Goal: Task Accomplishment & Management: Manage account settings

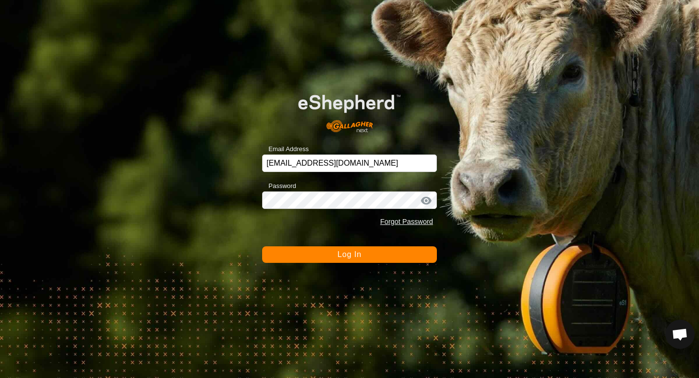
click at [337, 253] on span "Log In" at bounding box center [349, 254] width 24 height 8
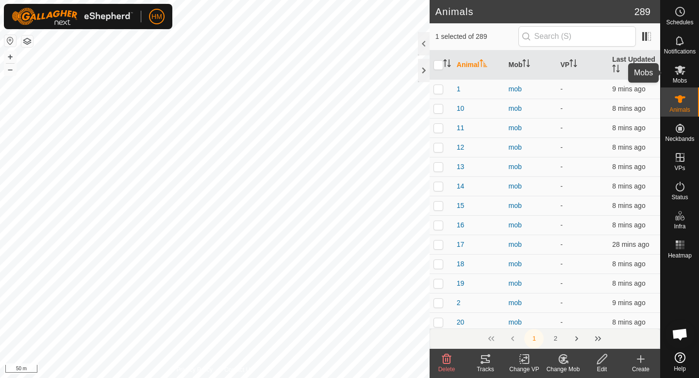
click at [684, 71] on icon at bounding box center [680, 70] width 12 height 12
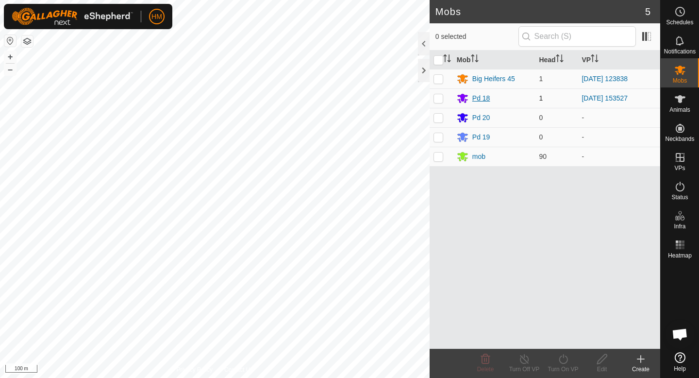
click at [481, 97] on div "Pd 18" at bounding box center [481, 98] width 18 height 10
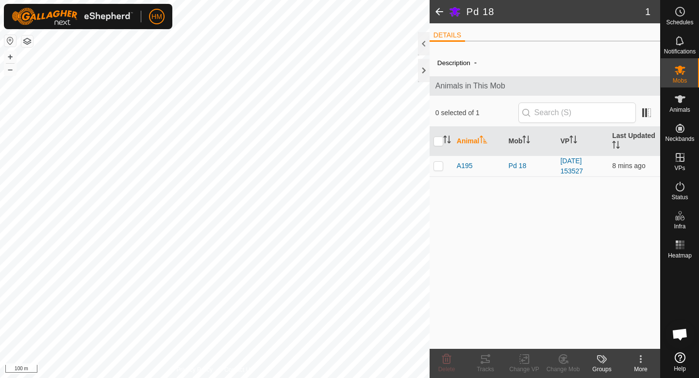
click at [441, 6] on span at bounding box center [439, 11] width 19 height 23
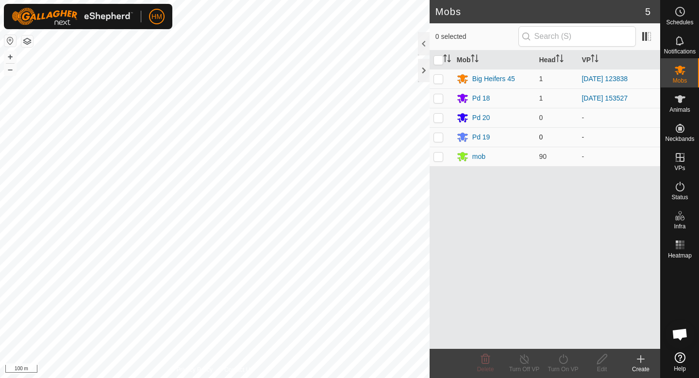
click at [438, 138] on p-checkbox at bounding box center [438, 137] width 10 height 8
checkbox input "true"
click at [483, 139] on div "Pd 19" at bounding box center [481, 137] width 18 height 10
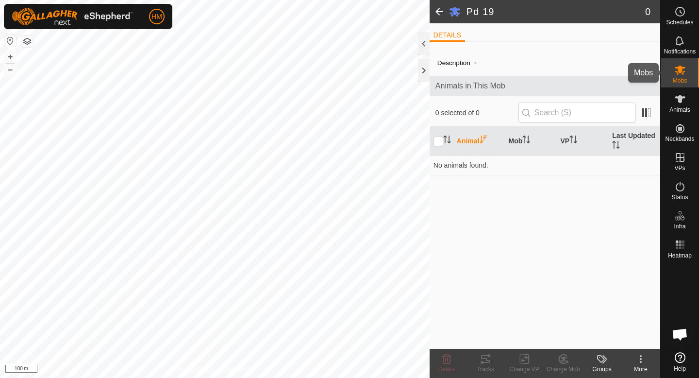
click at [678, 73] on icon at bounding box center [680, 70] width 11 height 9
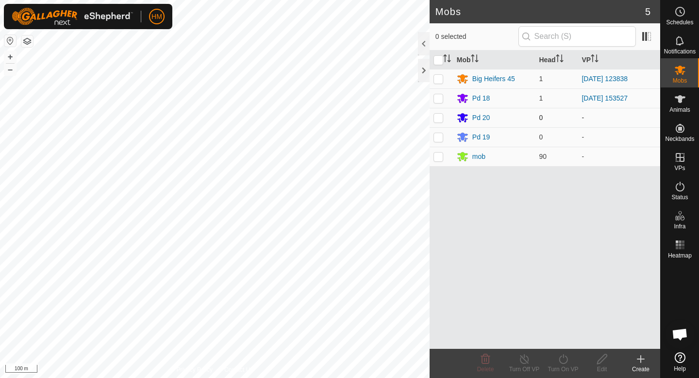
click at [438, 120] on p-checkbox at bounding box center [438, 118] width 10 height 8
checkbox input "true"
click at [439, 138] on p-checkbox at bounding box center [438, 137] width 10 height 8
checkbox input "true"
click at [439, 103] on td at bounding box center [441, 97] width 23 height 19
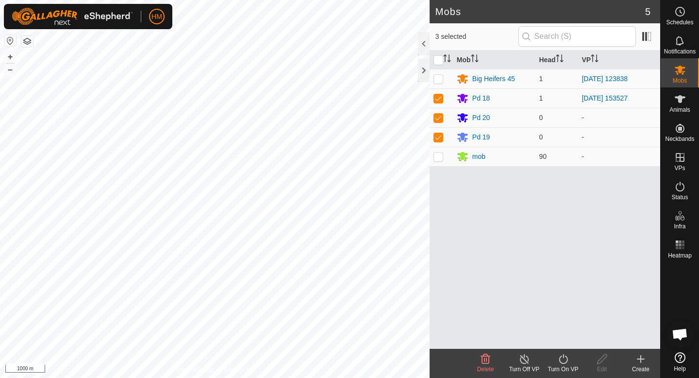
click at [485, 356] on icon at bounding box center [485, 359] width 9 height 10
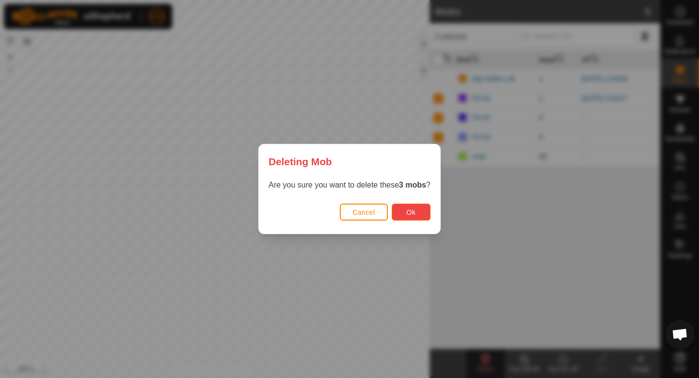
click at [409, 214] on span "Ok" at bounding box center [410, 212] width 9 height 8
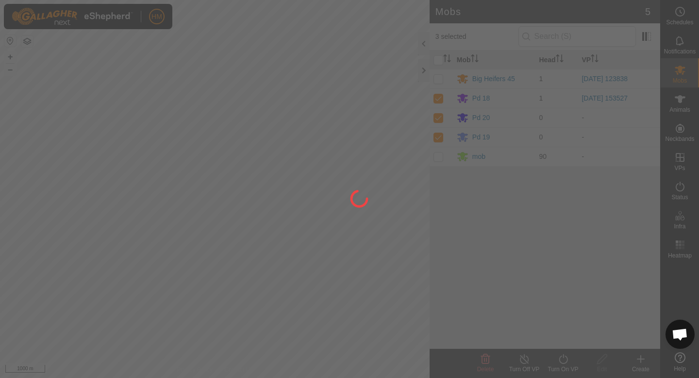
checkbox input "false"
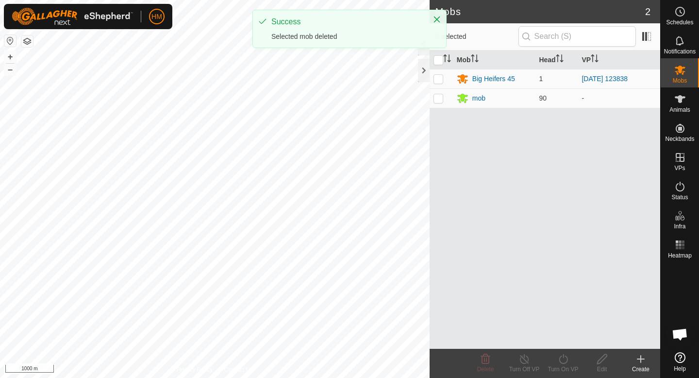
click at [637, 355] on icon at bounding box center [641, 359] width 12 height 12
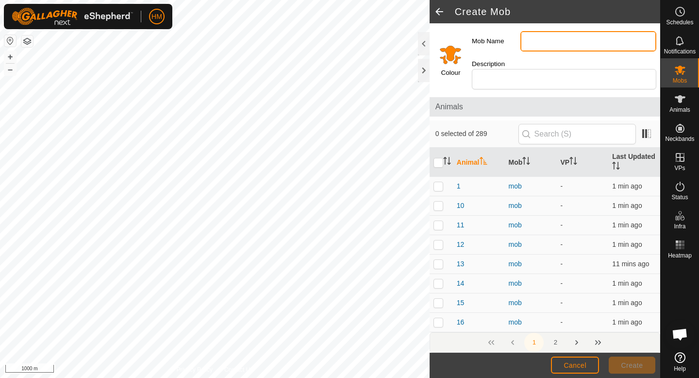
click at [545, 36] on input "Mob Name" at bounding box center [588, 41] width 136 height 20
type input "pdk 20"
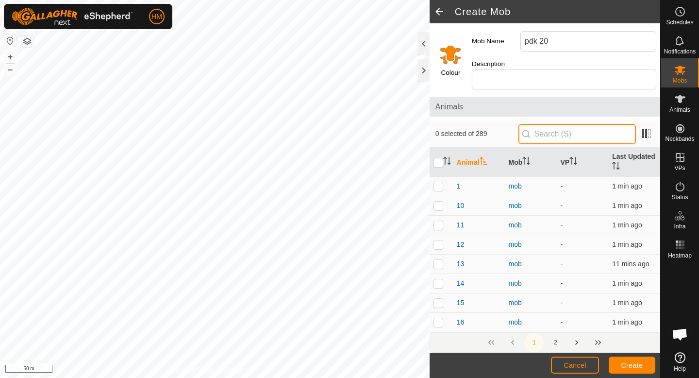
click at [588, 125] on input "text" at bounding box center [576, 134] width 117 height 20
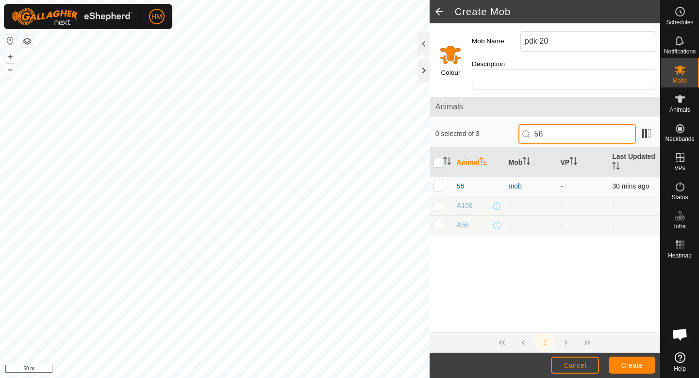
type input "56"
click at [439, 182] on p-checkbox at bounding box center [438, 186] width 10 height 8
checkbox input "true"
click at [560, 124] on input "56" at bounding box center [576, 134] width 117 height 20
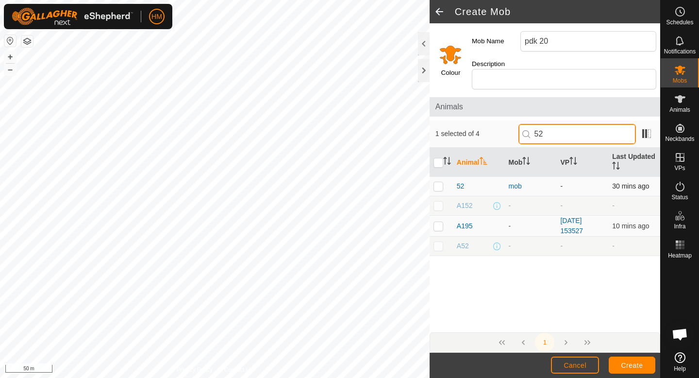
type input "52"
click at [441, 182] on p-checkbox at bounding box center [438, 186] width 10 height 8
checkbox input "true"
click at [565, 127] on input "52" at bounding box center [576, 134] width 117 height 20
type input "5"
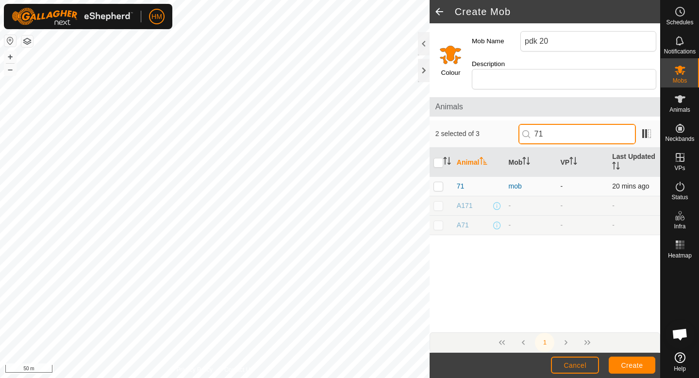
type input "71"
click at [441, 182] on p-checkbox at bounding box center [438, 186] width 10 height 8
checkbox input "true"
click at [566, 124] on input "71" at bounding box center [576, 134] width 117 height 20
type input "77"
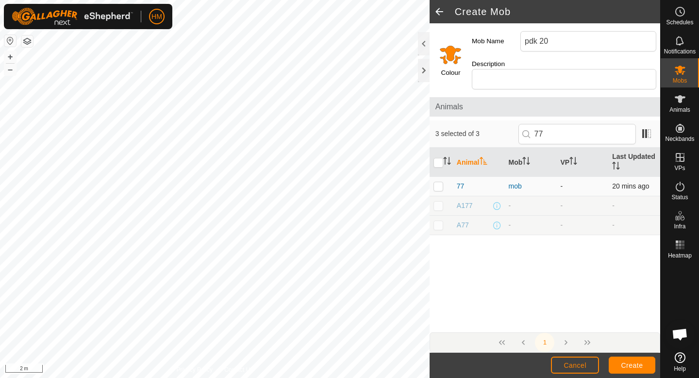
click at [439, 182] on p-checkbox at bounding box center [438, 186] width 10 height 8
checkbox input "true"
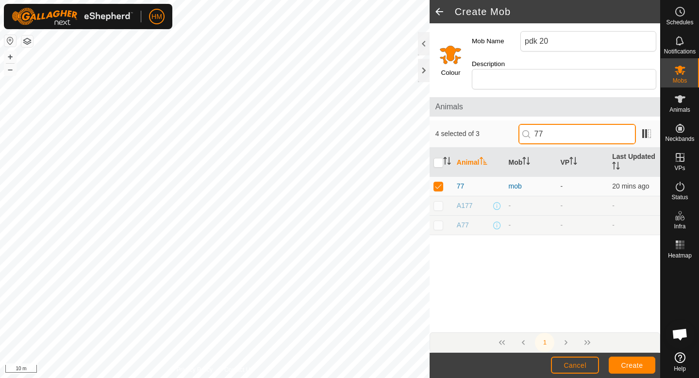
click at [565, 124] on input "77" at bounding box center [576, 134] width 117 height 20
type input "76"
click at [439, 182] on p-checkbox at bounding box center [438, 186] width 10 height 8
checkbox input "true"
click at [579, 124] on input "76" at bounding box center [576, 134] width 117 height 20
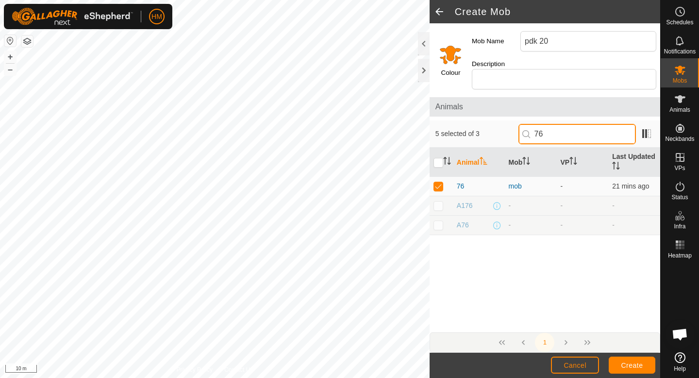
type input "7"
type input "67"
click at [442, 182] on p-checkbox at bounding box center [438, 186] width 10 height 8
checkbox input "true"
click at [586, 124] on input "67" at bounding box center [576, 134] width 117 height 20
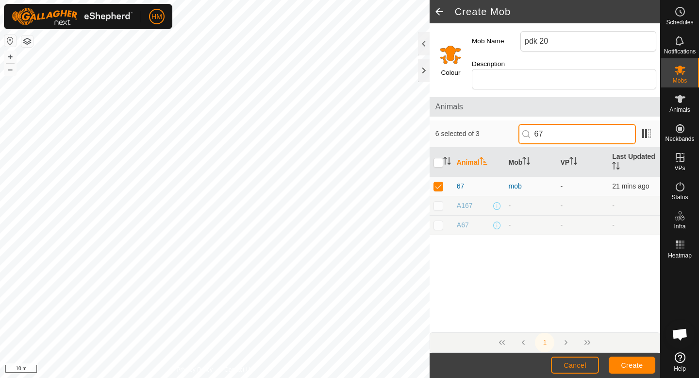
type input "6"
type input "73"
click at [441, 180] on td at bounding box center [441, 186] width 23 height 19
checkbox input "true"
click at [569, 126] on input "73" at bounding box center [576, 134] width 117 height 20
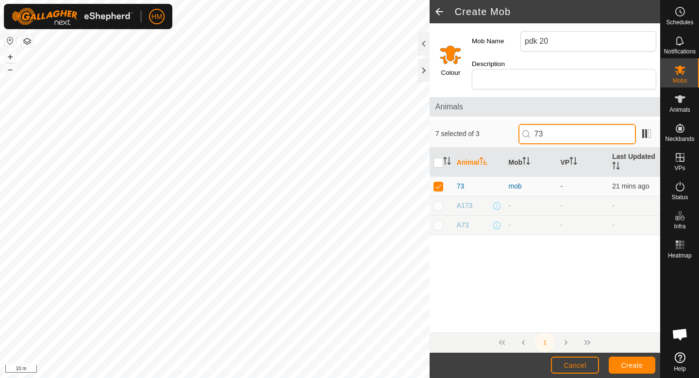
type input "7"
type input "80"
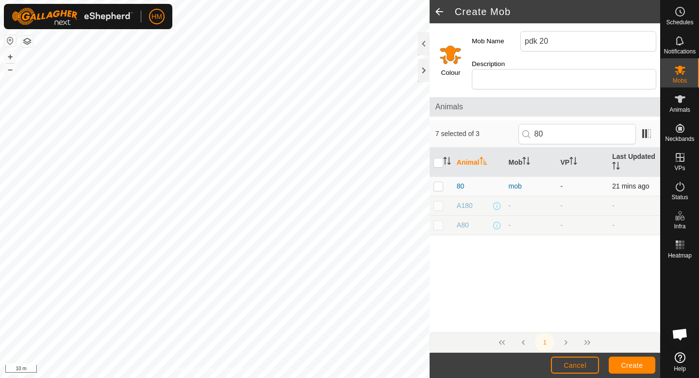
click at [436, 182] on p-checkbox at bounding box center [438, 186] width 10 height 8
checkbox input "true"
click at [565, 124] on input "80" at bounding box center [576, 134] width 117 height 20
type input "8"
type input "63"
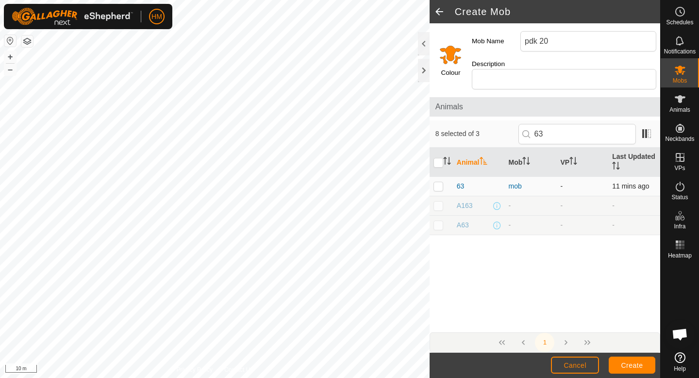
click at [437, 182] on p-checkbox at bounding box center [438, 186] width 10 height 8
checkbox input "true"
click at [567, 124] on input "63" at bounding box center [576, 134] width 117 height 20
type input "6"
type input "81"
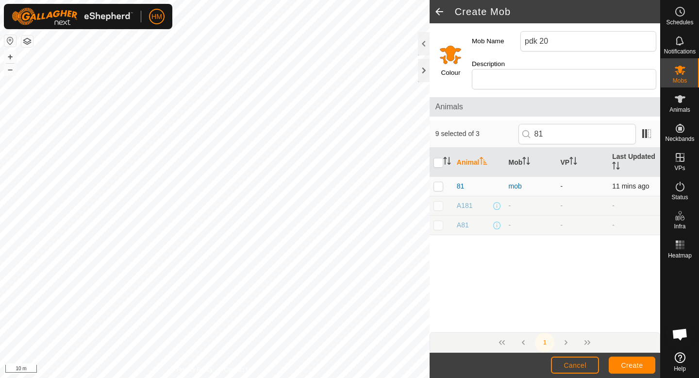
click at [436, 182] on p-checkbox at bounding box center [438, 186] width 10 height 8
checkbox input "true"
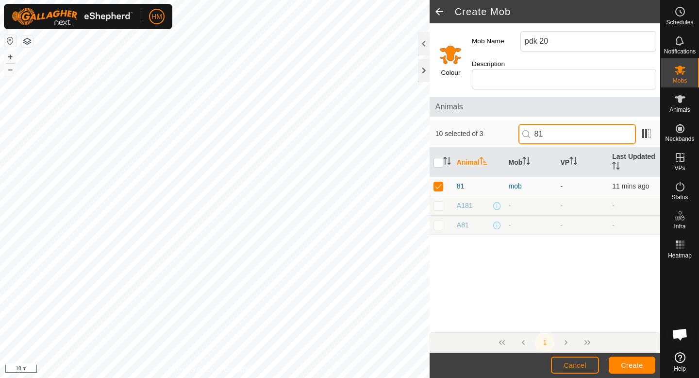
click at [588, 124] on input "81" at bounding box center [576, 134] width 117 height 20
type input "8"
type input "58"
click at [440, 182] on p-checkbox at bounding box center [438, 186] width 10 height 8
checkbox input "true"
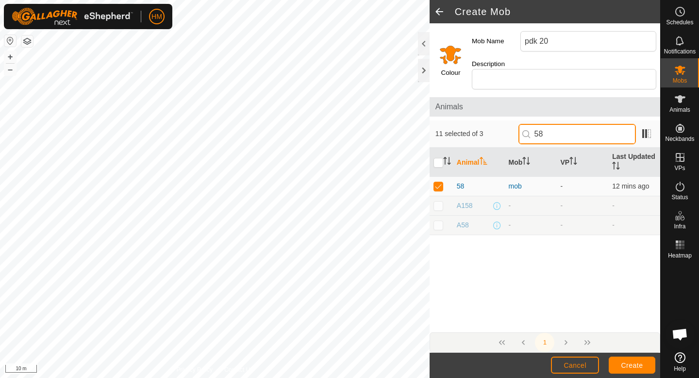
click at [567, 127] on input "58" at bounding box center [576, 134] width 117 height 20
type input "5"
type input "75"
click at [437, 182] on p-checkbox at bounding box center [438, 186] width 10 height 8
checkbox input "true"
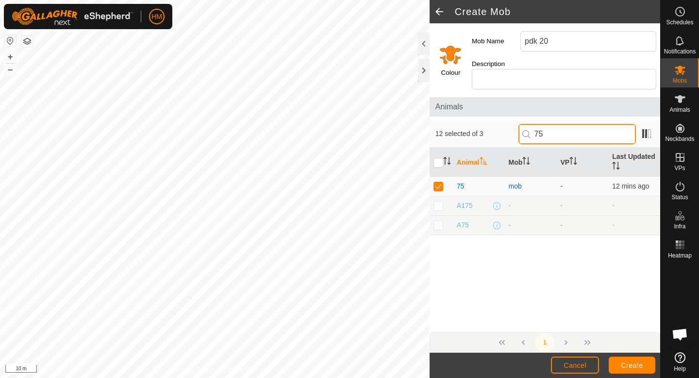
click at [575, 124] on input "75" at bounding box center [576, 134] width 117 height 20
type input "7"
type input "90"
click at [439, 182] on p-checkbox at bounding box center [438, 186] width 10 height 8
checkbox input "true"
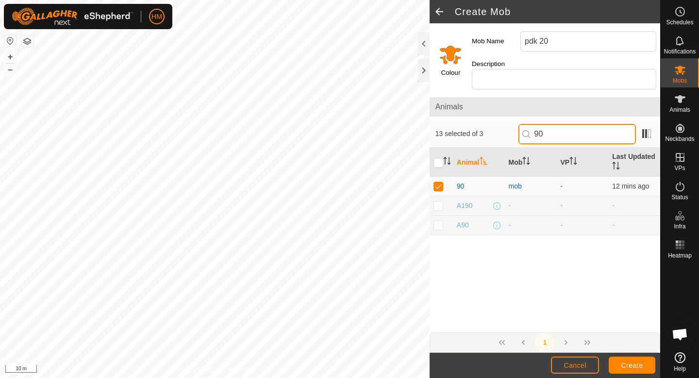
click at [593, 124] on input "90" at bounding box center [576, 134] width 117 height 20
type input "9"
type input "66"
click at [442, 182] on p-checkbox at bounding box center [438, 186] width 10 height 8
checkbox input "true"
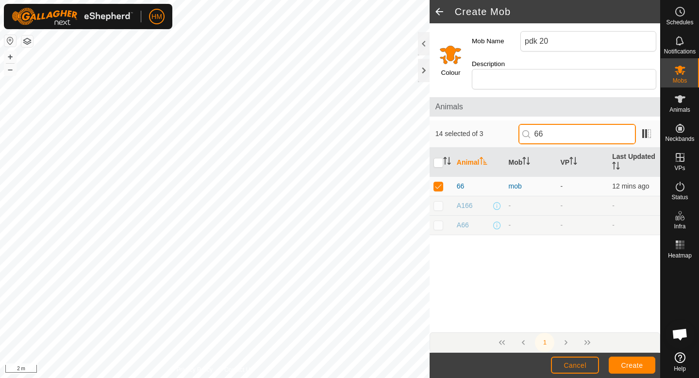
click at [575, 124] on input "66" at bounding box center [576, 134] width 117 height 20
type input "65"
click at [436, 182] on p-checkbox at bounding box center [438, 186] width 10 height 8
checkbox input "true"
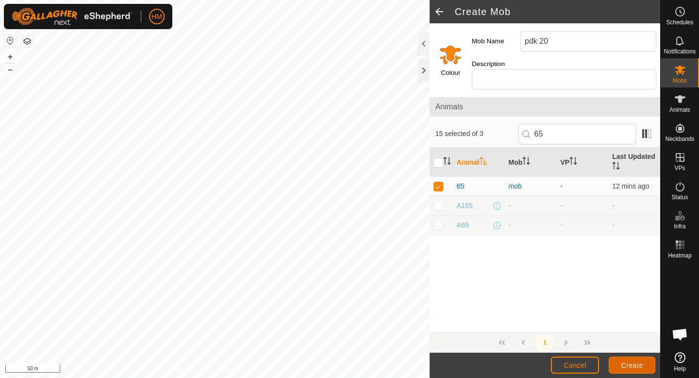
click at [636, 366] on span "Create" at bounding box center [632, 365] width 22 height 8
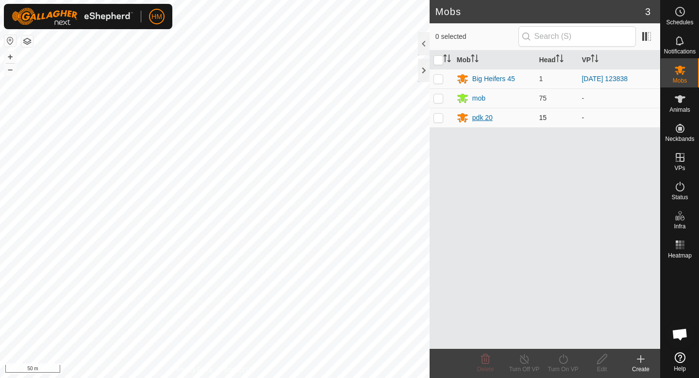
click at [462, 120] on icon at bounding box center [462, 118] width 11 height 9
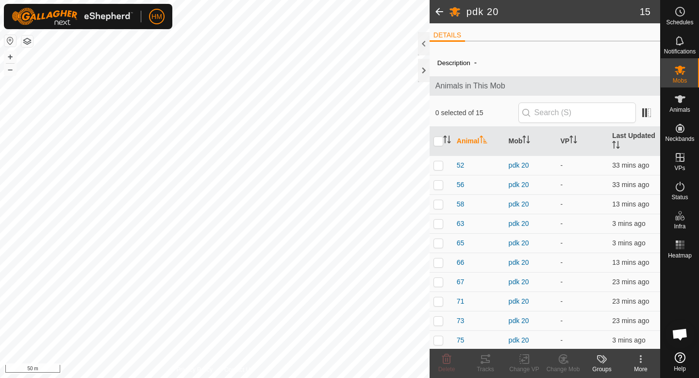
click at [641, 363] on icon at bounding box center [641, 359] width 12 height 12
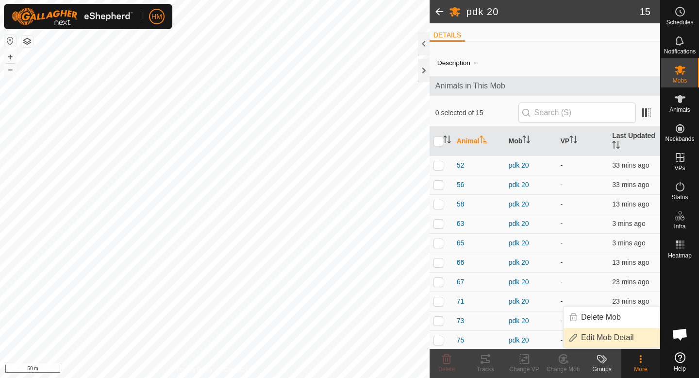
click at [630, 337] on link "Edit Mob Detail" at bounding box center [612, 337] width 96 height 19
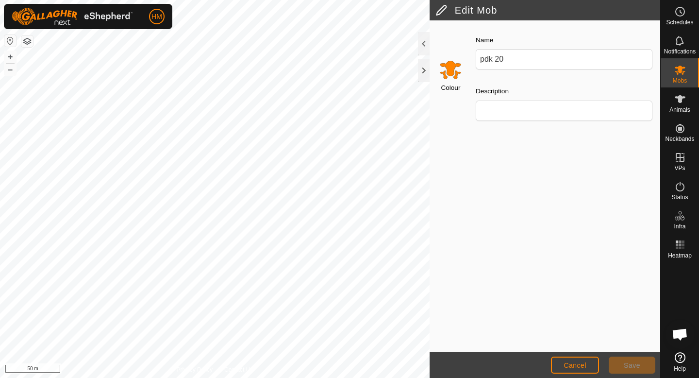
click at [449, 65] on input "Select a color" at bounding box center [450, 69] width 23 height 23
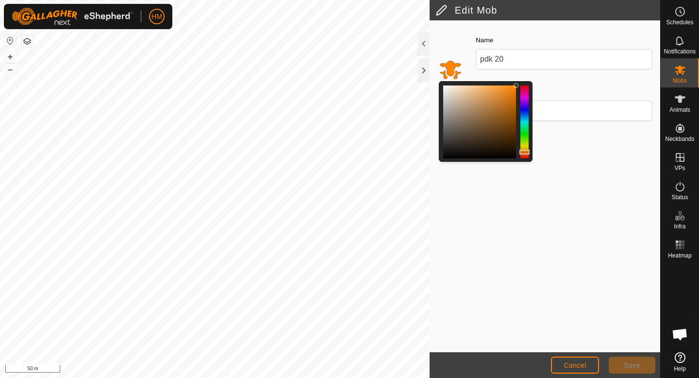
click at [527, 114] on div at bounding box center [524, 121] width 8 height 73
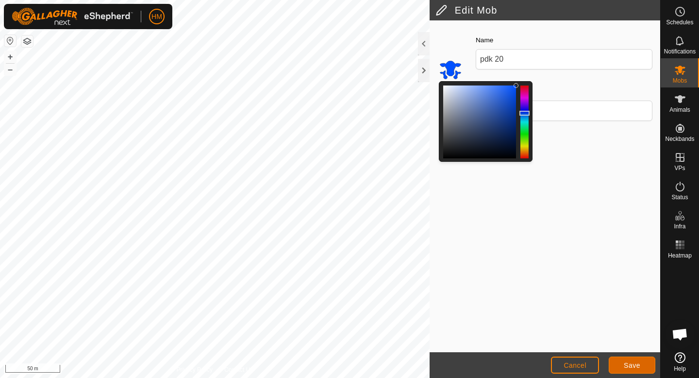
click at [628, 370] on button "Save" at bounding box center [632, 364] width 47 height 17
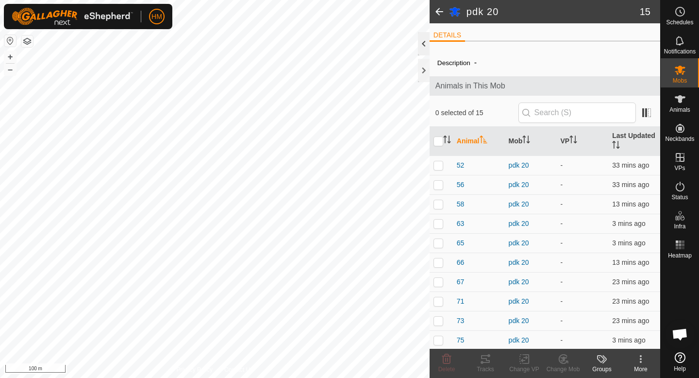
click at [423, 46] on div at bounding box center [424, 43] width 12 height 23
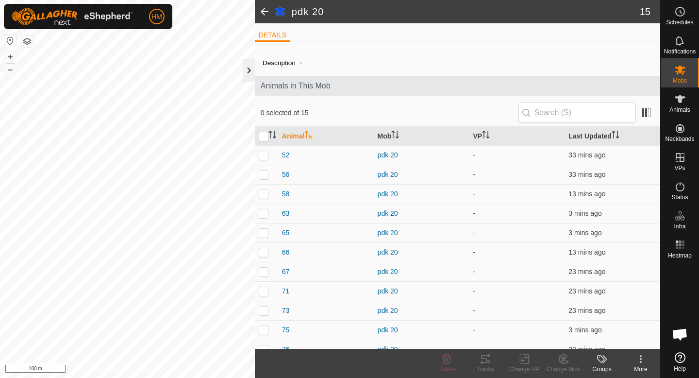
click at [251, 71] on div at bounding box center [249, 70] width 12 height 23
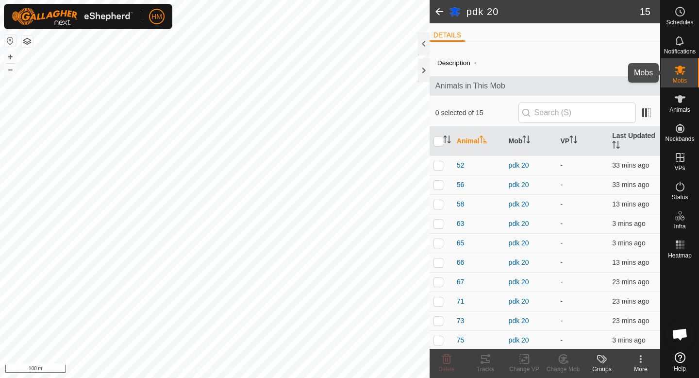
click at [687, 73] on es-mob-svg-icon at bounding box center [679, 70] width 17 height 16
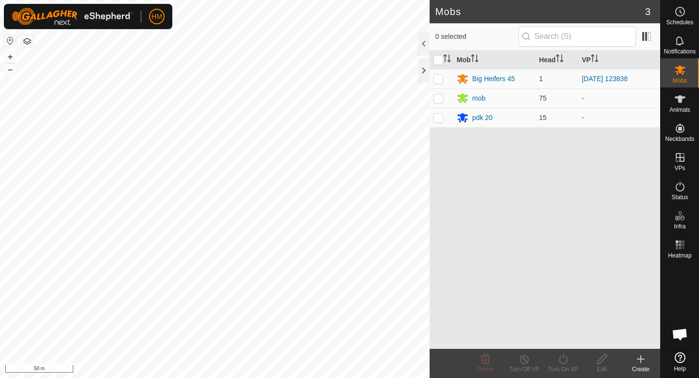
click at [643, 359] on icon at bounding box center [640, 359] width 7 height 0
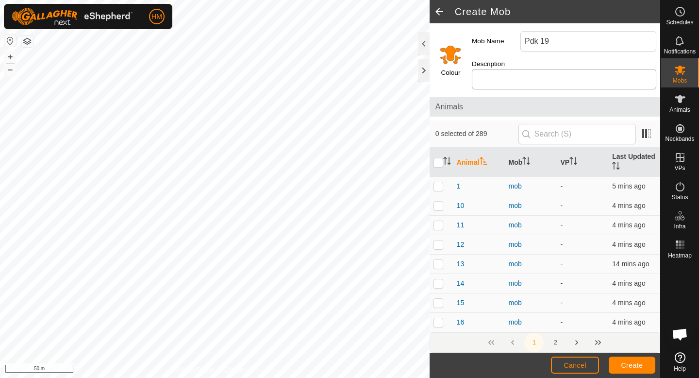
type input "Pdk 19"
click at [559, 69] on input "Description" at bounding box center [564, 79] width 184 height 20
type input "4"
click at [562, 124] on input "text" at bounding box center [576, 134] width 117 height 20
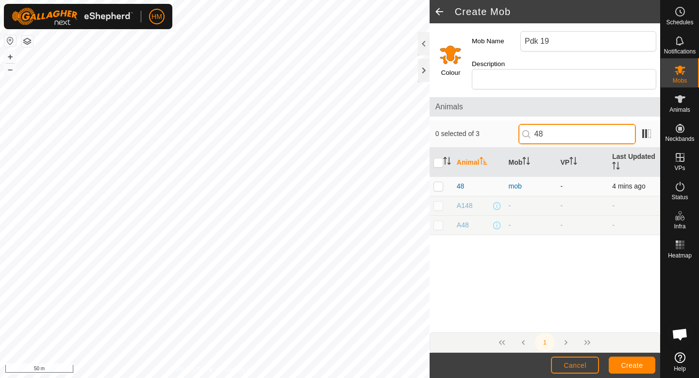
type input "48"
click at [437, 182] on p-checkbox at bounding box center [438, 186] width 10 height 8
checkbox input "true"
click at [579, 124] on input "48" at bounding box center [576, 134] width 117 height 20
type input "4"
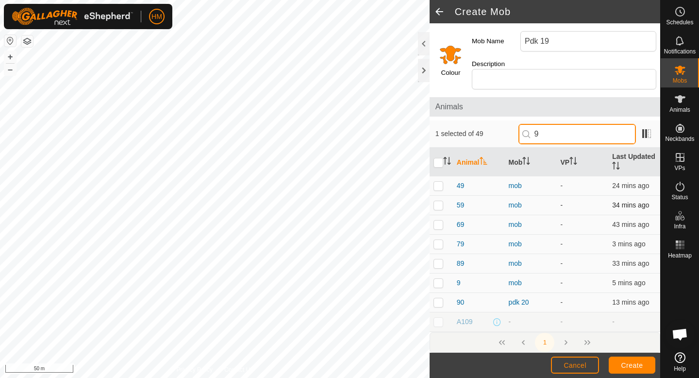
scroll to position [60, 0]
type input "9"
click at [438, 278] on p-checkbox at bounding box center [438, 282] width 10 height 8
checkbox input "true"
click at [579, 133] on input "9" at bounding box center [576, 134] width 117 height 20
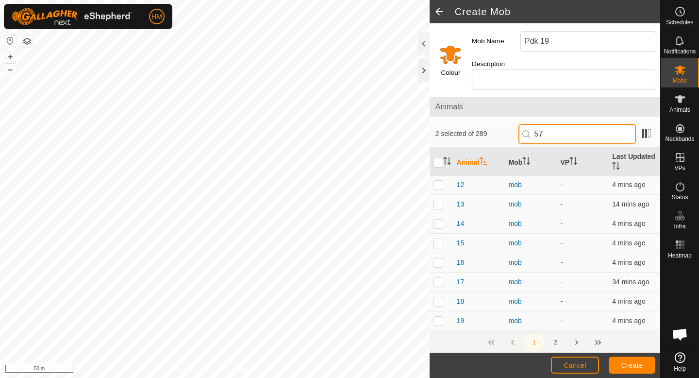
scroll to position [0, 0]
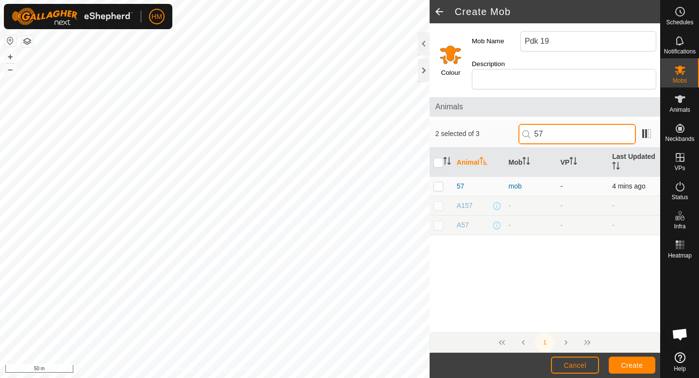
type input "57"
click at [437, 180] on td at bounding box center [441, 186] width 23 height 19
checkbox input "true"
click at [582, 124] on input "57" at bounding box center [576, 134] width 117 height 20
type input "5"
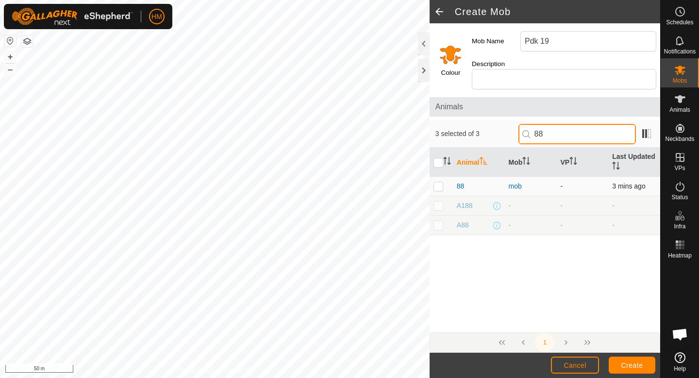
type input "88"
click at [439, 182] on p-checkbox at bounding box center [438, 186] width 10 height 8
checkbox input "true"
click at [571, 126] on input "88" at bounding box center [576, 134] width 117 height 20
type input "8"
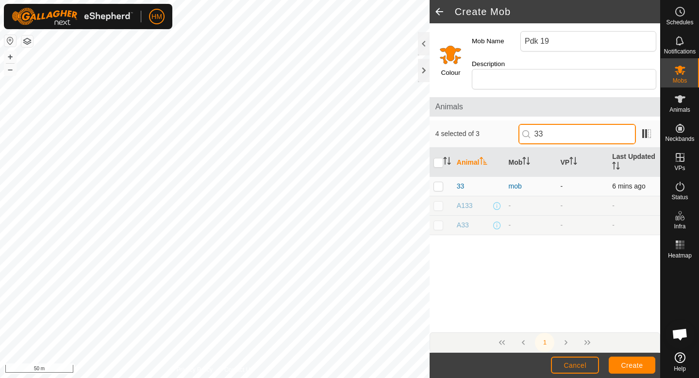
type input "33"
click at [439, 182] on p-checkbox at bounding box center [438, 186] width 10 height 8
checkbox input "true"
click at [573, 125] on input "33" at bounding box center [576, 134] width 117 height 20
type input "3"
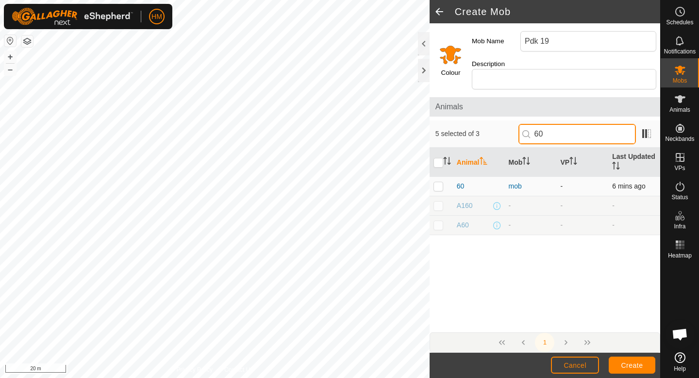
type input "60"
click at [439, 182] on p-checkbox at bounding box center [438, 186] width 10 height 8
checkbox input "true"
click at [562, 126] on input "60" at bounding box center [576, 134] width 117 height 20
type input "6"
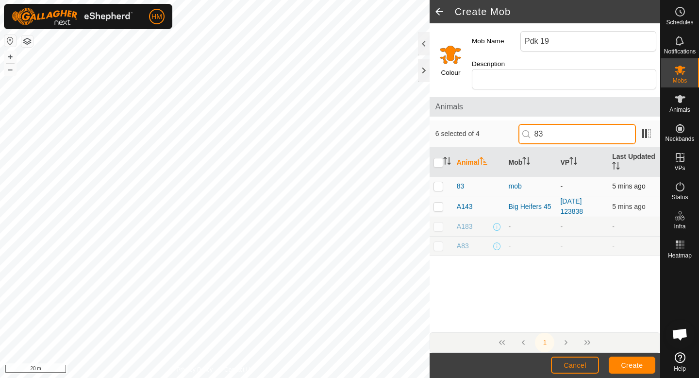
type input "83"
click at [439, 182] on p-checkbox at bounding box center [438, 186] width 10 height 8
checkbox input "true"
click at [588, 124] on input "83" at bounding box center [576, 134] width 117 height 20
type input "8"
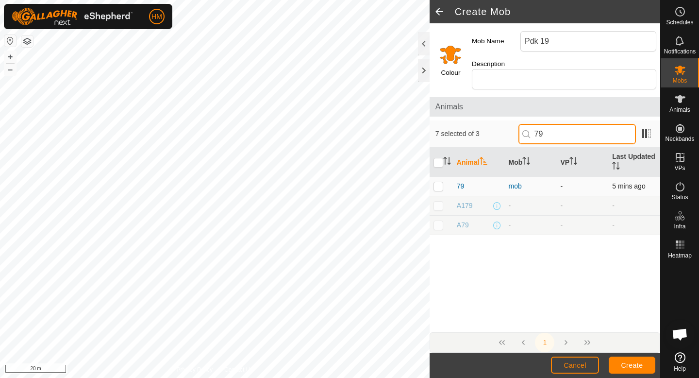
type input "79"
click at [438, 180] on td at bounding box center [441, 186] width 23 height 19
checkbox input "true"
click at [571, 132] on input "79" at bounding box center [576, 134] width 117 height 20
type input "7"
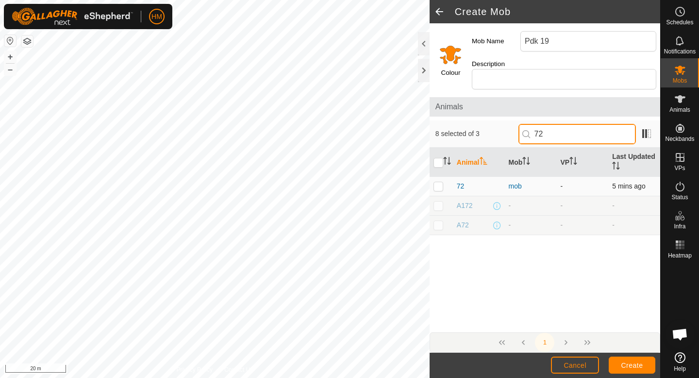
type input "72"
click at [436, 182] on p-checkbox at bounding box center [438, 186] width 10 height 8
checkbox input "true"
click at [570, 125] on input "72" at bounding box center [576, 134] width 117 height 20
type input "74"
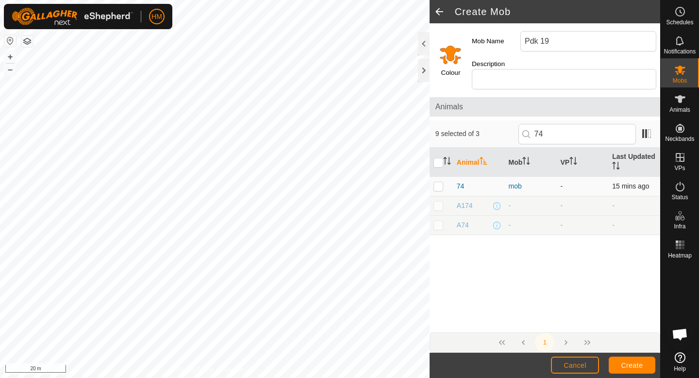
click at [440, 182] on p-checkbox at bounding box center [438, 186] width 10 height 8
checkbox input "true"
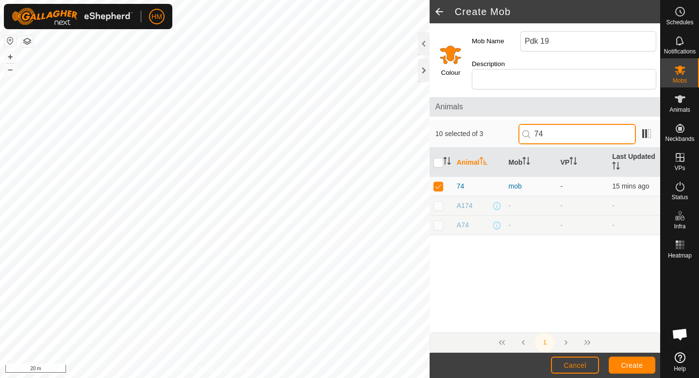
click at [570, 124] on input "74" at bounding box center [576, 134] width 117 height 20
type input "7"
type input "55"
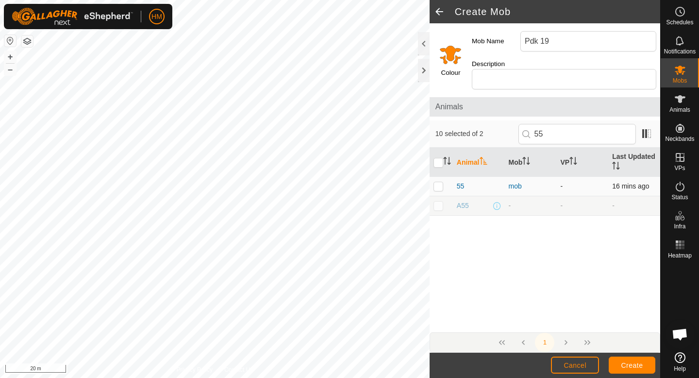
click at [436, 182] on p-checkbox at bounding box center [438, 186] width 10 height 8
checkbox input "true"
click at [574, 124] on input "55" at bounding box center [576, 134] width 117 height 20
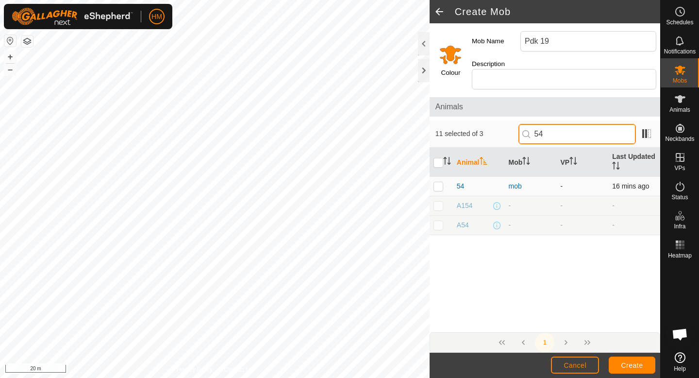
type input "54"
click at [440, 182] on p-checkbox at bounding box center [438, 186] width 10 height 8
checkbox input "true"
click at [589, 124] on input "54" at bounding box center [576, 134] width 117 height 20
type input "5"
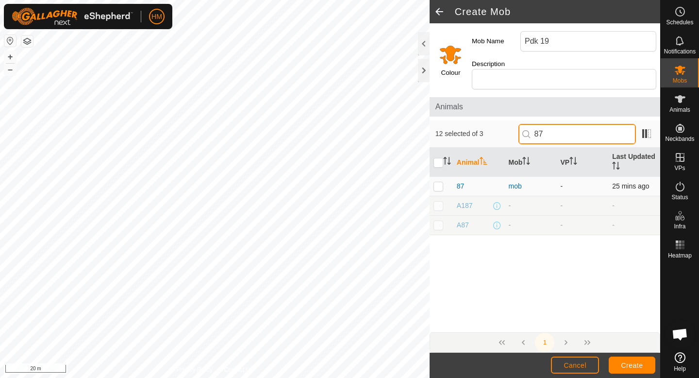
type input "87"
click at [438, 182] on p-checkbox at bounding box center [438, 186] width 10 height 8
checkbox input "true"
click at [584, 124] on input "87" at bounding box center [576, 134] width 117 height 20
type input "8"
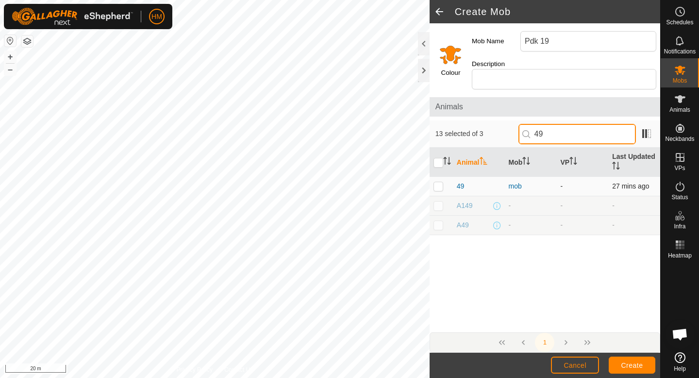
type input "49"
click at [440, 182] on p-checkbox at bounding box center [438, 186] width 10 height 8
checkbox input "true"
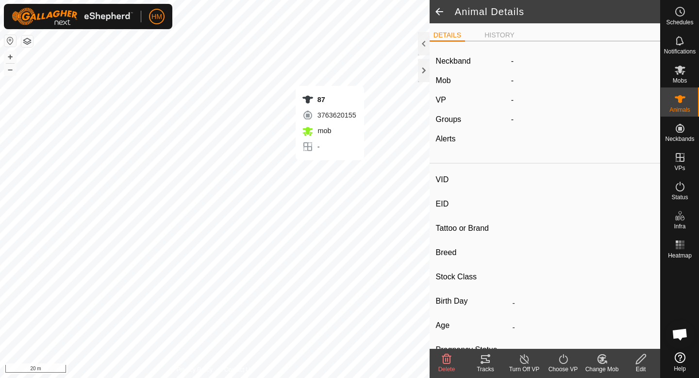
type input "87"
type input "-"
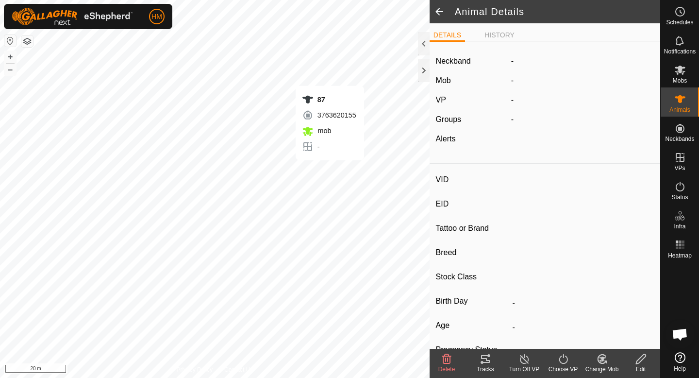
type input "-"
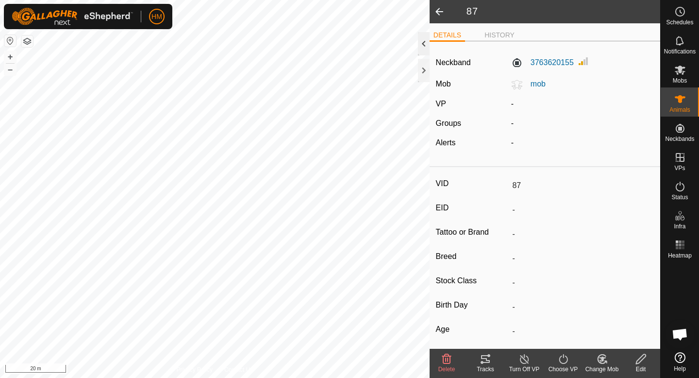
click at [423, 47] on div at bounding box center [424, 43] width 12 height 23
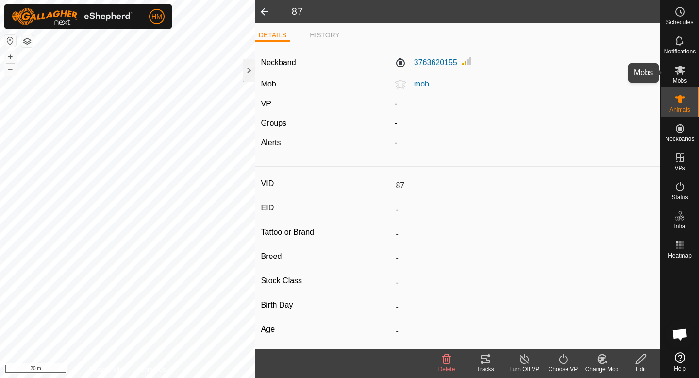
click at [681, 61] on div "Mobs" at bounding box center [680, 72] width 38 height 29
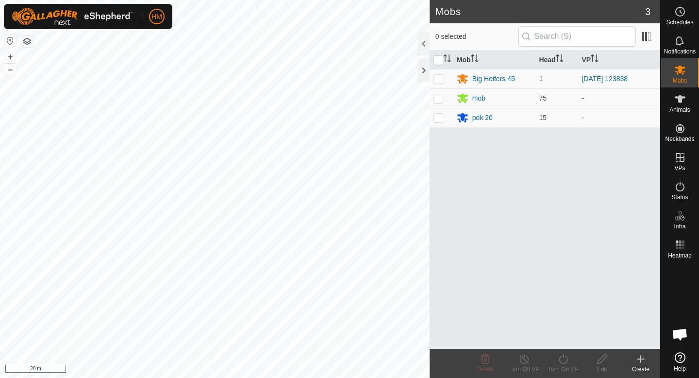
click at [636, 364] on icon at bounding box center [641, 359] width 12 height 12
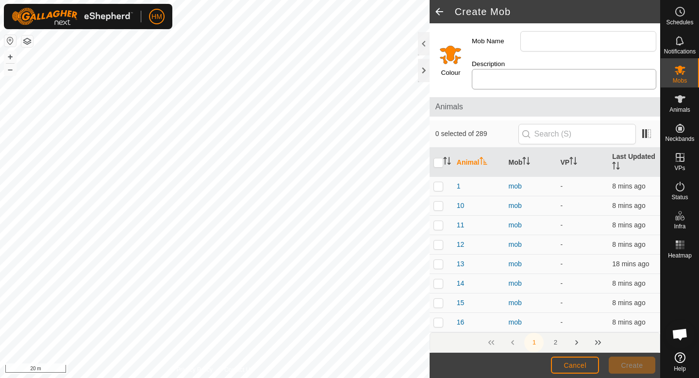
type input "Pdk 19"
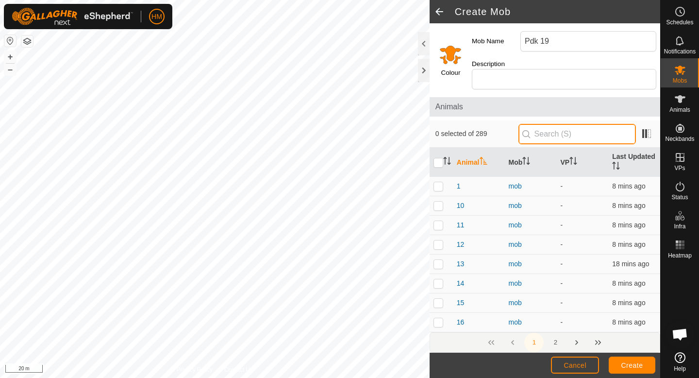
click at [557, 124] on input "text" at bounding box center [576, 134] width 117 height 20
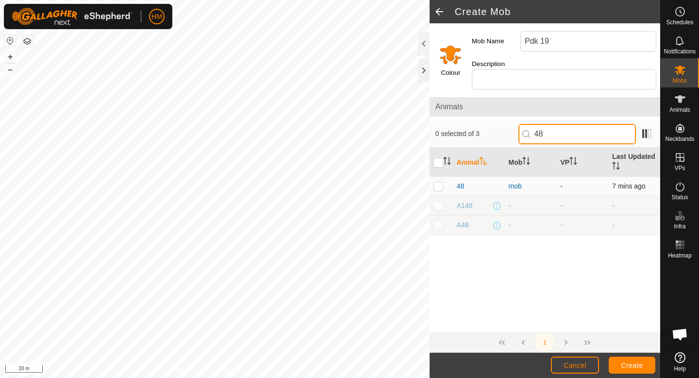
type input "48"
click at [439, 182] on p-checkbox at bounding box center [438, 186] width 10 height 8
checkbox input "true"
click at [441, 91] on div "Create Mob Colour Mob Name Pdk 19 Description Animals 1 selected of 3 48 Animal…" at bounding box center [330, 189] width 660 height 378
click at [567, 127] on input "48" at bounding box center [576, 134] width 117 height 20
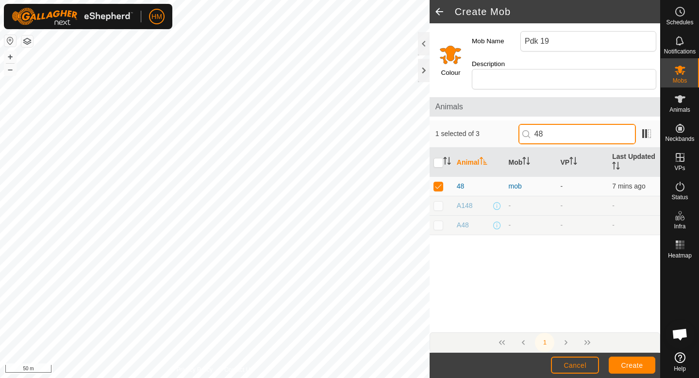
type input "4"
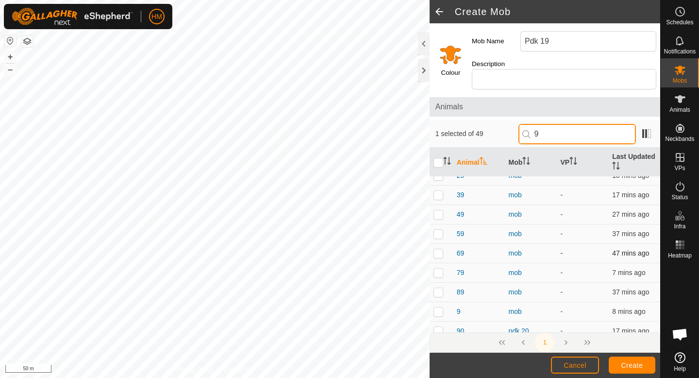
scroll to position [33, 0]
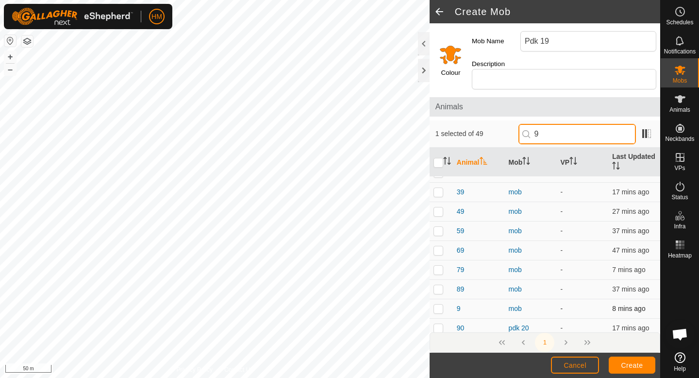
type input "9"
click at [441, 302] on td at bounding box center [441, 308] width 23 height 19
checkbox input "true"
click at [579, 124] on input "9" at bounding box center [576, 134] width 117 height 20
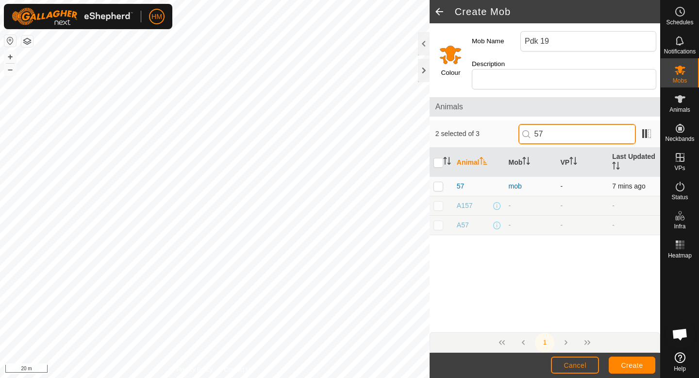
type input "57"
click at [439, 182] on p-checkbox at bounding box center [438, 186] width 10 height 8
checkbox input "true"
click at [574, 131] on input "57" at bounding box center [576, 134] width 117 height 20
type input "5"
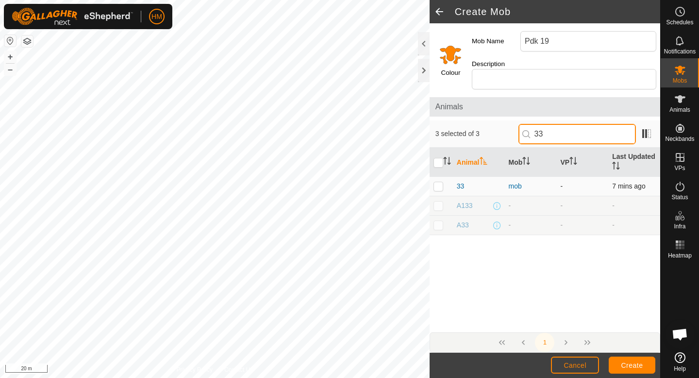
type input "33"
click at [434, 182] on p-checkbox at bounding box center [438, 186] width 10 height 8
checkbox input "true"
click at [576, 124] on input "33" at bounding box center [576, 134] width 117 height 20
type input "3"
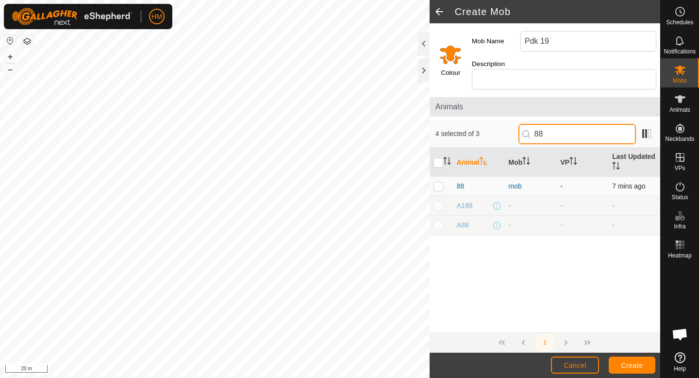
type input "88"
click at [436, 182] on p-checkbox at bounding box center [438, 186] width 10 height 8
checkbox input "true"
click at [569, 124] on input "88" at bounding box center [576, 134] width 117 height 20
click at [568, 124] on input "88" at bounding box center [576, 134] width 117 height 20
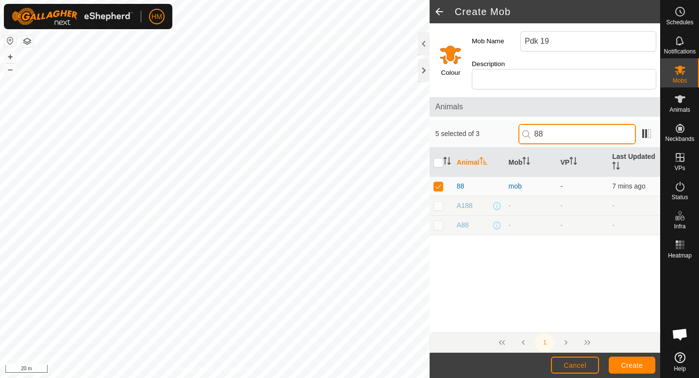
type input "8"
type input "60"
click at [440, 182] on p-checkbox at bounding box center [438, 186] width 10 height 8
checkbox input "true"
click at [584, 126] on input "60" at bounding box center [576, 134] width 117 height 20
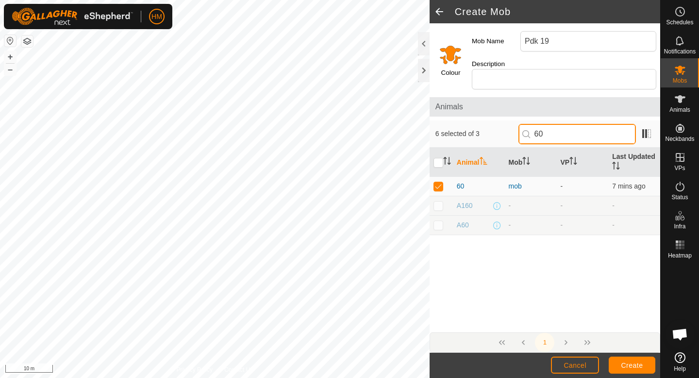
type input "6"
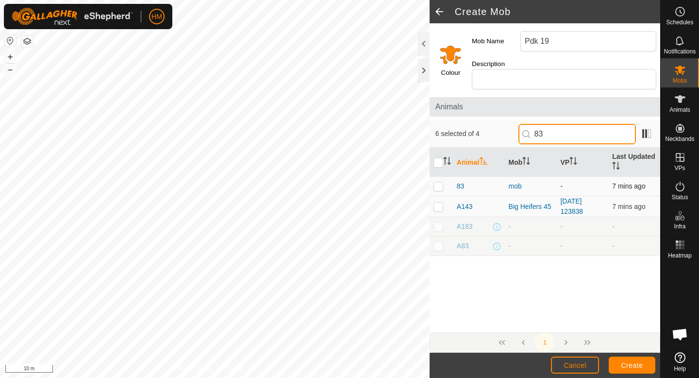
type input "83"
click at [436, 182] on p-checkbox at bounding box center [438, 186] width 10 height 8
checkbox input "true"
click at [568, 124] on input "83" at bounding box center [576, 134] width 117 height 20
type input "8"
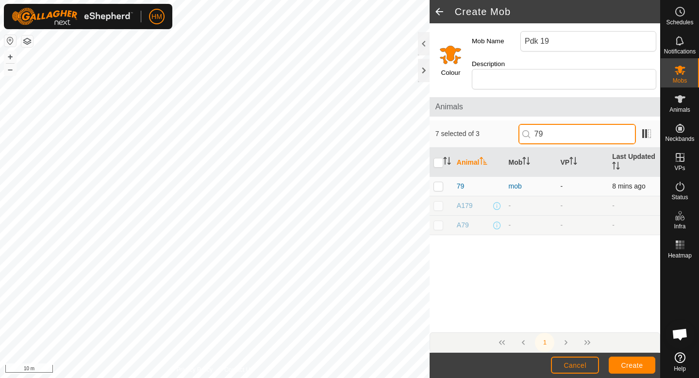
type input "79"
click at [438, 182] on p-checkbox at bounding box center [438, 186] width 10 height 8
checkbox input "true"
click at [584, 124] on input "79" at bounding box center [576, 134] width 117 height 20
type input "7"
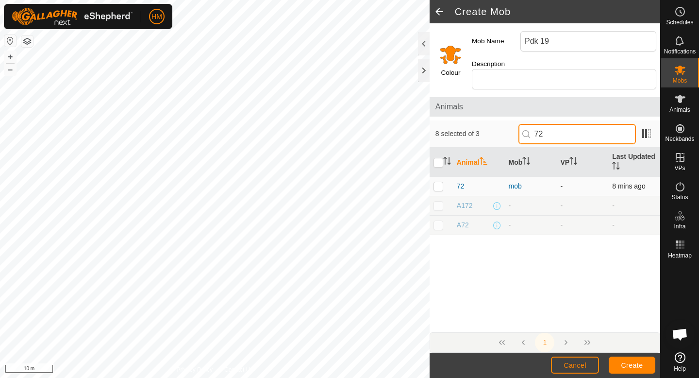
type input "72"
click at [442, 182] on p-checkbox at bounding box center [438, 186] width 10 height 8
checkbox input "true"
click at [569, 124] on input "72" at bounding box center [576, 134] width 117 height 20
type input "7"
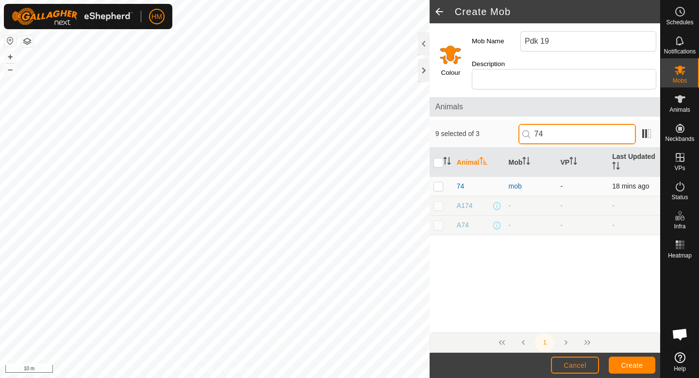
type input "74"
click at [439, 182] on p-checkbox at bounding box center [438, 186] width 10 height 8
checkbox input "true"
click at [560, 124] on input "74" at bounding box center [576, 134] width 117 height 20
type input "7"
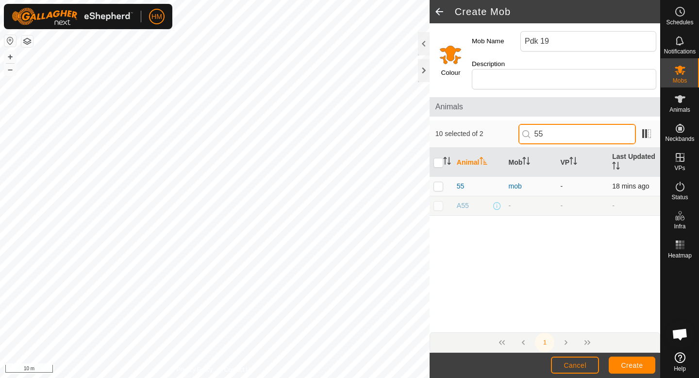
type input "55"
click at [439, 181] on td at bounding box center [441, 186] width 23 height 19
checkbox input "true"
click at [569, 126] on input "55" at bounding box center [576, 134] width 117 height 20
type input "5"
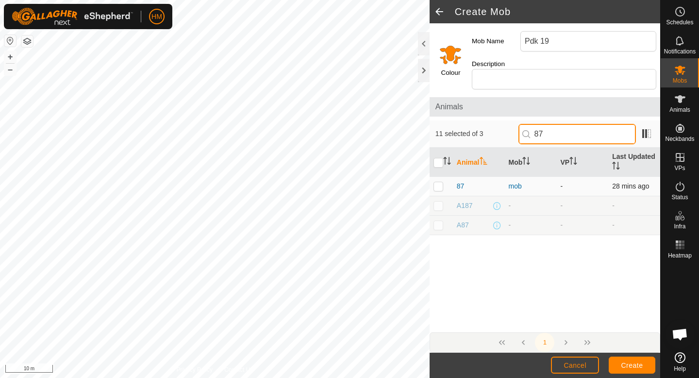
type input "87"
click at [438, 182] on p-checkbox at bounding box center [438, 186] width 10 height 8
checkbox input "true"
click at [590, 124] on input "87" at bounding box center [576, 134] width 117 height 20
type input "8"
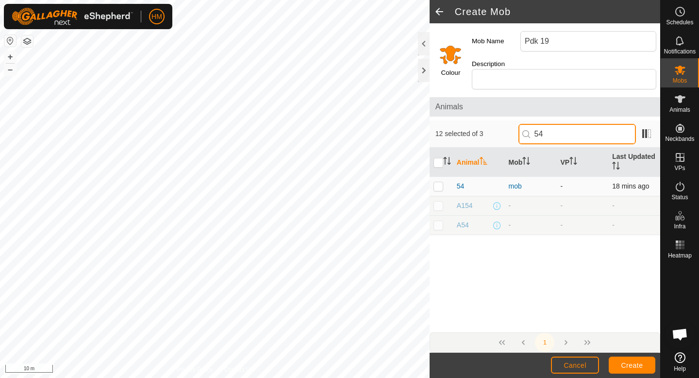
type input "54"
click at [437, 182] on p-checkbox at bounding box center [438, 186] width 10 height 8
checkbox input "true"
click at [571, 130] on input "54" at bounding box center [576, 134] width 117 height 20
type input "59"
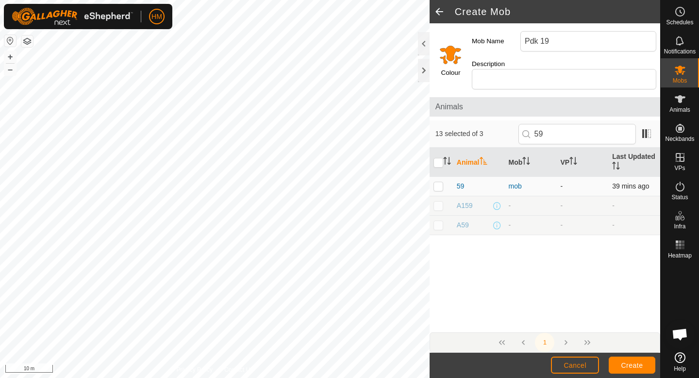
click at [437, 182] on p-checkbox at bounding box center [438, 186] width 10 height 8
checkbox input "true"
click at [563, 124] on input "59" at bounding box center [576, 134] width 117 height 20
type input "5"
type input "49"
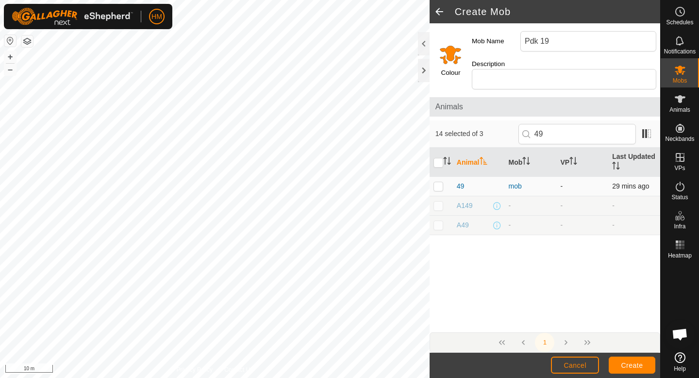
click at [435, 182] on p-checkbox at bounding box center [438, 186] width 10 height 8
checkbox input "true"
click at [571, 129] on input "49" at bounding box center [576, 134] width 117 height 20
type input "4"
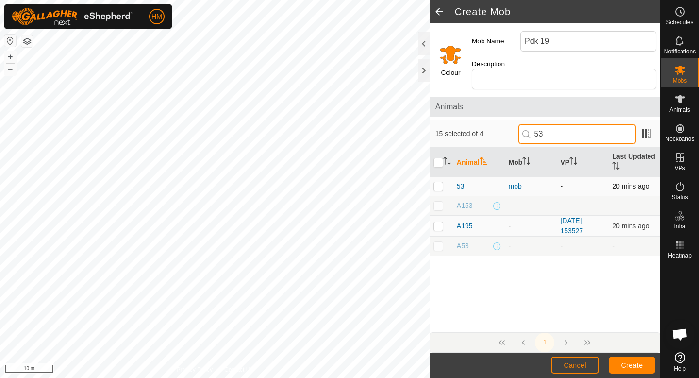
type input "53"
click at [438, 182] on p-checkbox at bounding box center [438, 186] width 10 height 8
checkbox input "true"
click at [591, 124] on input "53" at bounding box center [576, 134] width 117 height 20
type input "5"
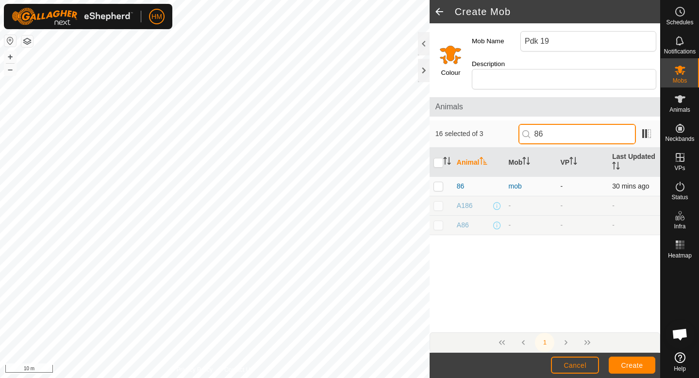
type input "86"
click at [436, 182] on p-checkbox at bounding box center [438, 186] width 10 height 8
checkbox input "true"
click at [576, 127] on input "86" at bounding box center [576, 134] width 117 height 20
type input "85"
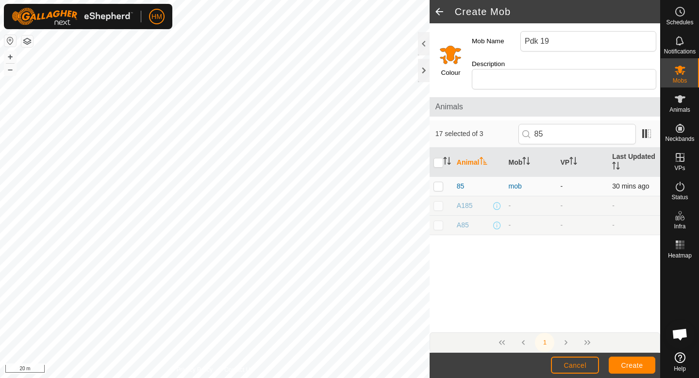
click at [441, 182] on p-checkbox at bounding box center [438, 186] width 10 height 8
checkbox input "true"
click at [591, 127] on input "85" at bounding box center [576, 134] width 117 height 20
type input "84"
click at [436, 182] on p-checkbox at bounding box center [438, 186] width 10 height 8
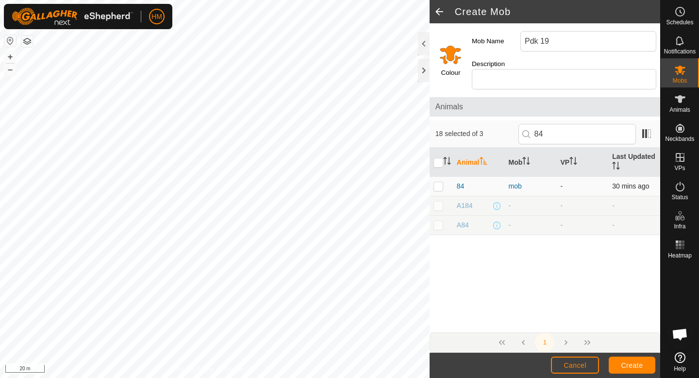
checkbox input "true"
click at [624, 363] on span "Create" at bounding box center [632, 365] width 22 height 8
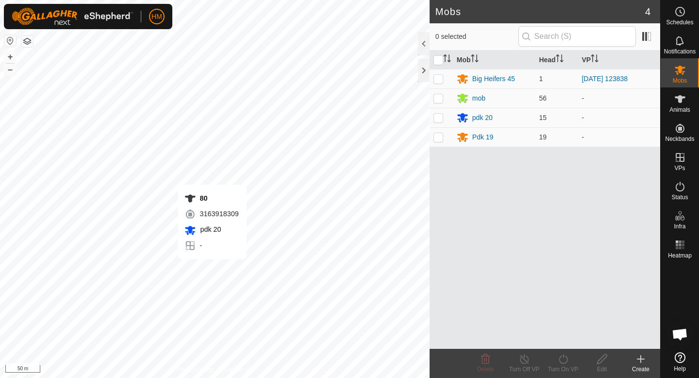
scroll to position [899, 0]
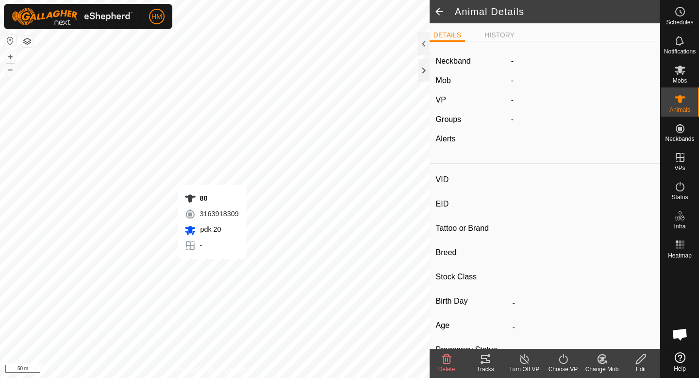
type input "80"
type input "-"
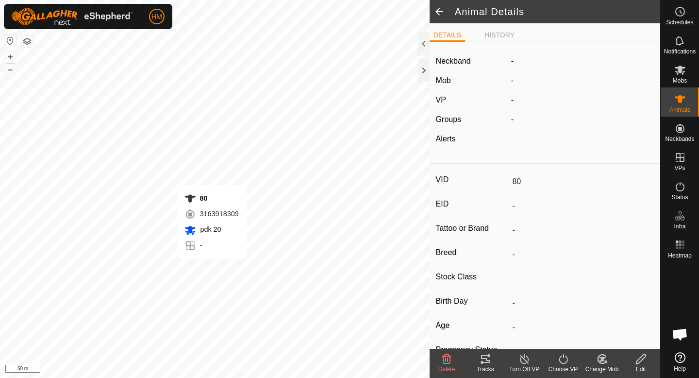
type input "-"
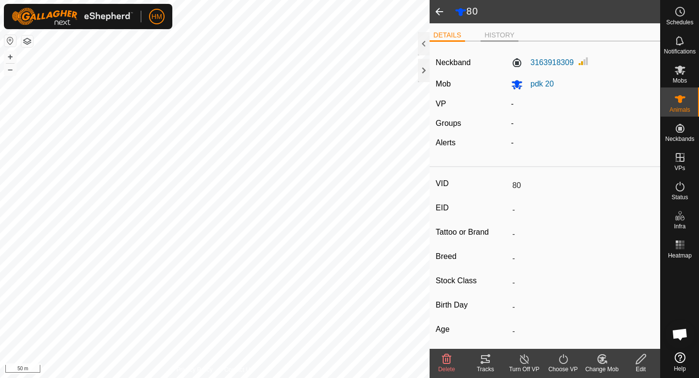
click at [496, 33] on li "HISTORY" at bounding box center [500, 36] width 38 height 12
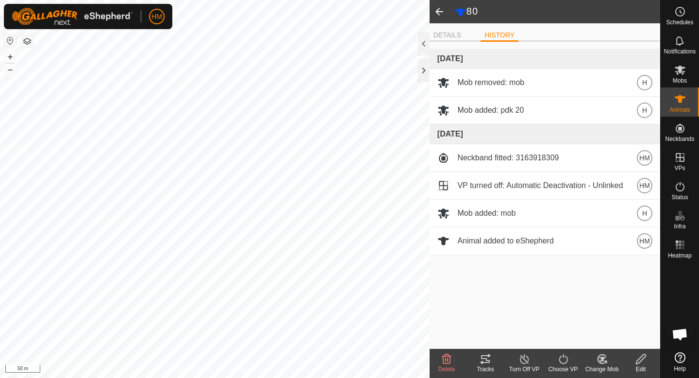
click at [481, 360] on icon at bounding box center [486, 359] width 12 height 12
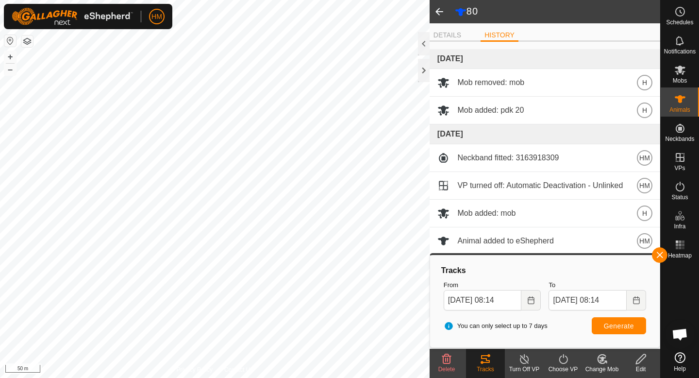
click at [448, 282] on body "HM Schedules Notifications Mobs Animals Neckbands VPs Status Infra Heatmap Help…" at bounding box center [349, 189] width 699 height 378
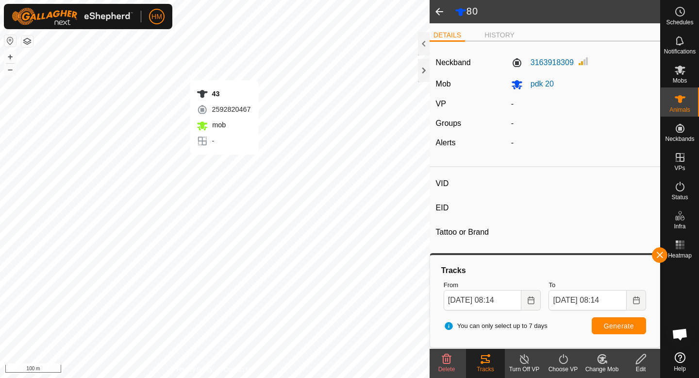
type input "43"
type input "-"
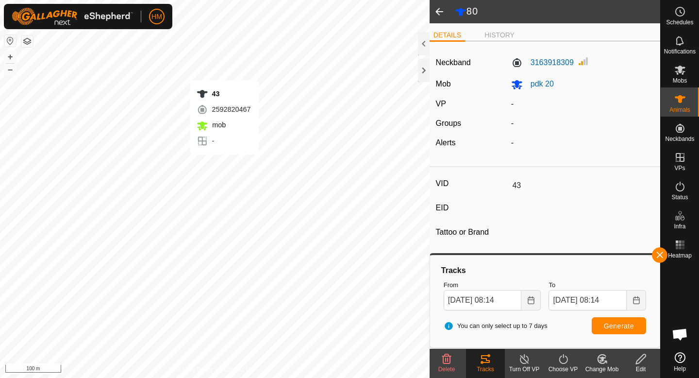
type input "-"
click at [490, 365] on div "Tracks" at bounding box center [485, 369] width 39 height 9
click at [530, 363] on icon at bounding box center [524, 359] width 12 height 12
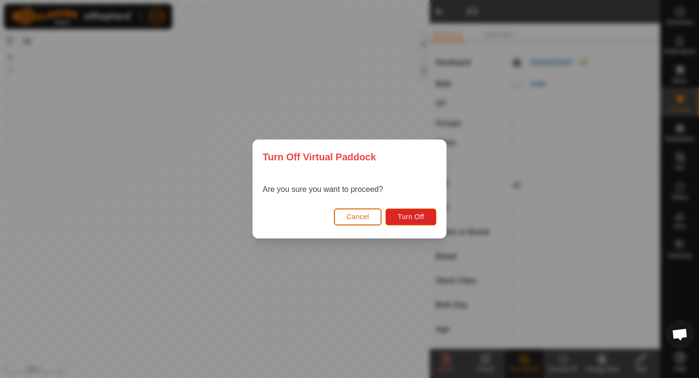
click at [369, 208] on button "Cancel" at bounding box center [358, 216] width 48 height 17
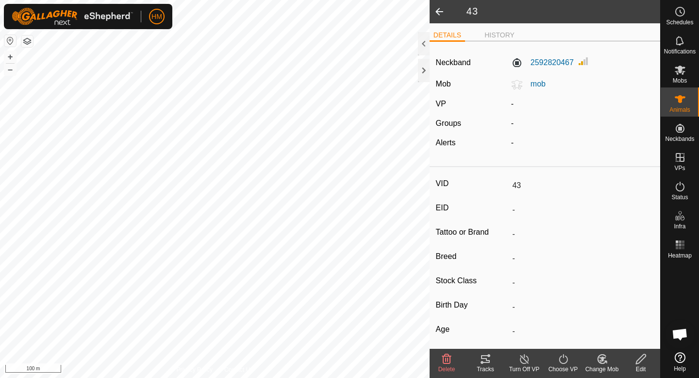
click at [490, 356] on icon at bounding box center [486, 359] width 12 height 12
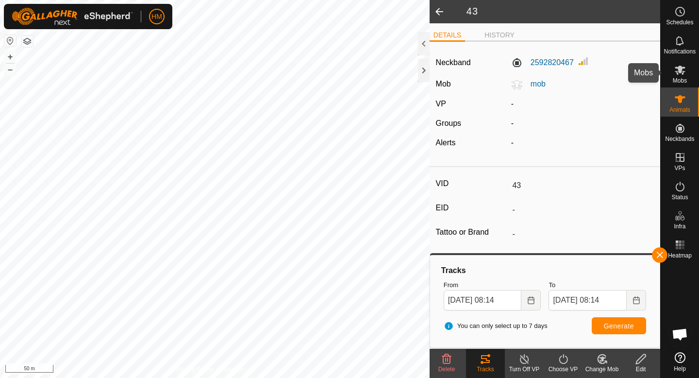
click at [677, 75] on icon at bounding box center [680, 70] width 12 height 12
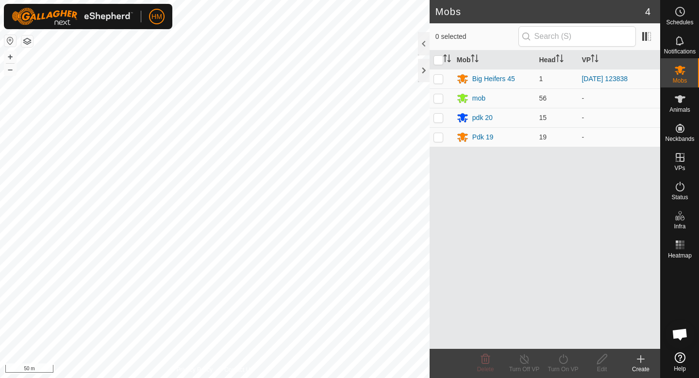
click at [638, 364] on icon at bounding box center [641, 359] width 12 height 12
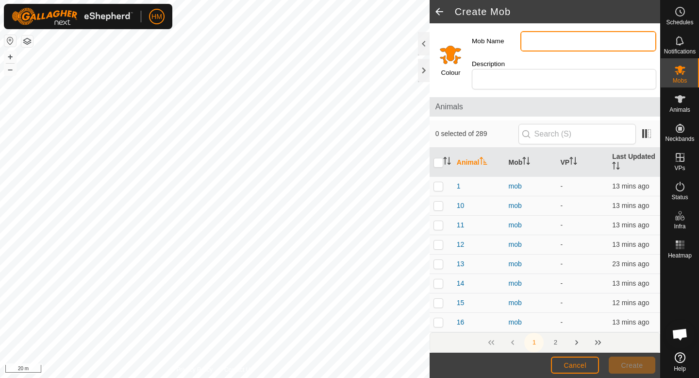
click at [559, 42] on input "Mob Name" at bounding box center [588, 41] width 136 height 20
type input "Pdk 18"
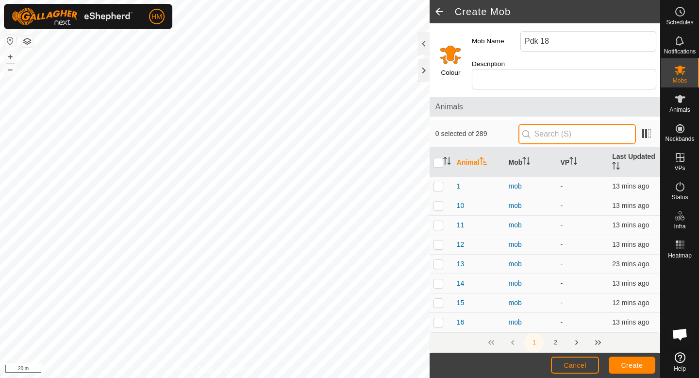
click at [570, 124] on input "text" at bounding box center [576, 134] width 117 height 20
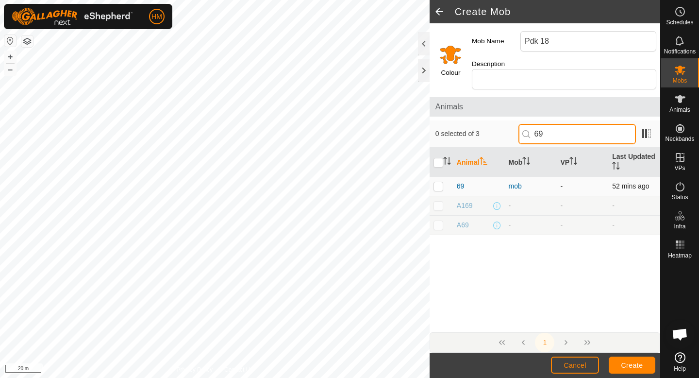
type input "69"
click at [441, 182] on p-checkbox at bounding box center [438, 186] width 10 height 8
checkbox input "true"
click at [567, 124] on input "69" at bounding box center [576, 134] width 117 height 20
type input "6"
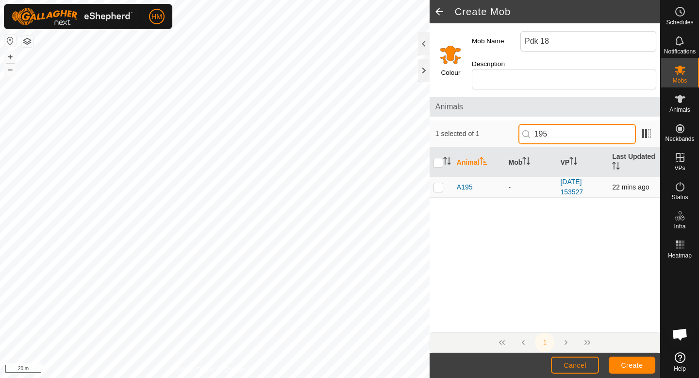
type input "195"
click at [440, 183] on p-checkbox at bounding box center [438, 187] width 10 height 8
checkbox input "true"
click at [569, 126] on input "195" at bounding box center [576, 134] width 117 height 20
type input "1"
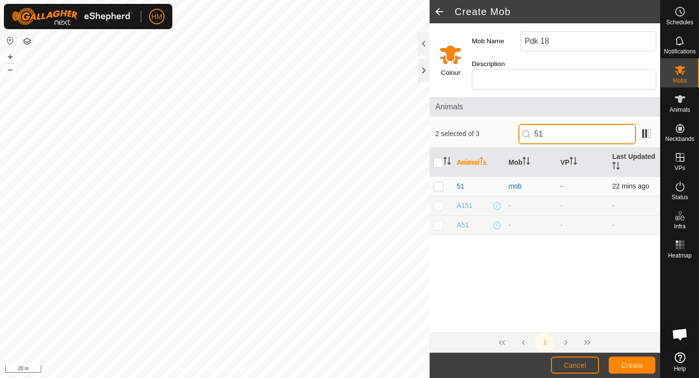
type input "51"
click at [437, 180] on td at bounding box center [441, 186] width 23 height 19
checkbox input "true"
click at [564, 125] on input "51" at bounding box center [576, 134] width 117 height 20
type input "5"
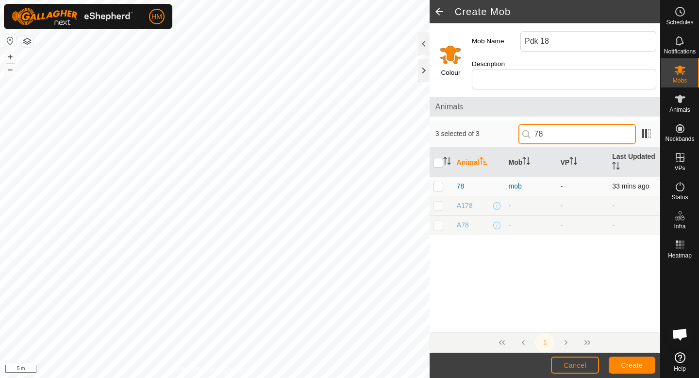
type input "78"
click at [437, 182] on p-checkbox at bounding box center [438, 186] width 10 height 8
checkbox input "true"
click at [578, 124] on input "78" at bounding box center [576, 134] width 117 height 20
type input "7"
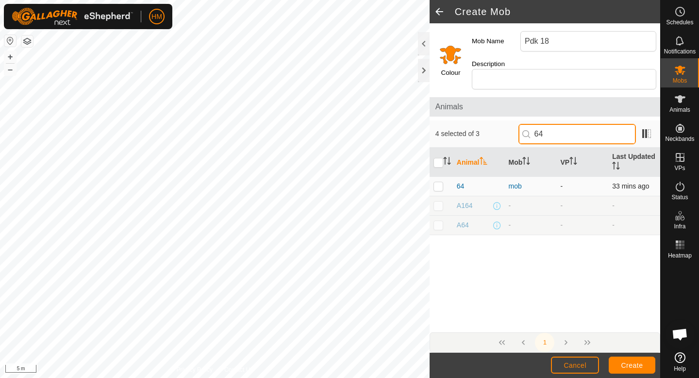
type input "64"
click at [435, 182] on p-checkbox at bounding box center [438, 186] width 10 height 8
checkbox input "true"
click at [585, 126] on input "64" at bounding box center [576, 134] width 117 height 20
type input "6"
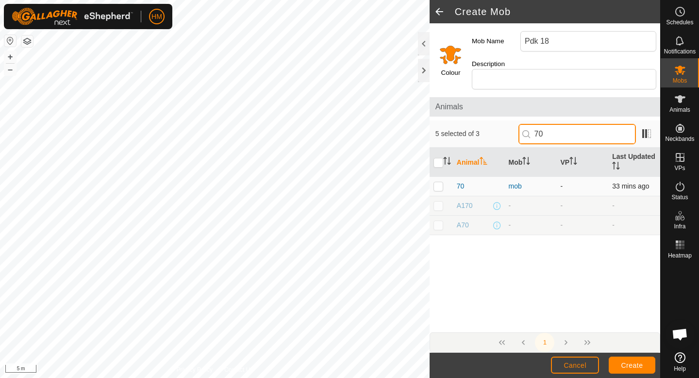
type input "70"
click at [438, 182] on p-checkbox at bounding box center [438, 186] width 10 height 8
checkbox input "true"
click at [589, 124] on input "70" at bounding box center [576, 134] width 117 height 20
type input "7"
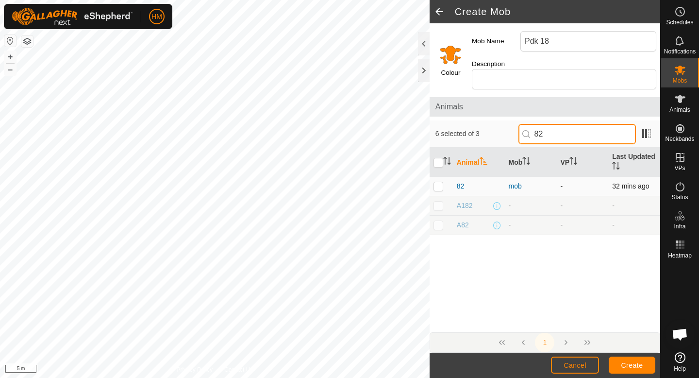
type input "82"
click at [438, 182] on p-checkbox at bounding box center [438, 186] width 10 height 8
checkbox input "true"
click at [573, 124] on input "82" at bounding box center [576, 134] width 117 height 20
type input "8"
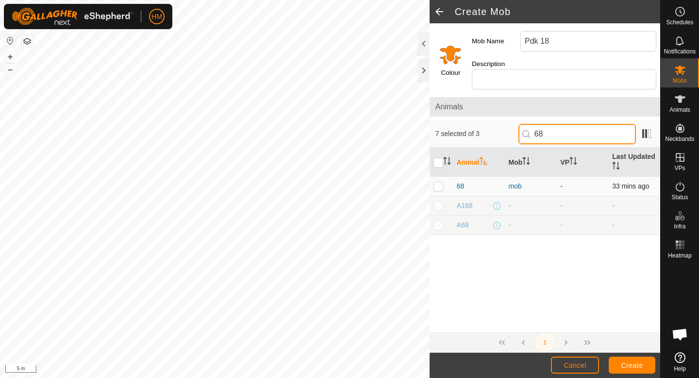
type input "68"
click at [438, 182] on p-checkbox at bounding box center [438, 186] width 10 height 8
checkbox input "true"
click at [560, 126] on input "68" at bounding box center [576, 134] width 117 height 20
type input "6"
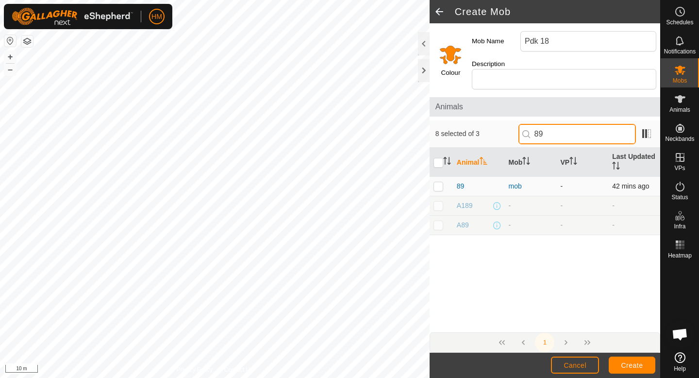
type input "89"
click at [430, 179] on td at bounding box center [441, 186] width 23 height 19
checkbox input "true"
click at [560, 124] on input "89" at bounding box center [576, 134] width 117 height 20
type input "8"
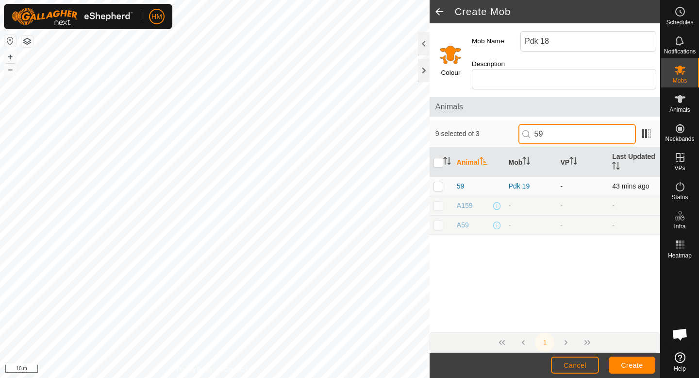
type input "59"
click at [441, 182] on p-checkbox at bounding box center [438, 186] width 10 height 8
checkbox input "true"
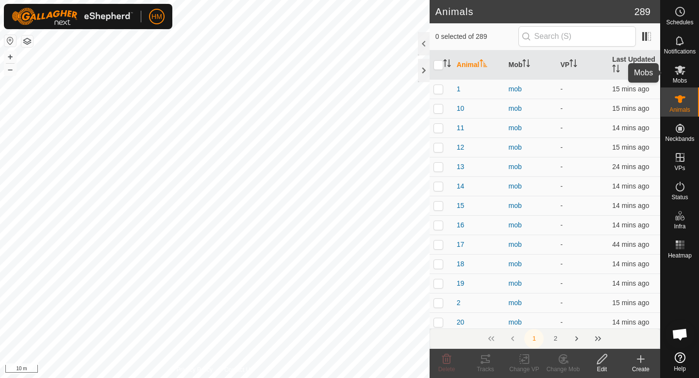
click at [683, 73] on icon at bounding box center [680, 70] width 11 height 9
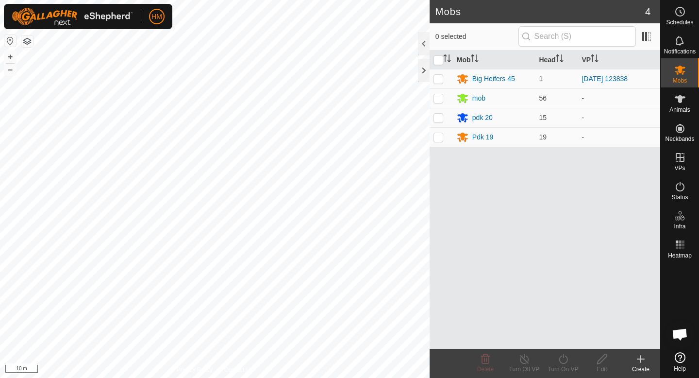
click at [641, 357] on icon at bounding box center [641, 358] width 0 height 7
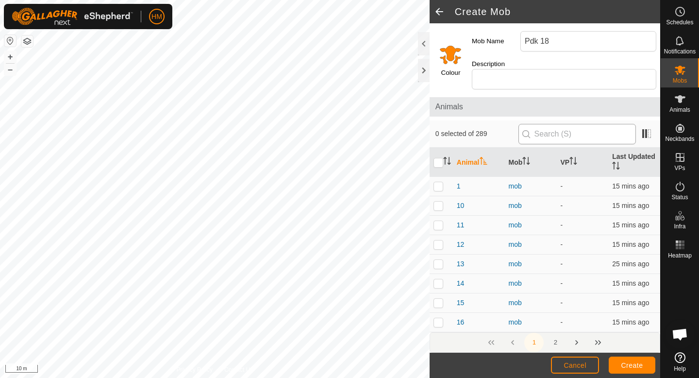
type input "Pdk 18"
click at [571, 124] on input "text" at bounding box center [576, 134] width 117 height 20
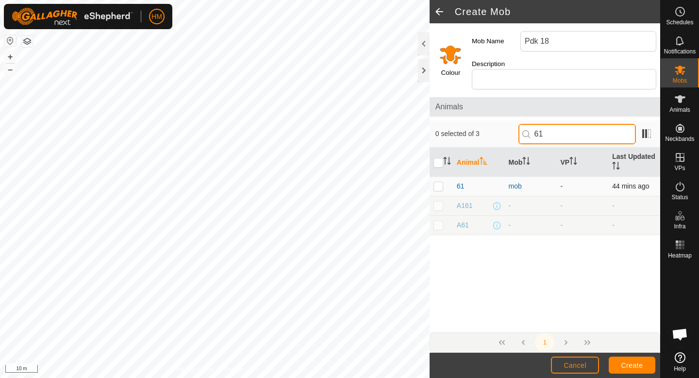
type input "61"
click at [437, 182] on p-checkbox at bounding box center [438, 186] width 10 height 8
checkbox input "true"
click at [567, 136] on div "1 selected of 3 61" at bounding box center [545, 133] width 231 height 27
click at [568, 132] on input "61" at bounding box center [576, 134] width 117 height 20
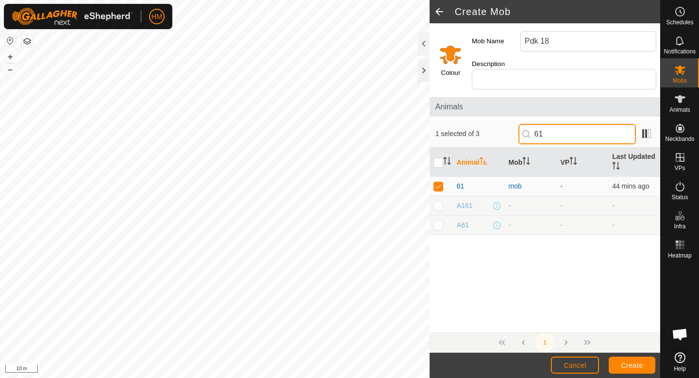
type input "6"
type input "89"
click at [436, 182] on p-checkbox at bounding box center [438, 186] width 10 height 8
checkbox input "true"
click at [581, 124] on input "89" at bounding box center [576, 134] width 117 height 20
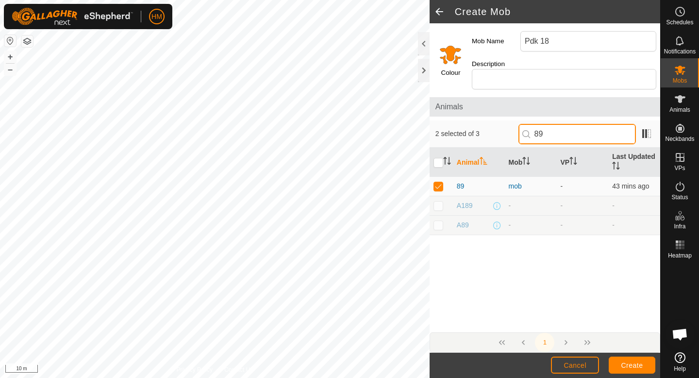
type input "8"
type input "59"
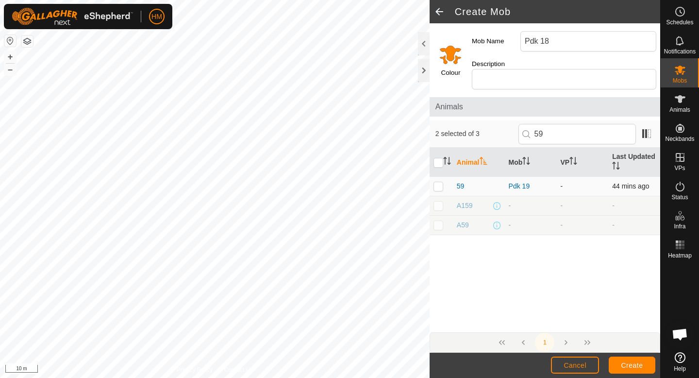
click at [441, 182] on p-checkbox at bounding box center [438, 186] width 10 height 8
checkbox input "true"
click at [578, 124] on input "59" at bounding box center [576, 134] width 117 height 20
type input "5"
type input "68"
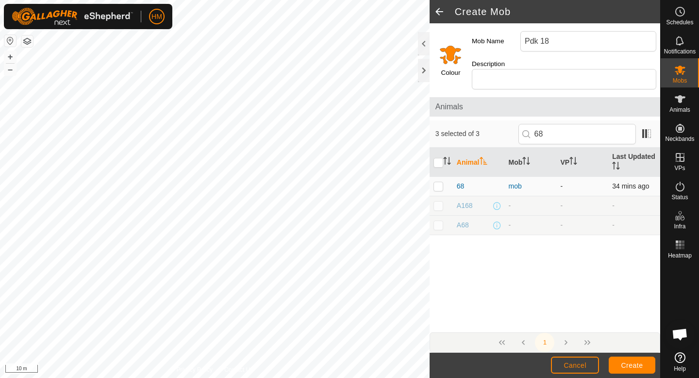
click at [440, 182] on p-checkbox at bounding box center [438, 186] width 10 height 8
checkbox input "true"
click at [565, 124] on input "68" at bounding box center [576, 134] width 117 height 20
type input "6"
type input "82"
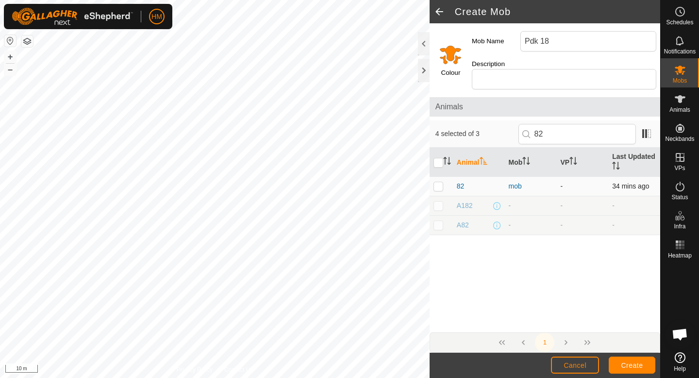
click at [438, 181] on td at bounding box center [441, 186] width 23 height 19
checkbox input "true"
click at [566, 124] on input "82" at bounding box center [576, 134] width 117 height 20
type input "8"
type input "78"
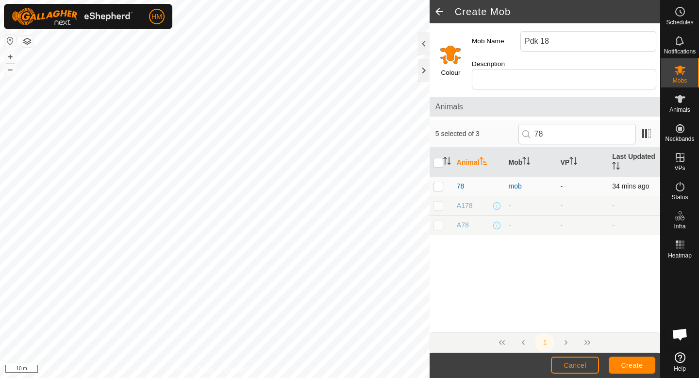
click at [437, 182] on p-checkbox at bounding box center [438, 186] width 10 height 8
checkbox input "true"
click at [568, 129] on input "78" at bounding box center [576, 134] width 117 height 20
type input "7"
type input "70"
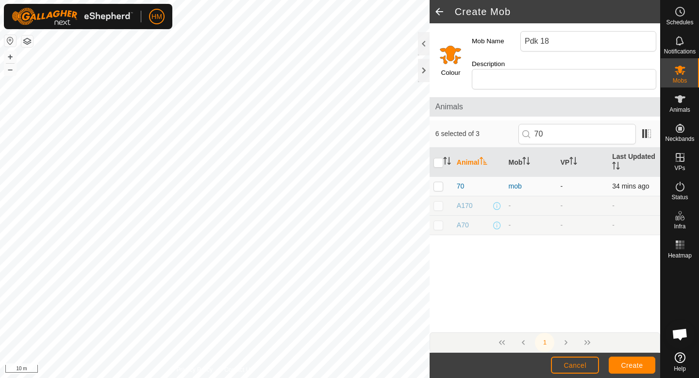
click at [437, 182] on p-checkbox at bounding box center [438, 186] width 10 height 8
checkbox input "true"
click at [587, 131] on input "70" at bounding box center [576, 134] width 117 height 20
type input "7"
type input "64"
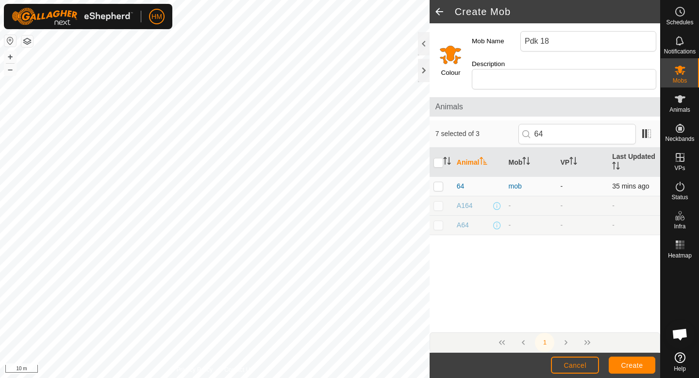
click at [440, 182] on p-checkbox at bounding box center [438, 186] width 10 height 8
checkbox input "true"
click at [559, 124] on input "64" at bounding box center [576, 134] width 117 height 20
type input "6"
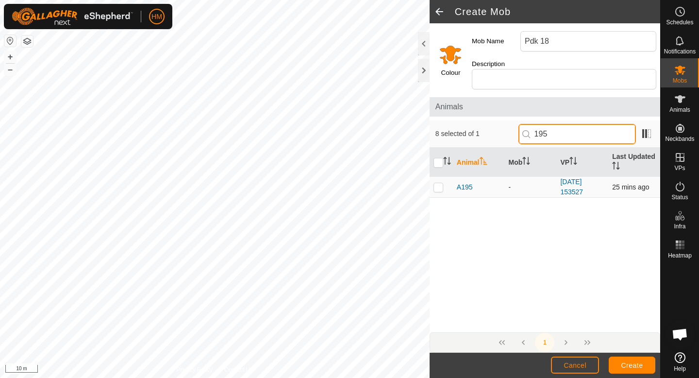
type input "195"
click at [438, 183] on p-checkbox at bounding box center [438, 187] width 10 height 8
checkbox input "true"
click at [574, 125] on input "195" at bounding box center [576, 134] width 117 height 20
type input "1"
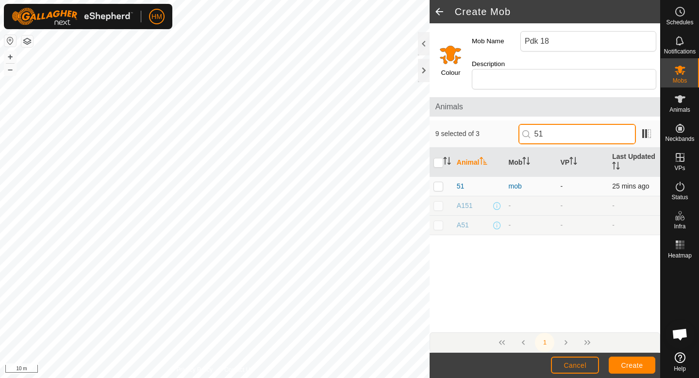
type input "51"
click at [440, 182] on p-checkbox at bounding box center [438, 186] width 10 height 8
checkbox input "true"
click at [588, 124] on input "51" at bounding box center [576, 134] width 117 height 20
type input "5"
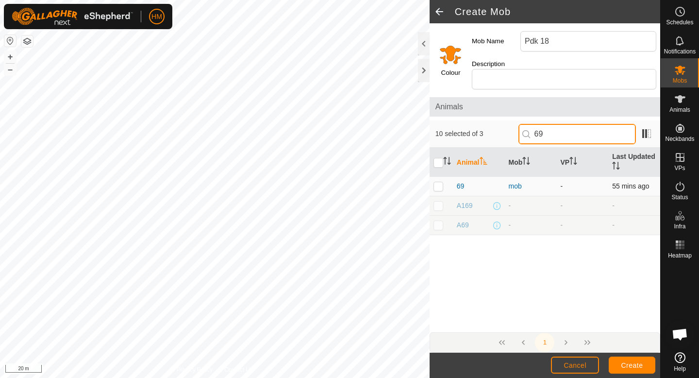
type input "69"
click at [437, 182] on p-checkbox at bounding box center [438, 186] width 10 height 8
checkbox input "true"
click at [570, 124] on input "69" at bounding box center [576, 134] width 117 height 20
type input "6"
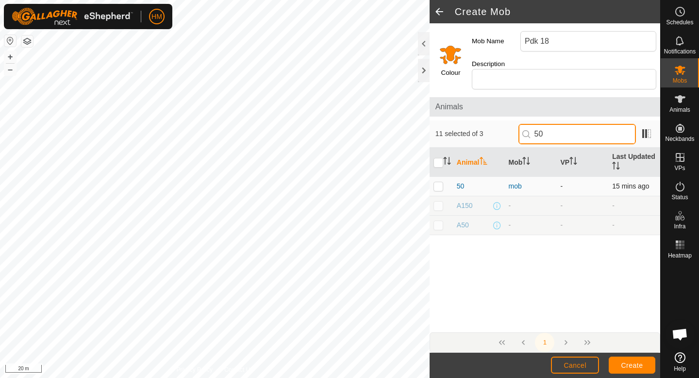
type input "50"
click at [438, 182] on p-checkbox at bounding box center [438, 186] width 10 height 8
checkbox input "true"
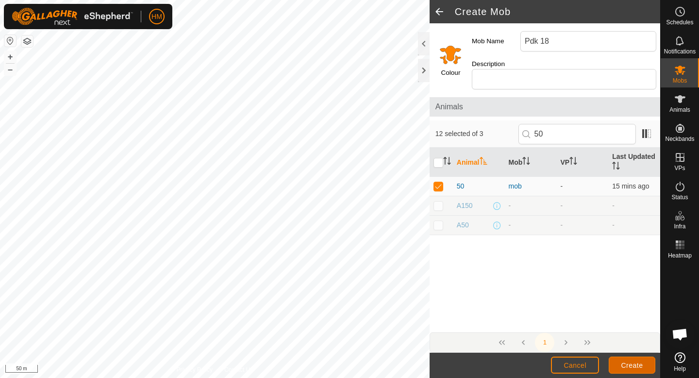
click at [634, 363] on span "Create" at bounding box center [632, 365] width 22 height 8
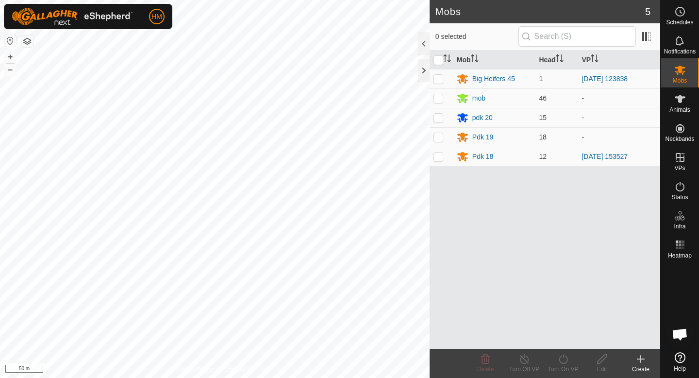
click at [438, 138] on p-checkbox at bounding box center [438, 137] width 10 height 8
checkbox input "true"
click at [568, 365] on div "Turn On VP" at bounding box center [563, 369] width 39 height 9
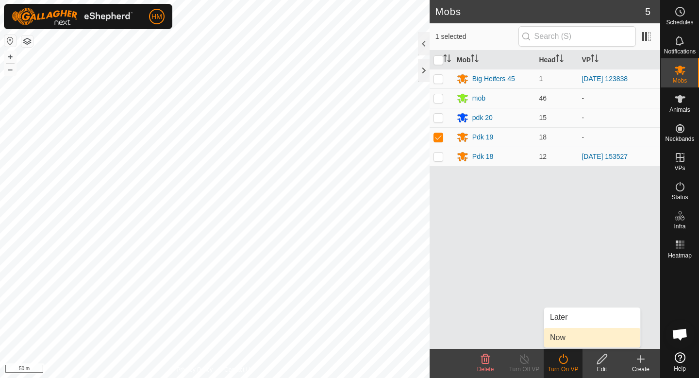
click at [578, 333] on link "Now" at bounding box center [592, 337] width 96 height 19
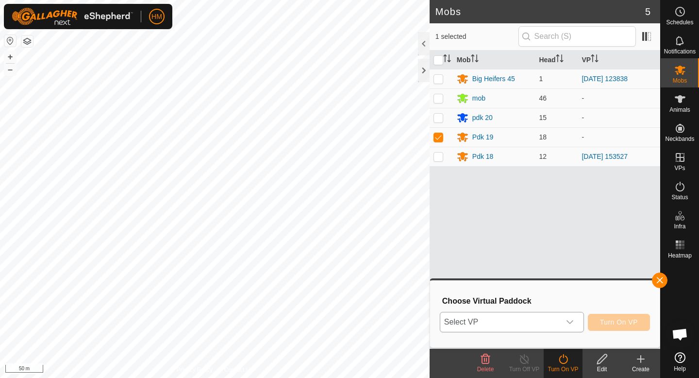
click at [576, 322] on div "dropdown trigger" at bounding box center [569, 321] width 19 height 19
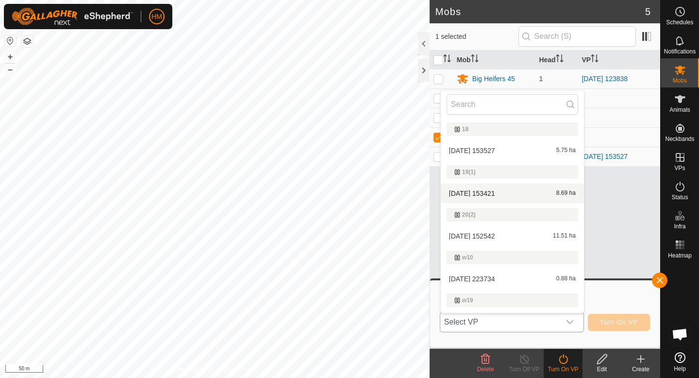
click at [483, 189] on li "2025-09-17 153421 8.69 ha" at bounding box center [512, 192] width 143 height 19
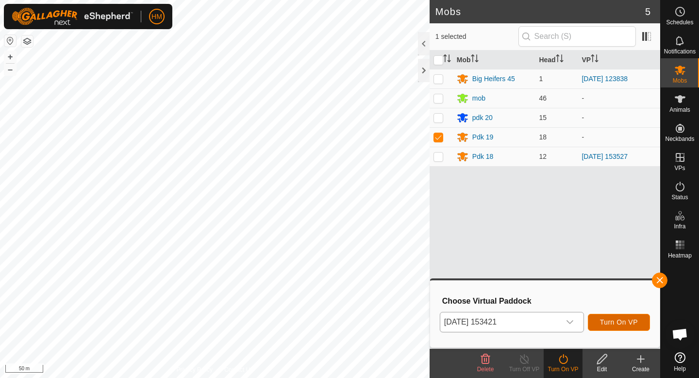
click at [623, 324] on span "Turn On VP" at bounding box center [619, 322] width 38 height 8
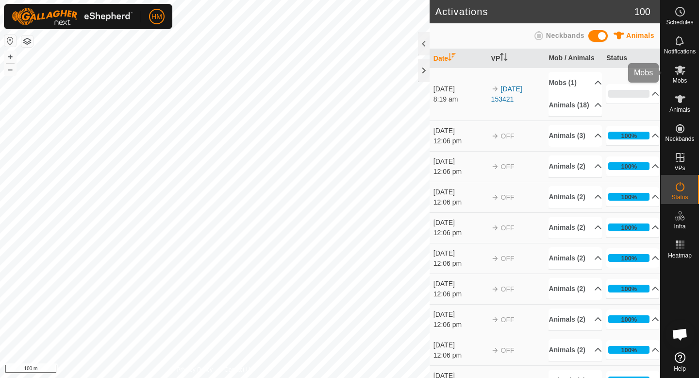
click at [679, 73] on icon at bounding box center [680, 70] width 12 height 12
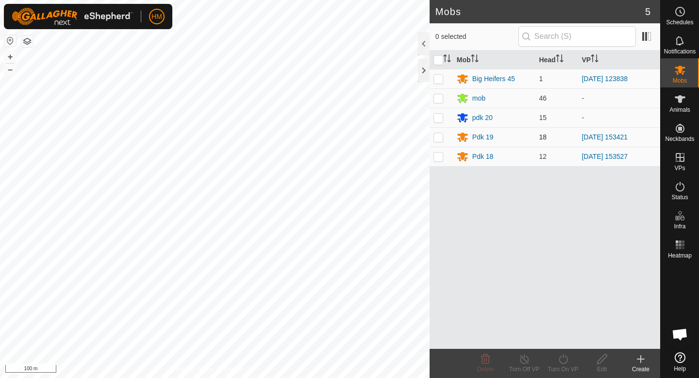
click at [438, 137] on p-checkbox at bounding box center [438, 137] width 10 height 8
checkbox input "true"
click at [607, 359] on icon at bounding box center [602, 359] width 12 height 12
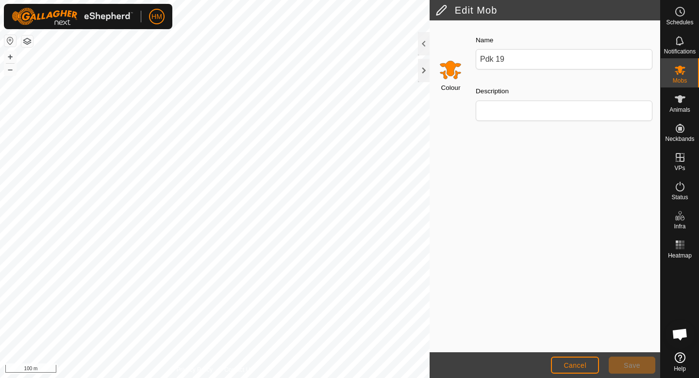
click at [451, 67] on input "Select a color" at bounding box center [450, 69] width 23 height 23
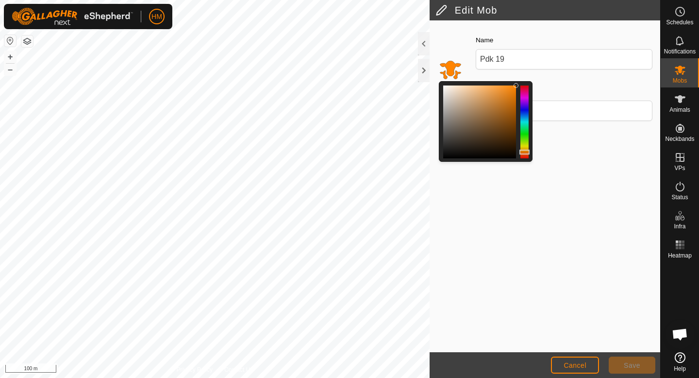
click at [523, 112] on div at bounding box center [524, 121] width 8 height 73
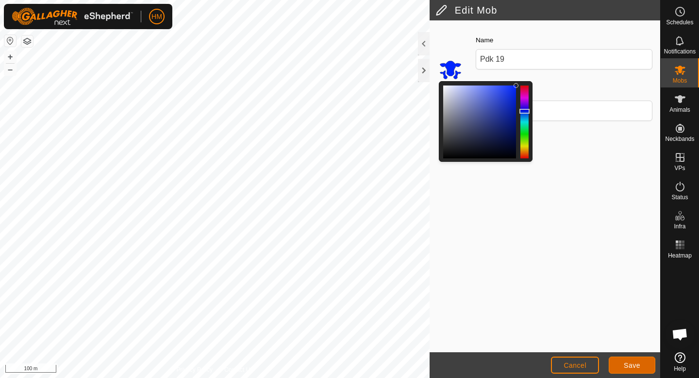
click at [630, 365] on span "Save" at bounding box center [632, 365] width 17 height 8
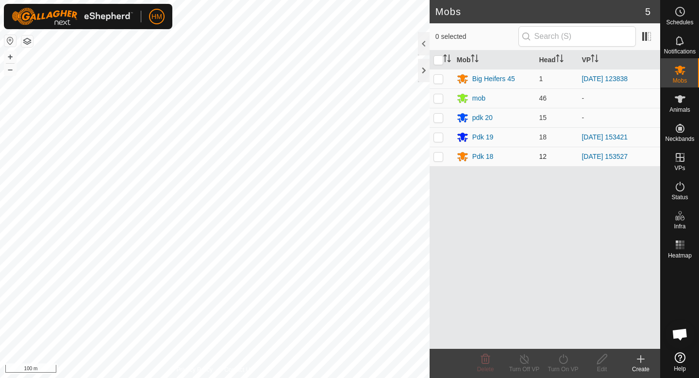
click at [441, 160] on p-checkbox at bounding box center [438, 156] width 10 height 8
checkbox input "true"
click at [601, 365] on div "Edit" at bounding box center [602, 369] width 39 height 9
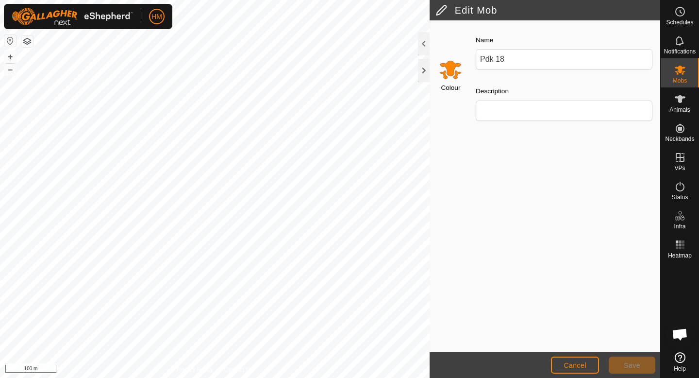
click at [450, 68] on input "Select a color" at bounding box center [450, 69] width 23 height 23
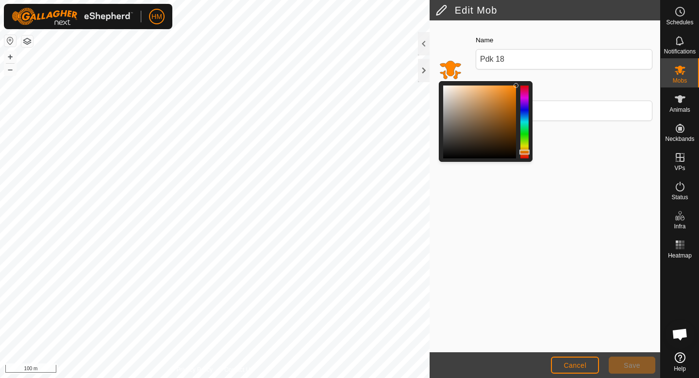
click at [526, 112] on div at bounding box center [524, 121] width 8 height 73
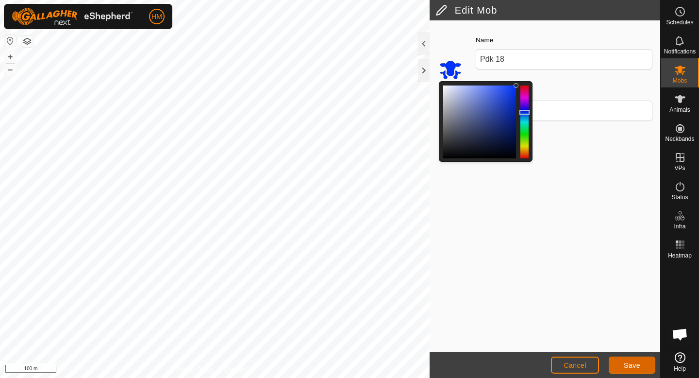
click at [630, 366] on span "Save" at bounding box center [632, 365] width 17 height 8
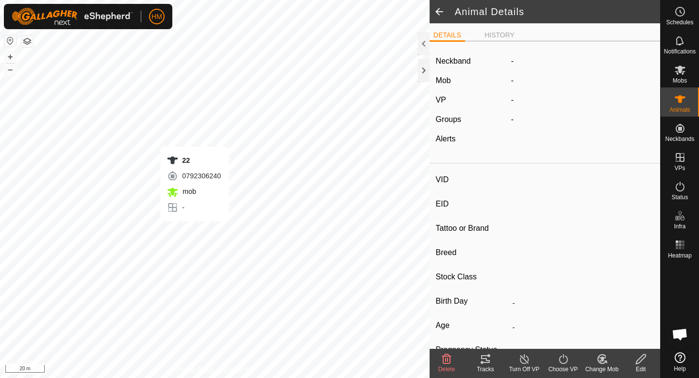
type input "22"
type input "-"
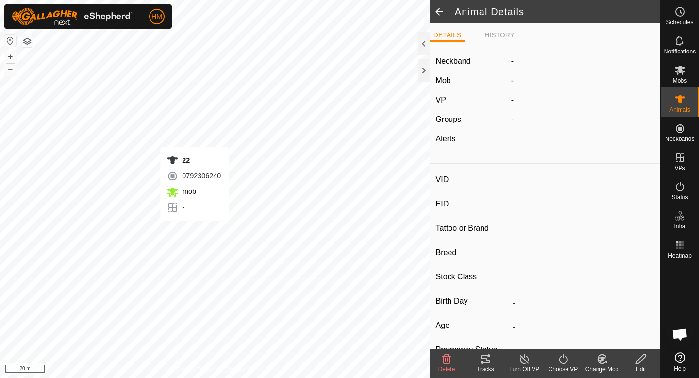
type input "-"
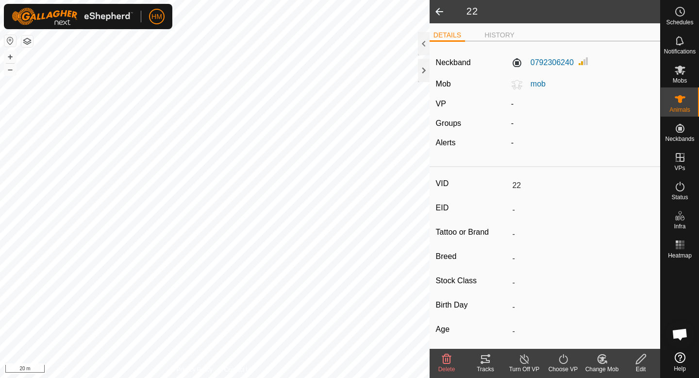
click at [563, 359] on icon at bounding box center [563, 359] width 12 height 12
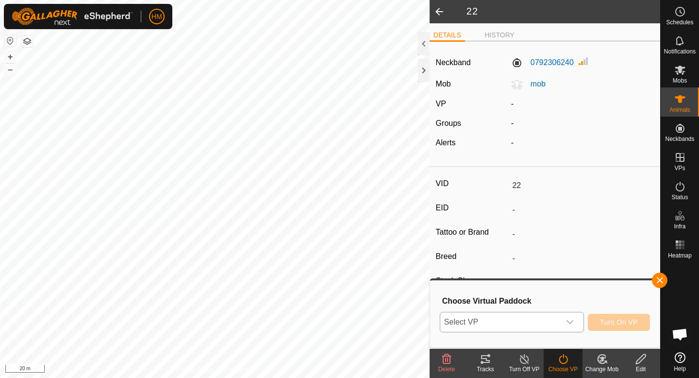
click at [568, 324] on icon "dropdown trigger" at bounding box center [570, 322] width 8 height 8
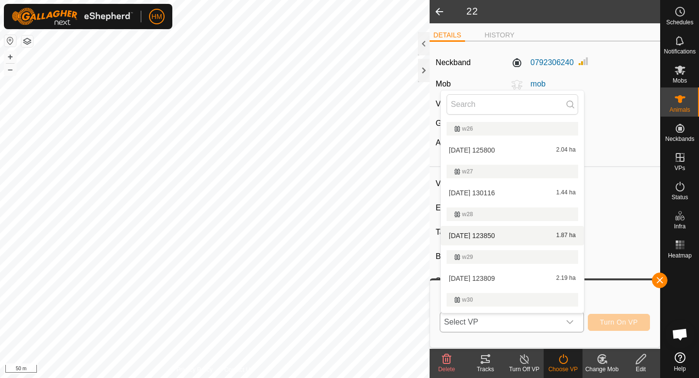
scroll to position [361, 0]
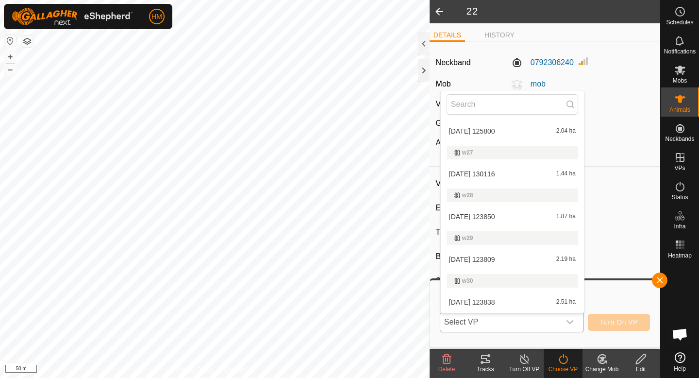
click at [501, 174] on li "2025-09-19 130116 1.44 ha" at bounding box center [512, 173] width 143 height 19
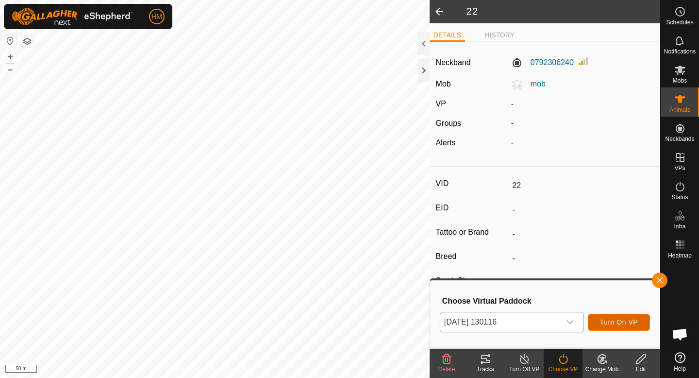
click at [617, 318] on span "Turn On VP" at bounding box center [619, 322] width 38 height 8
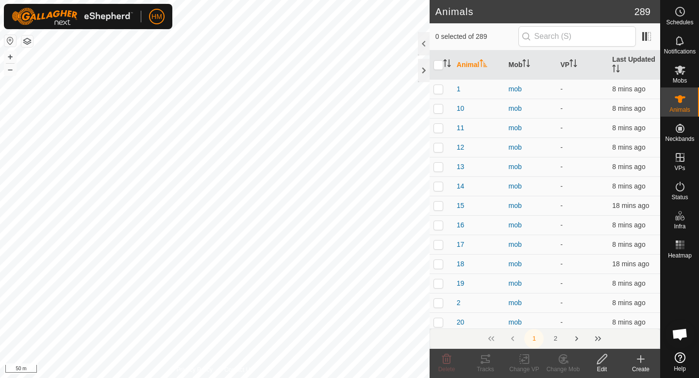
checkbox input "false"
click at [684, 67] on icon at bounding box center [680, 70] width 12 height 12
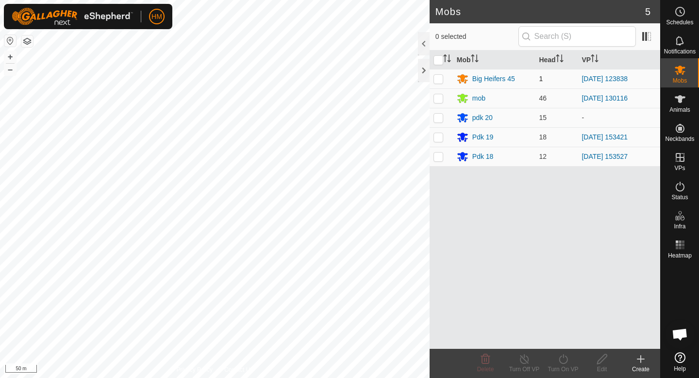
click at [442, 82] on p-checkbox at bounding box center [438, 79] width 10 height 8
checkbox input "true"
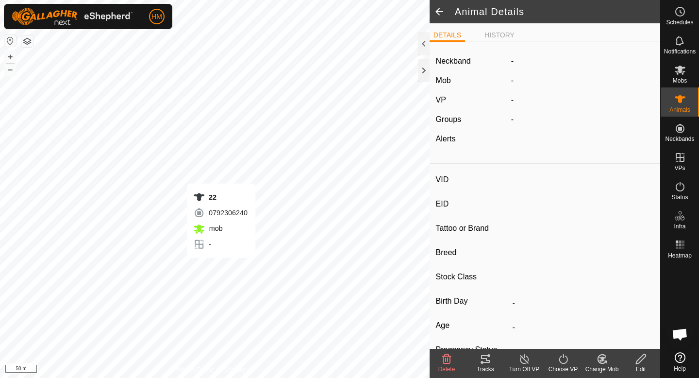
type input "22"
type input "-"
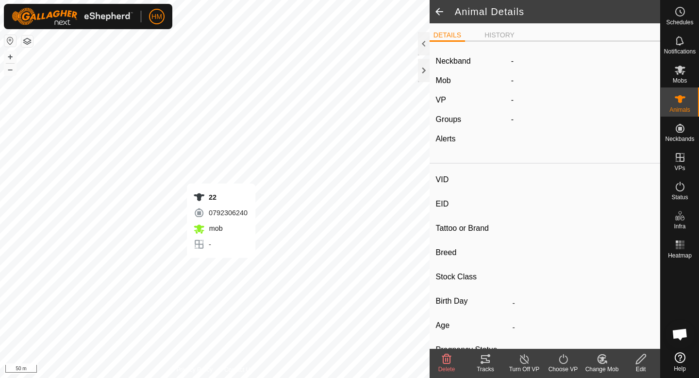
type input "-"
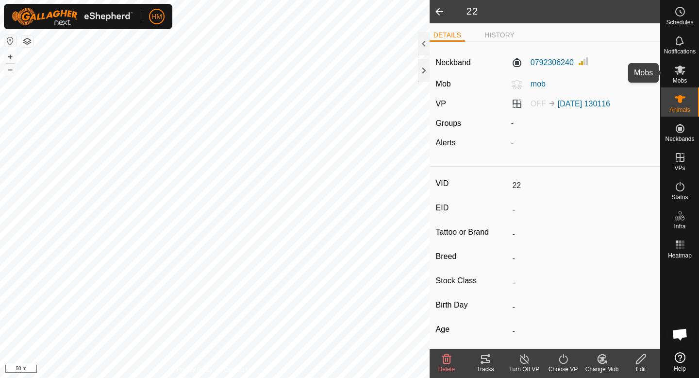
click at [684, 78] on span "Mobs" at bounding box center [680, 81] width 14 height 6
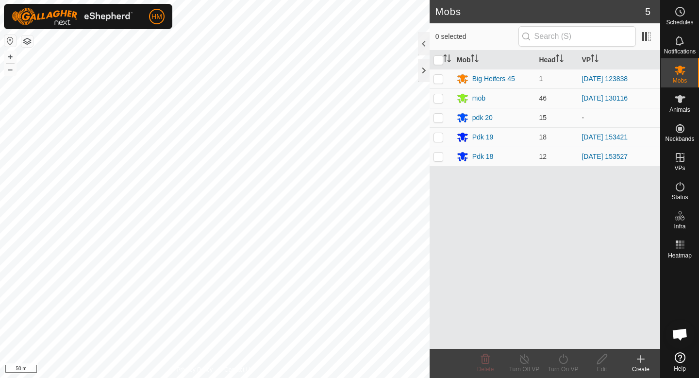
click at [438, 116] on p-checkbox at bounding box center [438, 118] width 10 height 8
checkbox input "true"
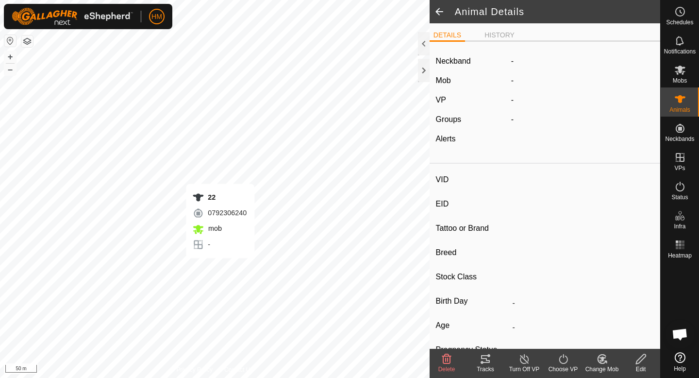
type input "22"
type input "-"
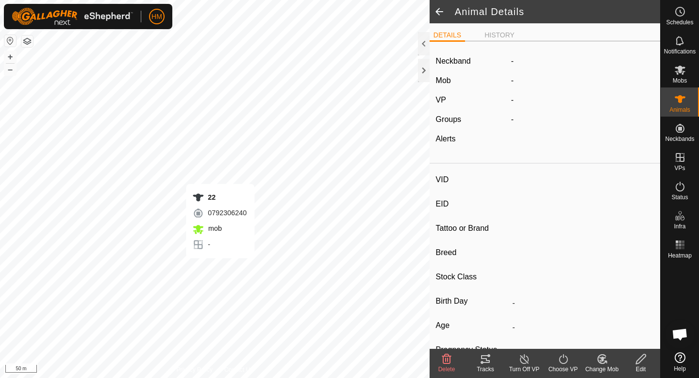
type input "-"
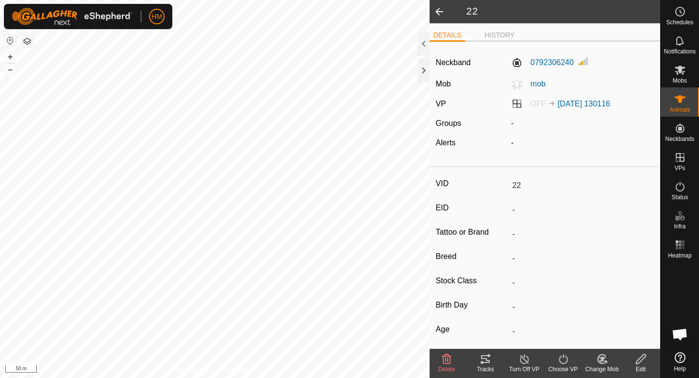
click at [561, 360] on icon at bounding box center [563, 359] width 12 height 12
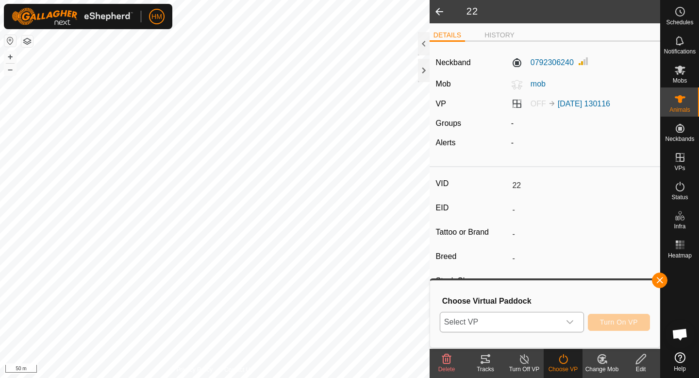
click at [568, 318] on icon "dropdown trigger" at bounding box center [570, 322] width 8 height 8
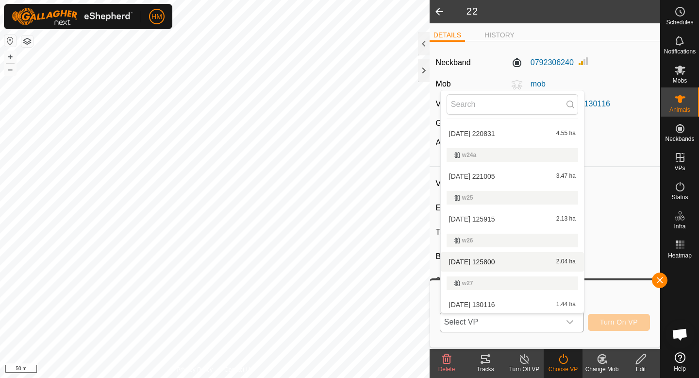
scroll to position [232, 0]
click at [503, 301] on li "2025-09-19 130116 1.44 ha" at bounding box center [512, 302] width 143 height 19
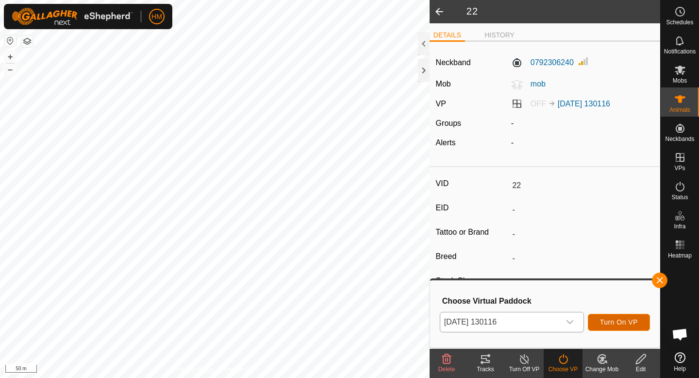
click at [625, 321] on span "Turn On VP" at bounding box center [619, 322] width 38 height 8
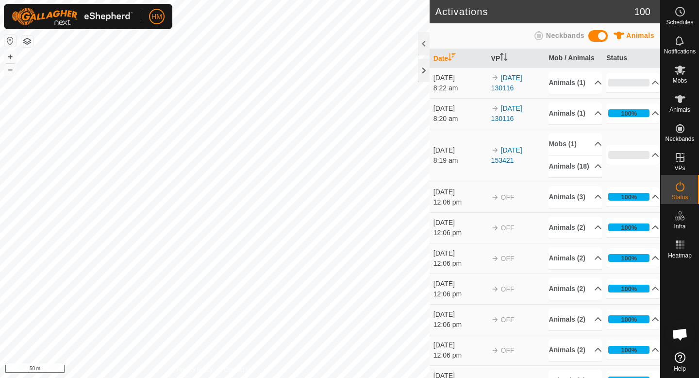
scroll to position [899, 0]
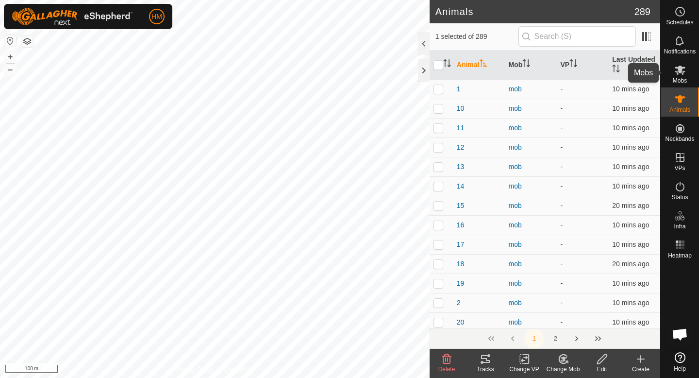
click at [682, 72] on icon at bounding box center [680, 70] width 12 height 12
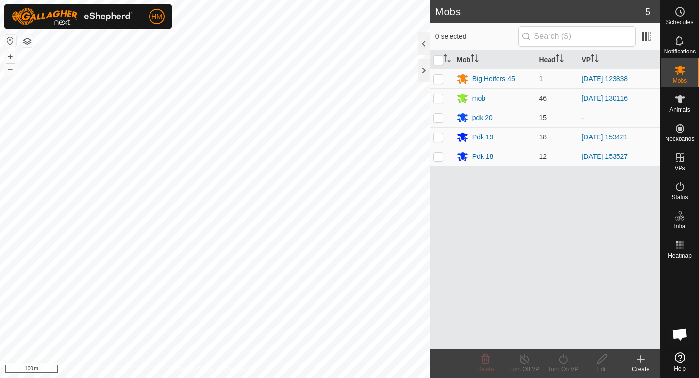
click at [437, 118] on p-checkbox at bounding box center [438, 118] width 10 height 8
checkbox input "true"
click at [566, 361] on icon at bounding box center [563, 359] width 12 height 12
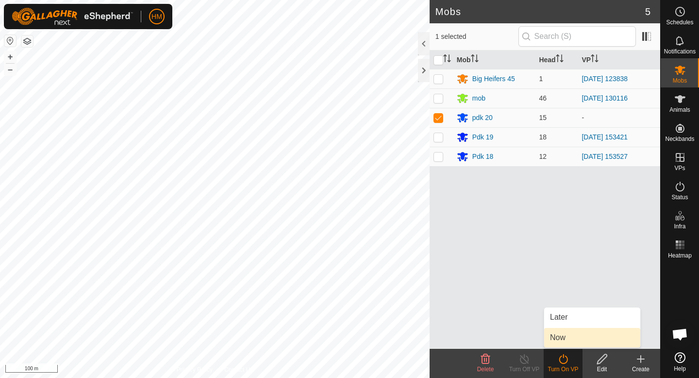
click at [572, 335] on link "Now" at bounding box center [592, 337] width 96 height 19
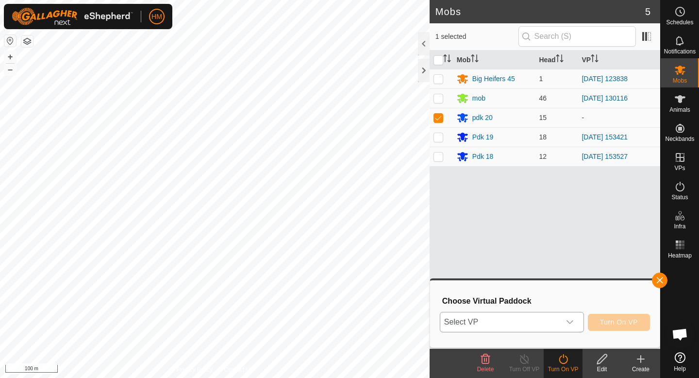
click at [578, 318] on div "dropdown trigger" at bounding box center [569, 321] width 19 height 19
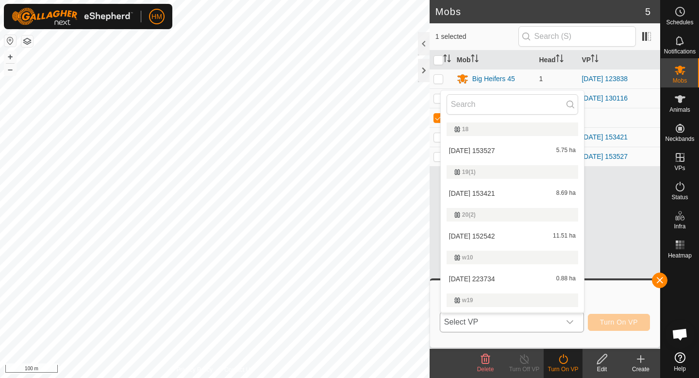
scroll to position [18, 0]
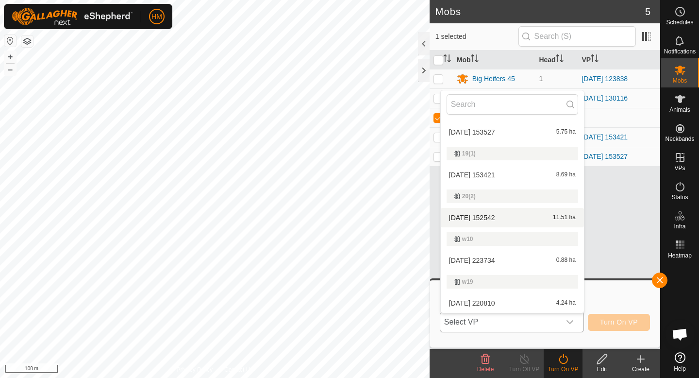
click at [520, 222] on li "2025-09-17 152542 11.51 ha" at bounding box center [512, 217] width 143 height 19
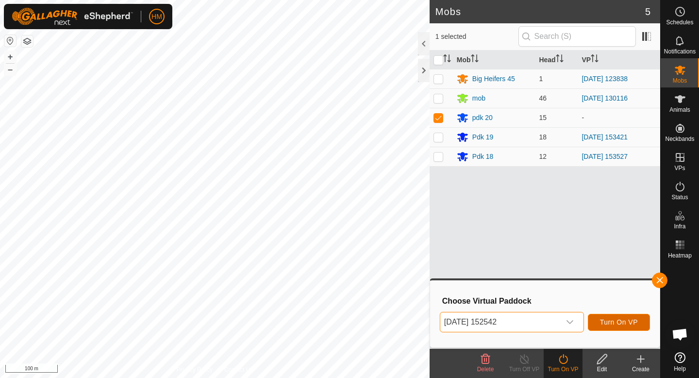
click at [607, 321] on span "Turn On VP" at bounding box center [619, 322] width 38 height 8
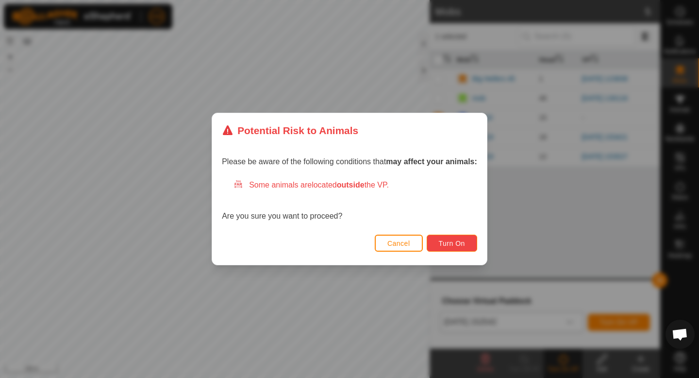
click at [453, 240] on span "Turn On" at bounding box center [452, 243] width 26 height 8
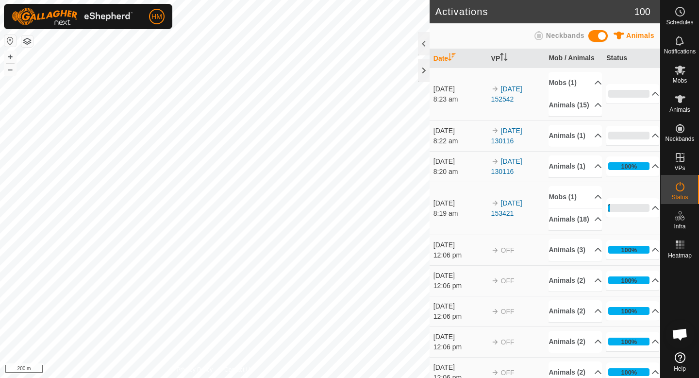
scroll to position [899, 0]
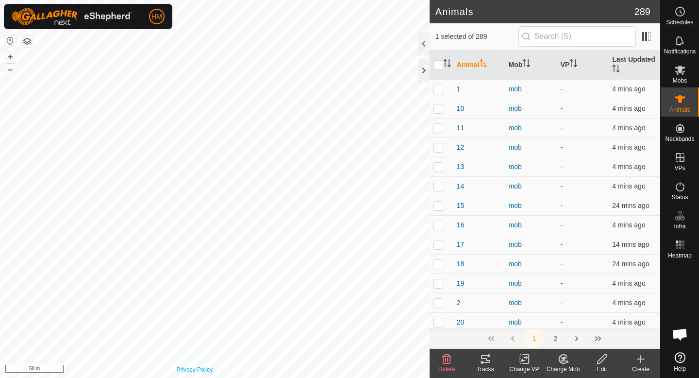
click at [200, 368] on div "Privacy Policy Contact Us 43 2592820467 mob - + – ⇧ i 50 m" at bounding box center [215, 189] width 430 height 378
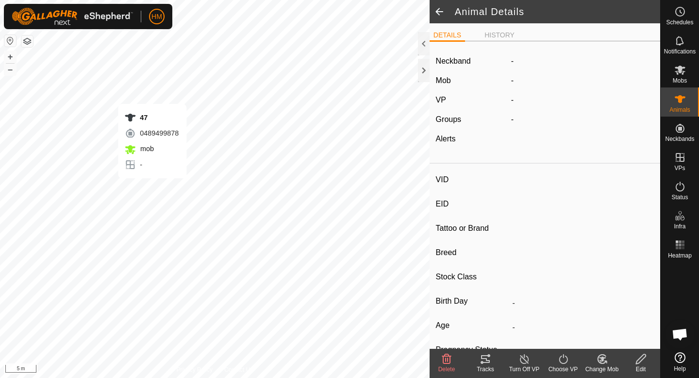
type input "47"
type input "-"
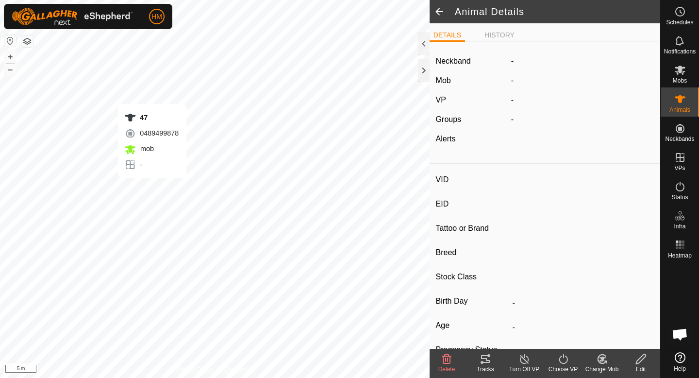
type input "-"
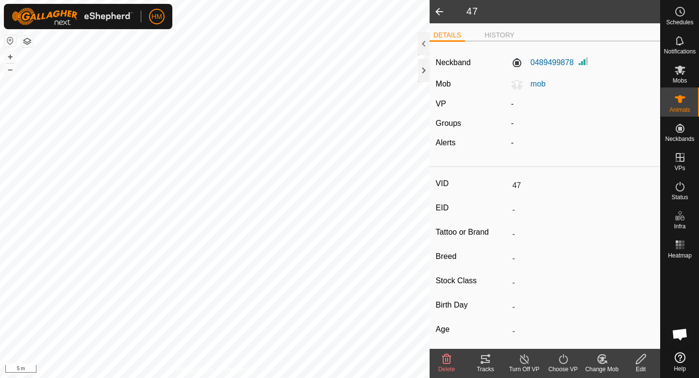
click at [564, 364] on icon at bounding box center [563, 359] width 12 height 12
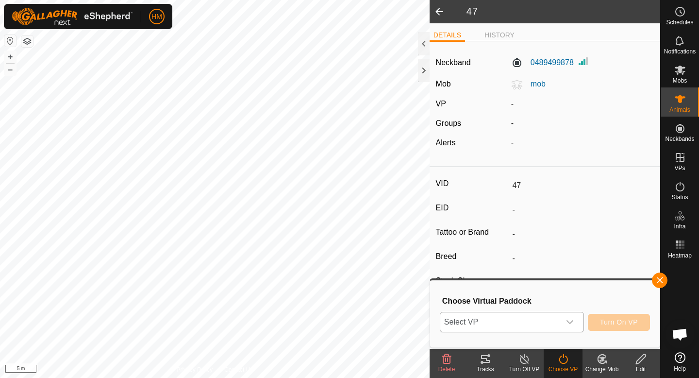
click at [562, 313] on div "dropdown trigger" at bounding box center [569, 321] width 19 height 19
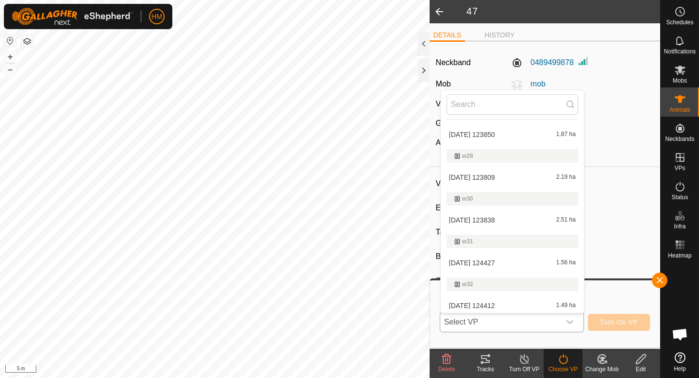
scroll to position [448, 0]
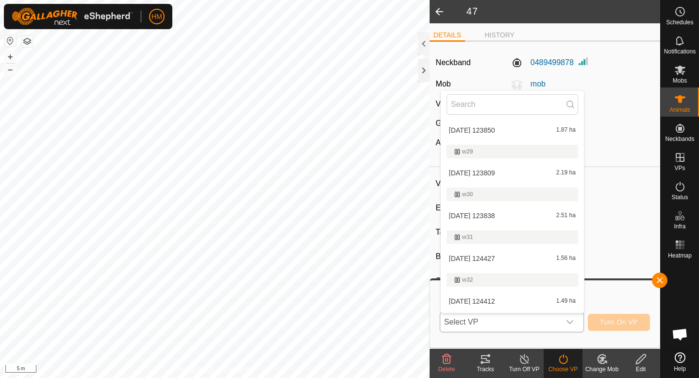
click at [496, 296] on li "[DATE] 124412 1.49 ha" at bounding box center [512, 300] width 143 height 19
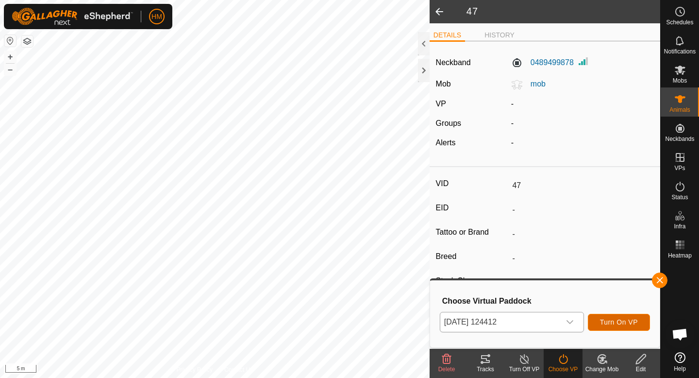
click at [623, 315] on button "Turn On VP" at bounding box center [619, 322] width 62 height 17
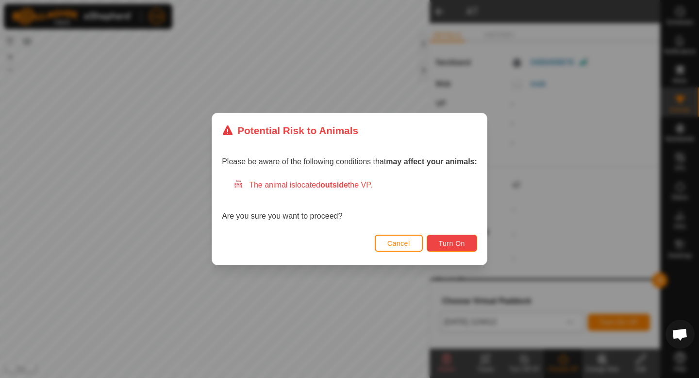
click at [459, 241] on span "Turn On" at bounding box center [452, 243] width 26 height 8
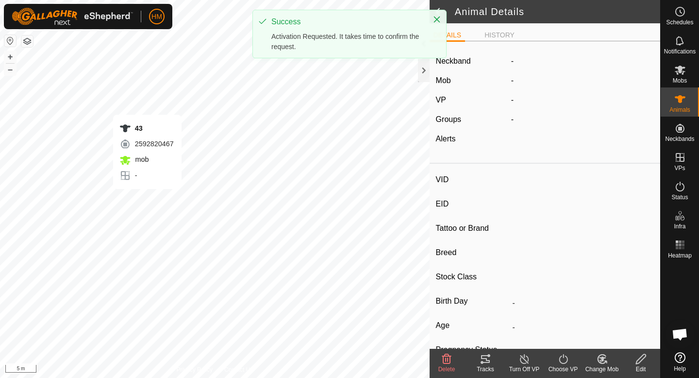
type input "43"
type input "-"
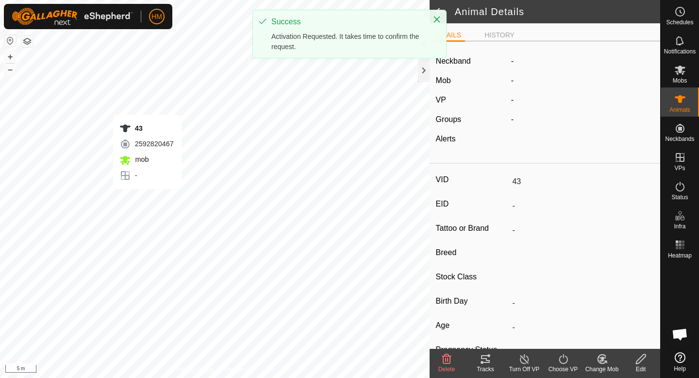
type input "-"
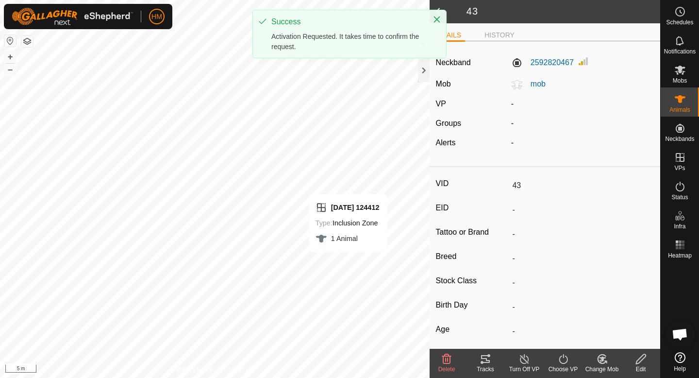
click at [572, 365] on div "Choose VP" at bounding box center [563, 369] width 39 height 9
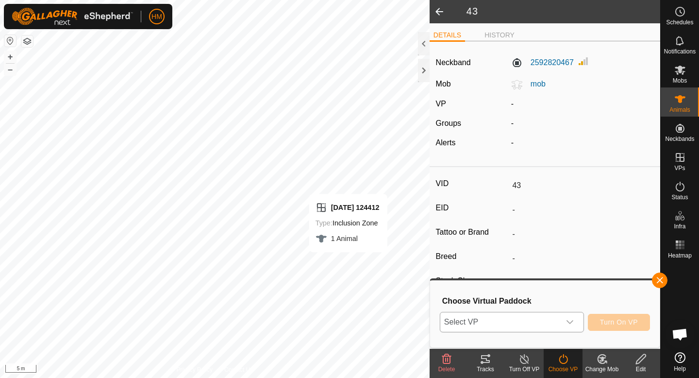
click at [533, 320] on span "Select VP" at bounding box center [500, 321] width 120 height 19
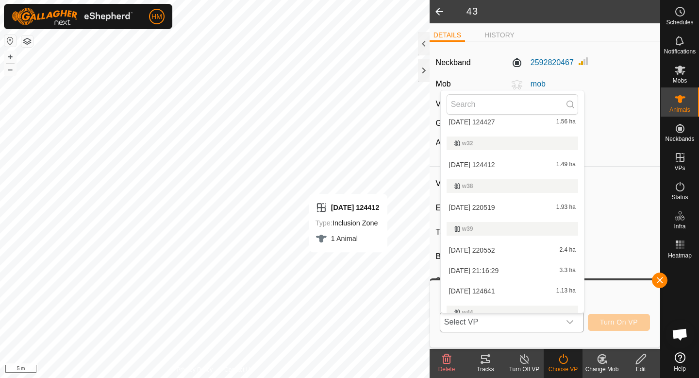
scroll to position [556, 0]
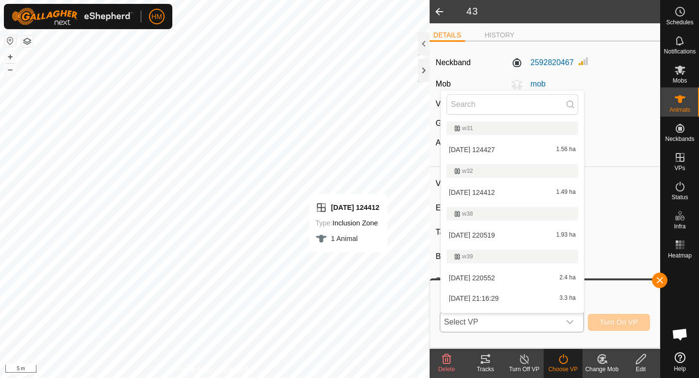
click at [509, 194] on li "[DATE] 124412 1.49 ha" at bounding box center [512, 192] width 143 height 19
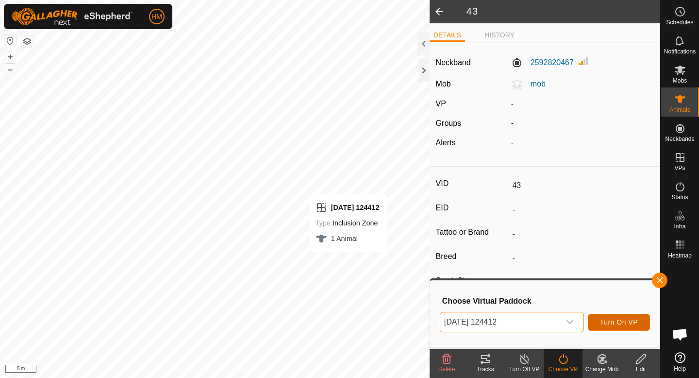
click at [600, 323] on span "Turn On VP" at bounding box center [619, 322] width 38 height 8
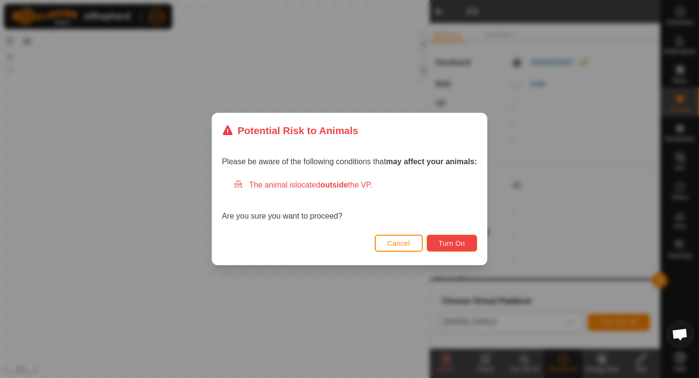
click at [447, 235] on button "Turn On" at bounding box center [452, 242] width 50 height 17
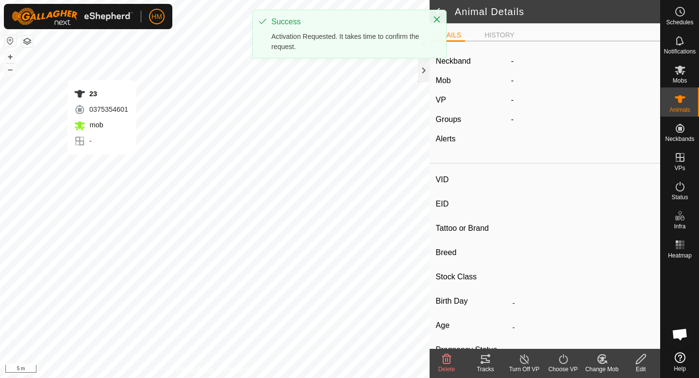
type input "23"
type input "-"
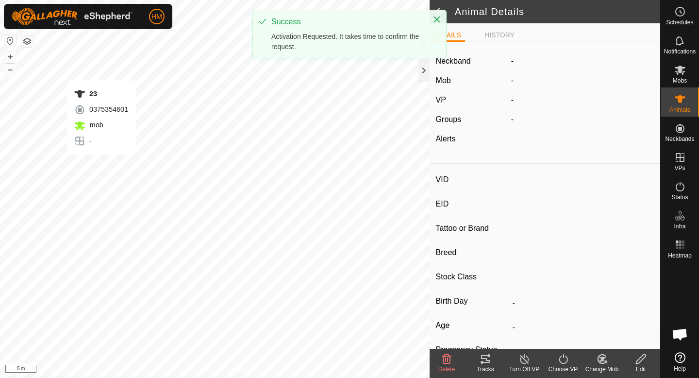
type input "-"
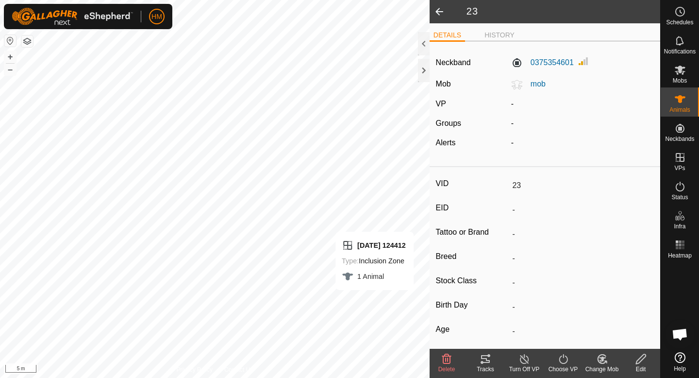
click at [562, 365] on div "Choose VP" at bounding box center [563, 369] width 39 height 9
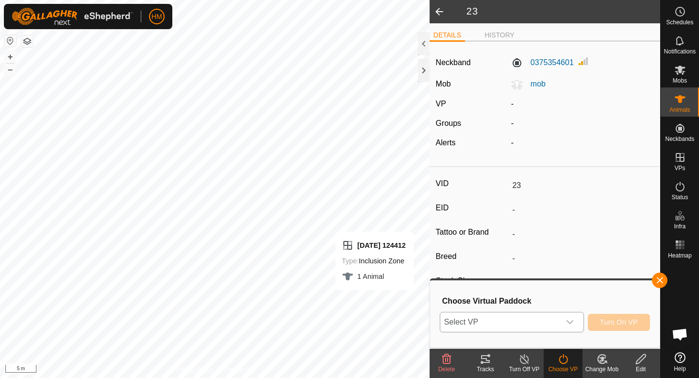
click at [575, 324] on div "dropdown trigger" at bounding box center [569, 321] width 19 height 19
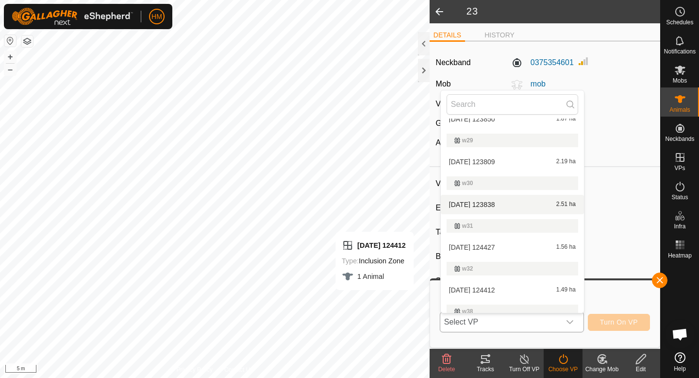
scroll to position [459, 0]
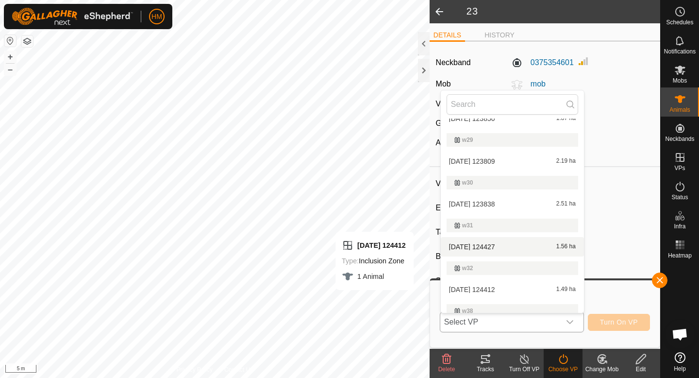
click at [508, 248] on li "[DATE] 124427 1.56 ha" at bounding box center [512, 246] width 143 height 19
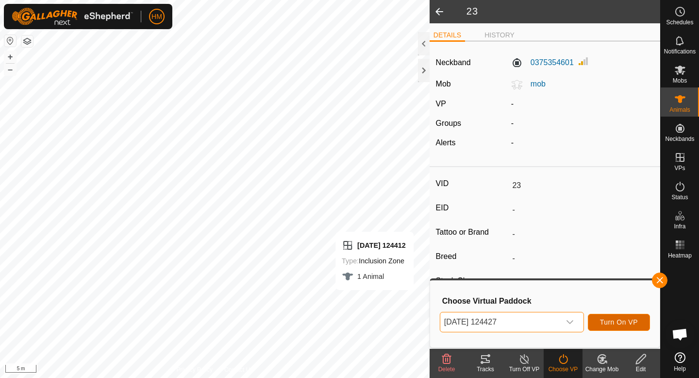
click at [630, 320] on span "Turn On VP" at bounding box center [619, 322] width 38 height 8
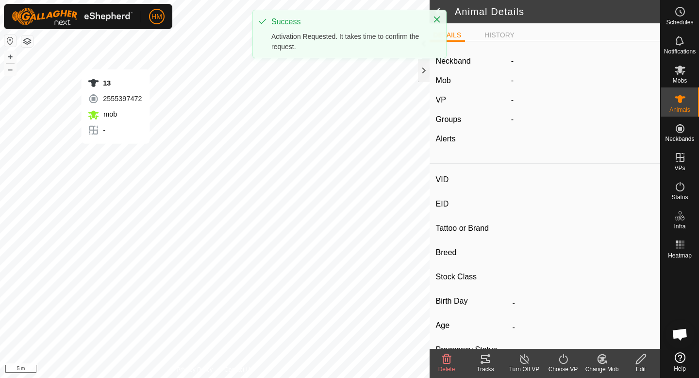
type input "13"
type input "-"
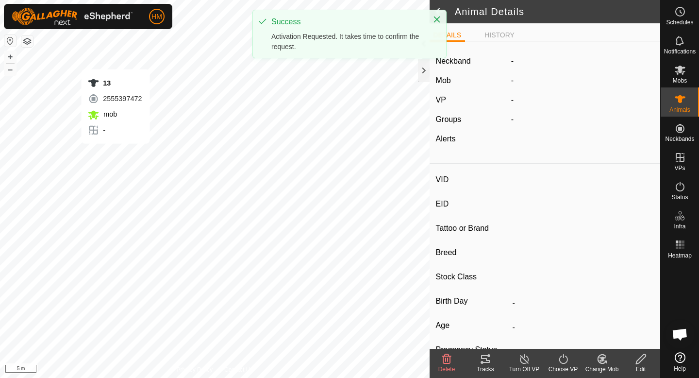
type input "-"
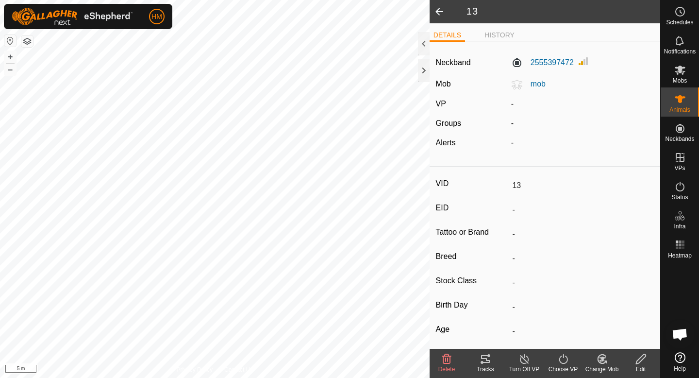
click at [564, 368] on div "Choose VP" at bounding box center [563, 369] width 39 height 9
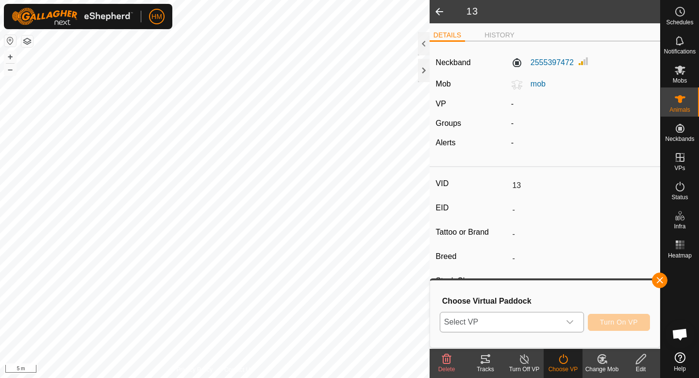
click at [570, 319] on icon "dropdown trigger" at bounding box center [570, 322] width 8 height 8
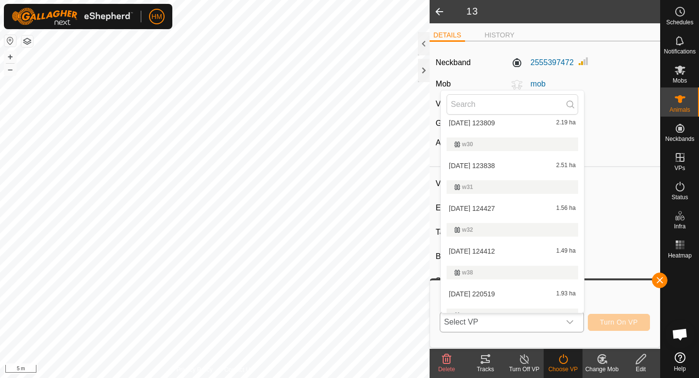
scroll to position [496, 0]
click at [522, 214] on li "2025-09-19 124427 1.56 ha" at bounding box center [512, 209] width 143 height 19
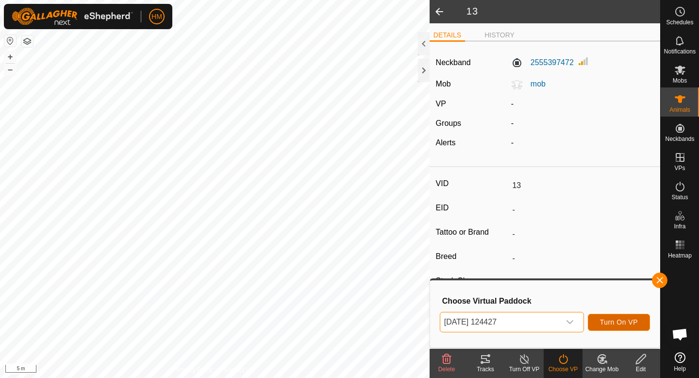
click at [602, 322] on span "Turn On VP" at bounding box center [619, 322] width 38 height 8
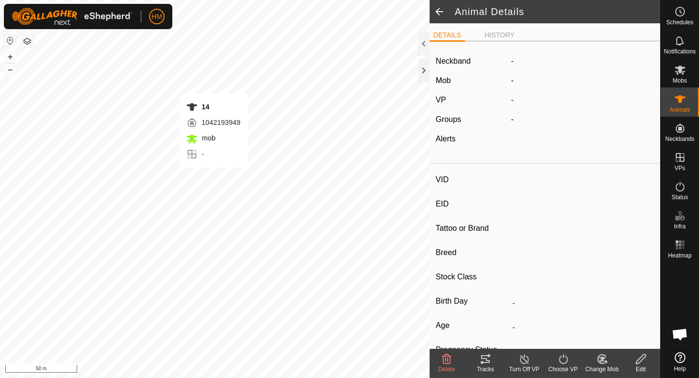
type input "14"
type input "-"
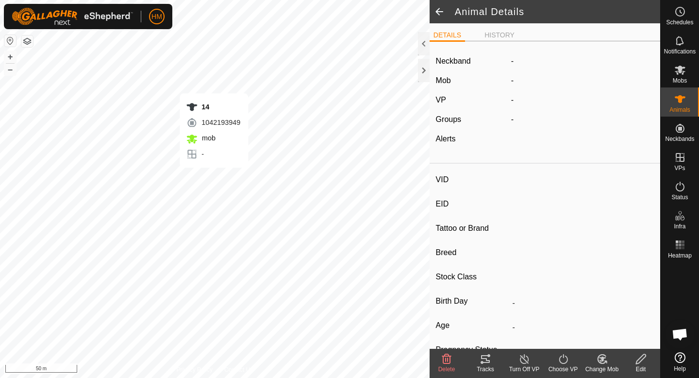
type input "-"
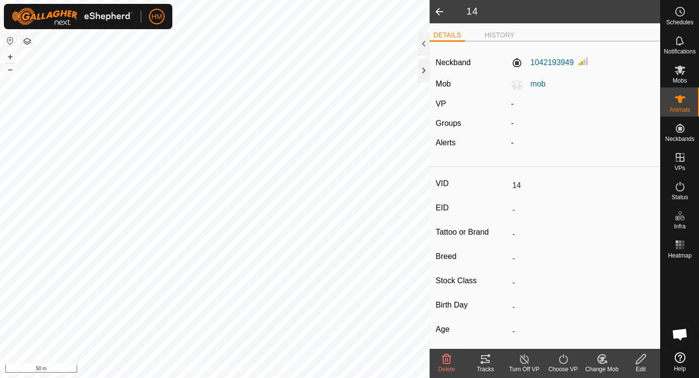
click at [565, 362] on icon at bounding box center [563, 359] width 12 height 12
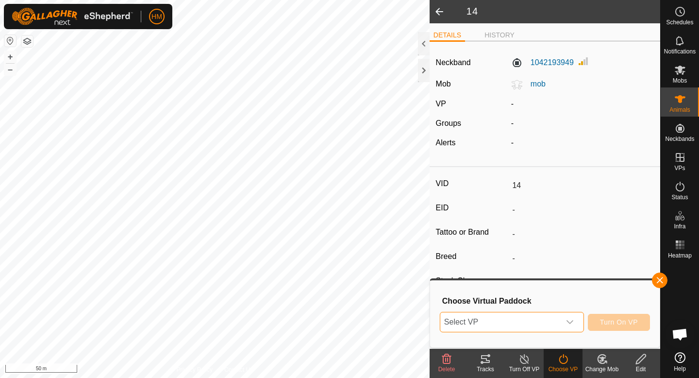
click at [552, 317] on span "Select VP" at bounding box center [500, 321] width 120 height 19
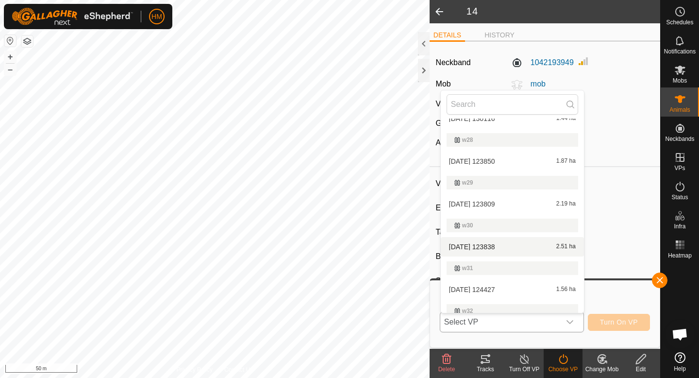
scroll to position [430, 0]
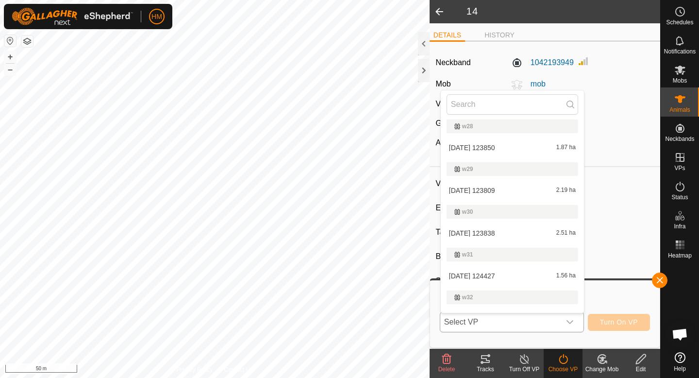
click at [500, 141] on li "2025-09-19 123850 1.87 ha" at bounding box center [512, 147] width 143 height 19
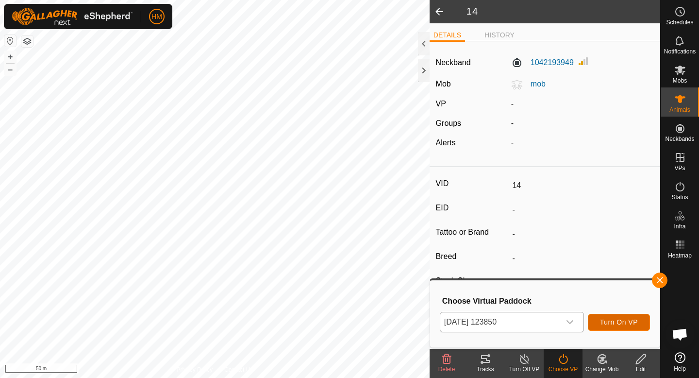
click at [601, 322] on span "Turn On VP" at bounding box center [619, 322] width 38 height 8
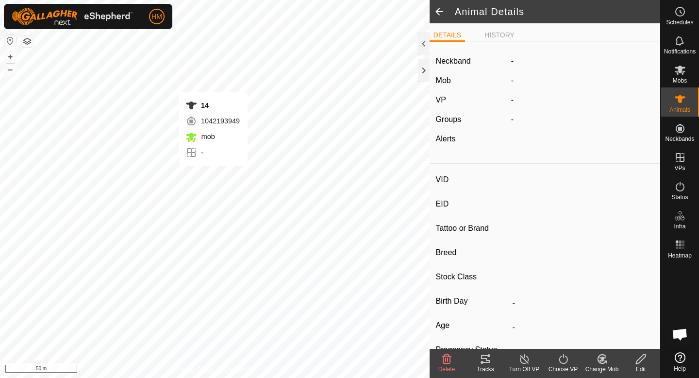
type input "14"
type input "-"
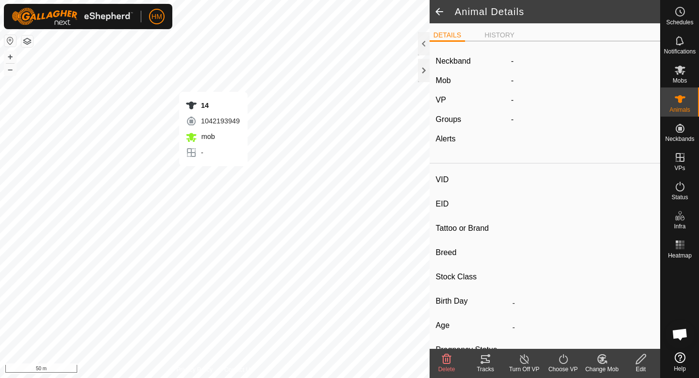
type input "-"
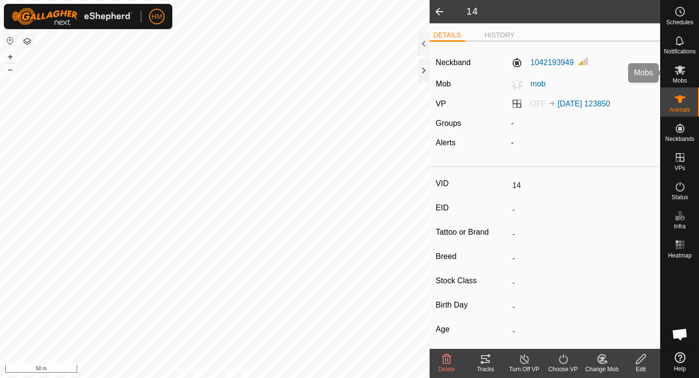
click at [672, 67] on es-mob-svg-icon at bounding box center [679, 70] width 17 height 16
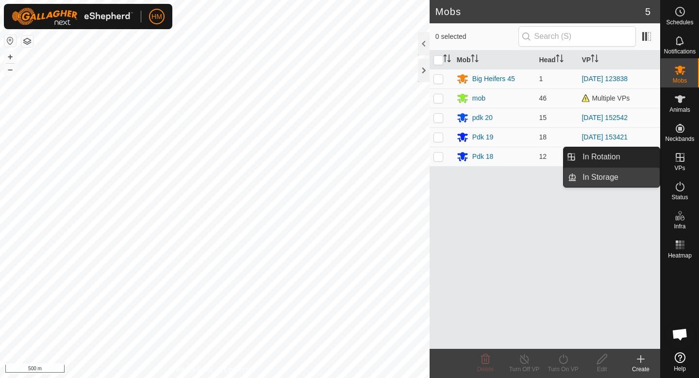
click at [604, 178] on link "In Storage" at bounding box center [618, 176] width 83 height 19
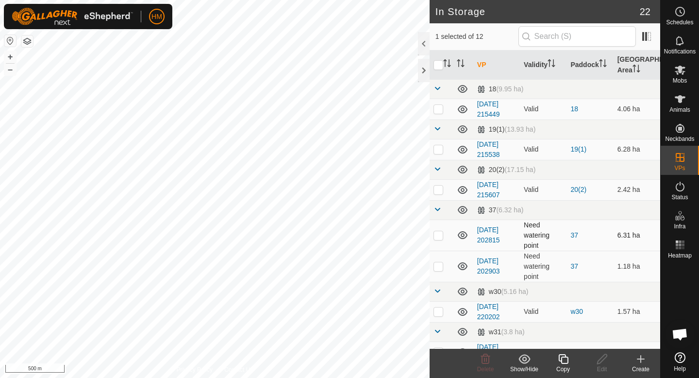
click at [464, 234] on icon at bounding box center [463, 235] width 10 height 8
click at [464, 234] on icon at bounding box center [463, 235] width 12 height 12
click at [442, 236] on p-checkbox at bounding box center [438, 235] width 10 height 8
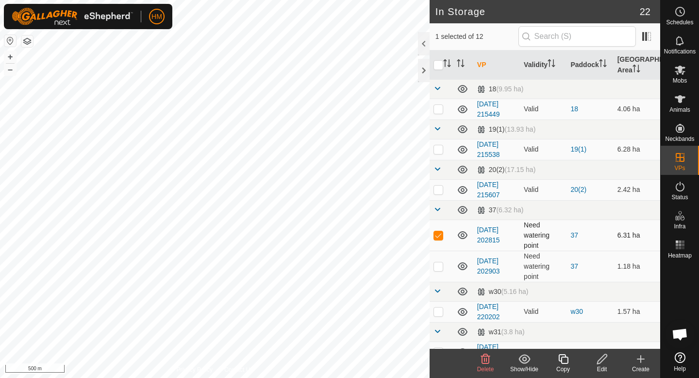
click at [442, 236] on p-checkbox at bounding box center [438, 235] width 10 height 8
checkbox input "false"
click at [436, 310] on p-checkbox at bounding box center [438, 311] width 10 height 8
checkbox input "false"
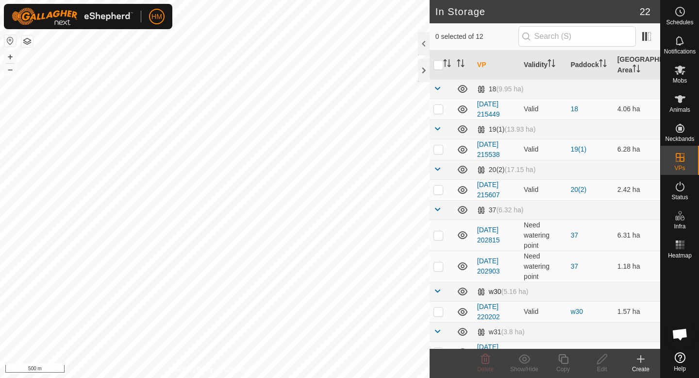
scroll to position [157, 0]
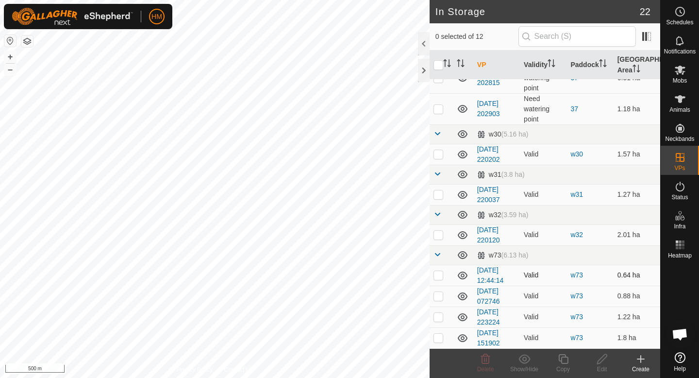
click at [440, 274] on p-checkbox at bounding box center [438, 275] width 10 height 8
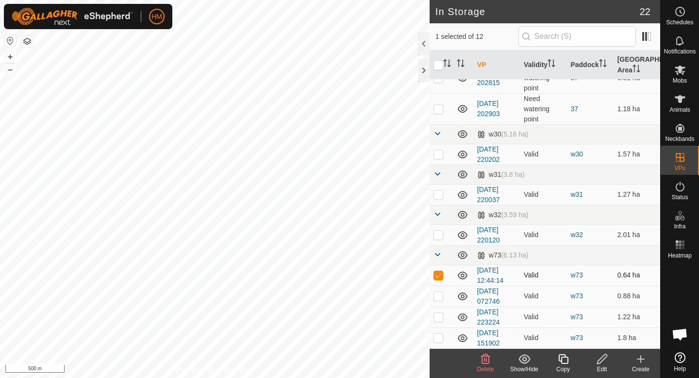
click at [440, 274] on p-checkbox at bounding box center [438, 275] width 10 height 8
checkbox input "false"
click at [439, 237] on p-checkbox at bounding box center [438, 235] width 10 height 8
click at [436, 238] on td at bounding box center [441, 234] width 23 height 21
checkbox input "false"
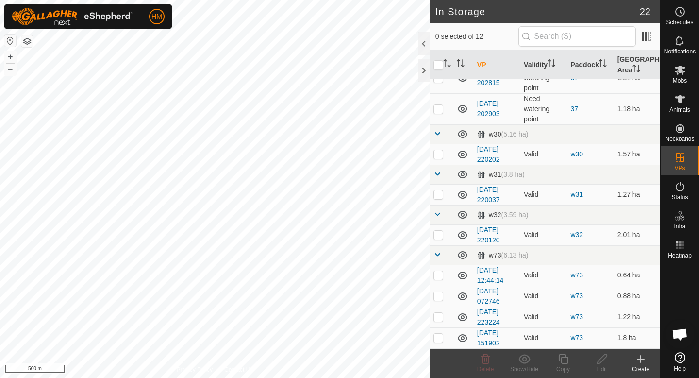
click at [684, 334] on span "Open chat" at bounding box center [680, 335] width 16 height 14
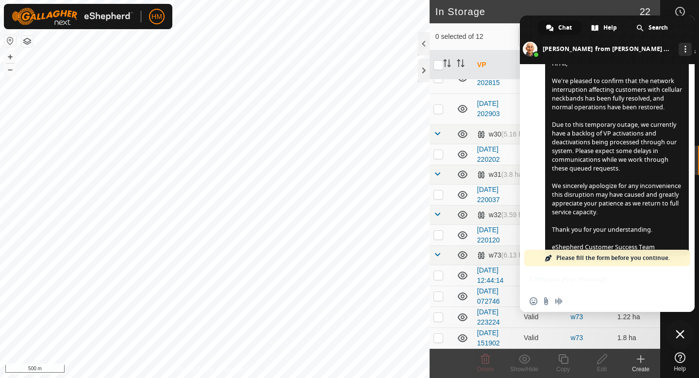
click at [605, 298] on div "Insert an emoji Send a file Audio message" at bounding box center [607, 300] width 175 height 21
click at [596, 281] on div "Insert an emoji Send a file Audio message" at bounding box center [607, 289] width 175 height 46
click at [581, 276] on div "Insert an emoji Send a file Audio message" at bounding box center [607, 289] width 175 height 46
click at [539, 279] on div "Insert an emoji Send a file Audio message" at bounding box center [607, 289] width 175 height 46
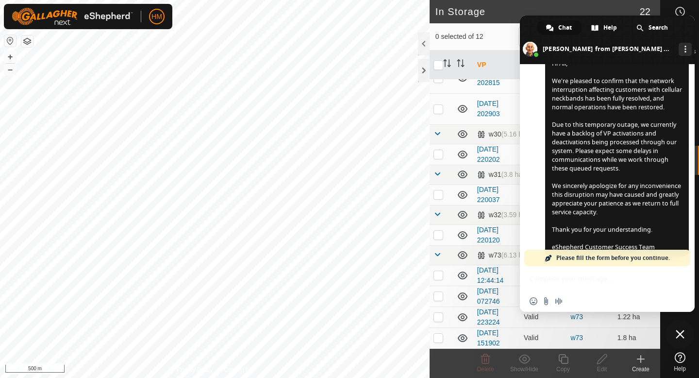
click at [614, 260] on span "Please fill the form before you continue." at bounding box center [613, 258] width 114 height 17
click at [679, 360] on icon at bounding box center [680, 357] width 11 height 11
click at [549, 281] on div "Insert an emoji Send a file Audio message" at bounding box center [607, 289] width 175 height 46
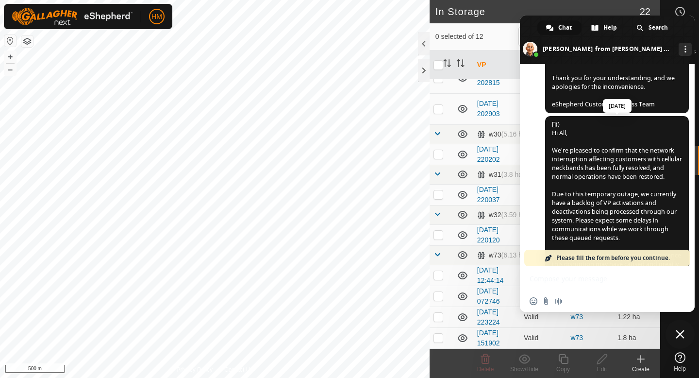
scroll to position [828, 0]
click at [570, 23] on span "Chat" at bounding box center [565, 27] width 14 height 15
click at [567, 27] on span "Chat" at bounding box center [565, 27] width 14 height 15
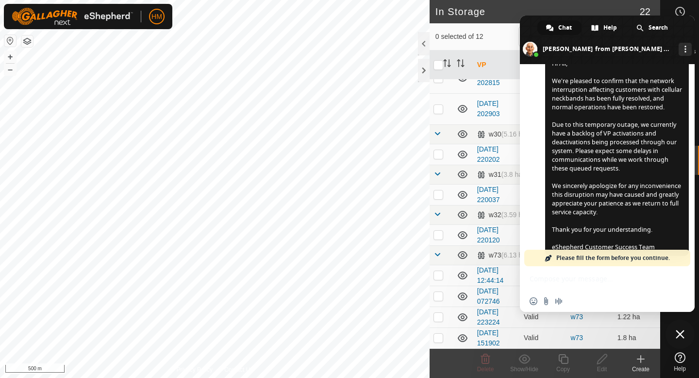
click at [679, 338] on span "Close chat" at bounding box center [680, 333] width 29 height 29
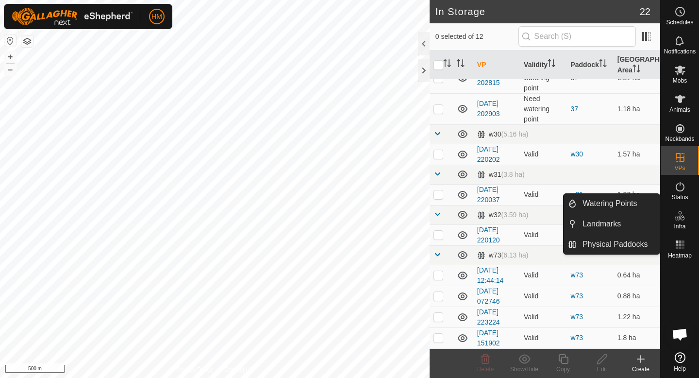
click at [680, 335] on span "Open chat" at bounding box center [680, 335] width 16 height 14
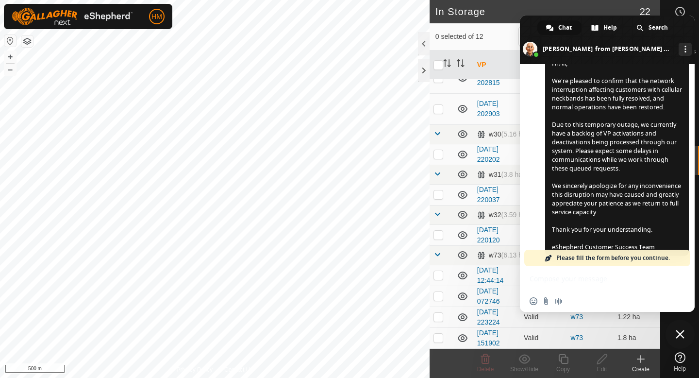
click at [552, 280] on div "Insert an emoji Send a file Audio message" at bounding box center [607, 289] width 175 height 46
type input "s"
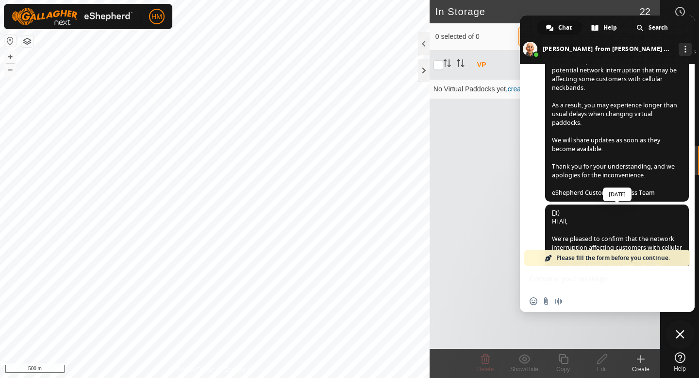
scroll to position [785, 0]
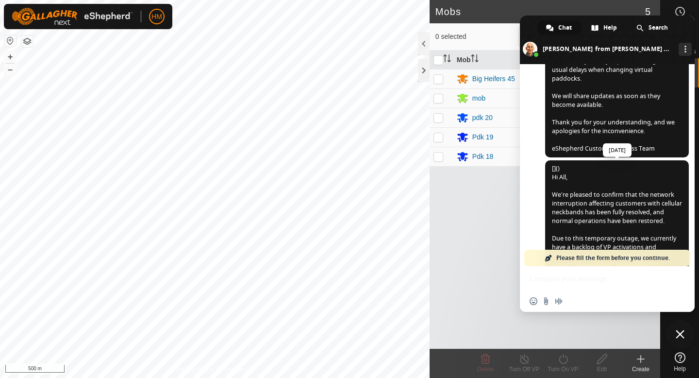
scroll to position [695, 0]
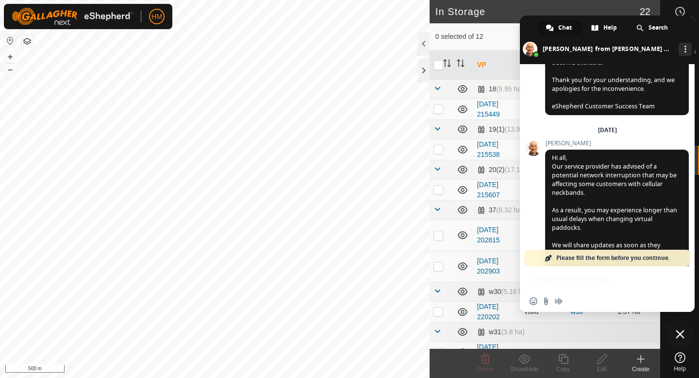
scroll to position [673, 0]
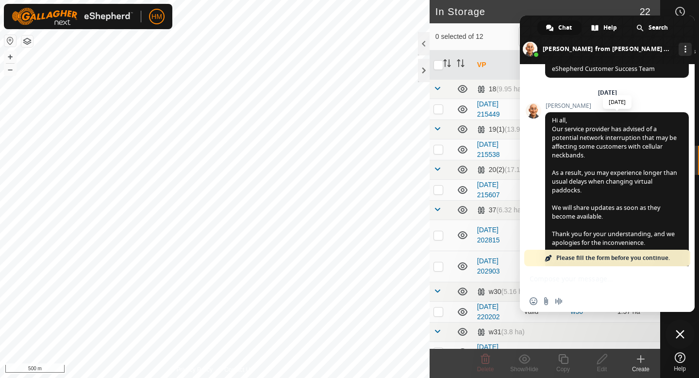
click at [625, 167] on span "Hi all, Our service provider has advised of a potential network interruption th…" at bounding box center [614, 190] width 125 height 148
click at [610, 257] on span "Please fill the form before you continue." at bounding box center [613, 258] width 114 height 17
click at [546, 256] on span at bounding box center [549, 258] width 8 height 8
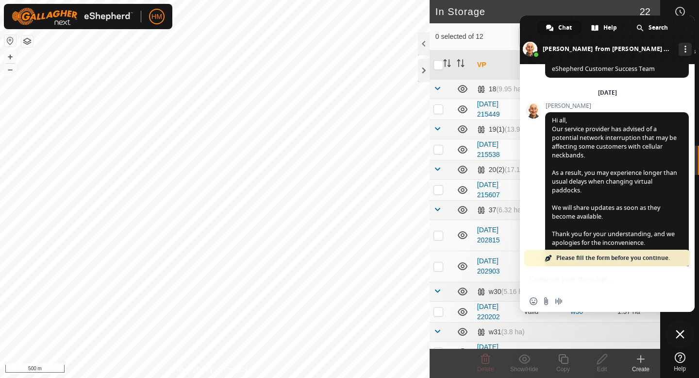
click at [546, 256] on span at bounding box center [549, 258] width 8 height 8
click at [678, 337] on span "Close chat" at bounding box center [680, 334] width 9 height 9
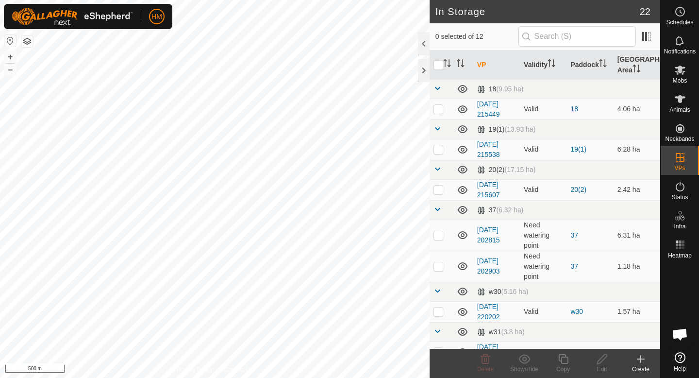
click at [679, 331] on span "Open chat" at bounding box center [680, 335] width 16 height 14
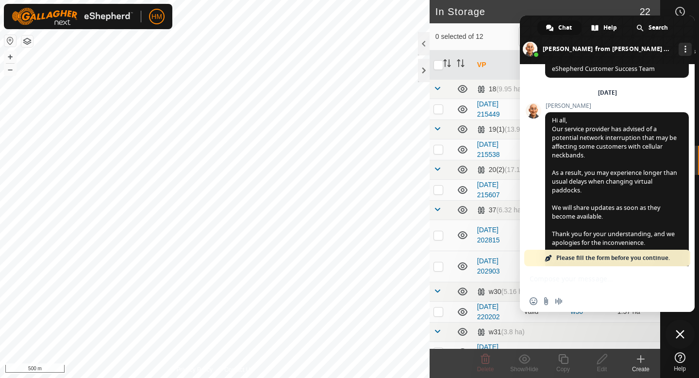
scroll to position [899, 0]
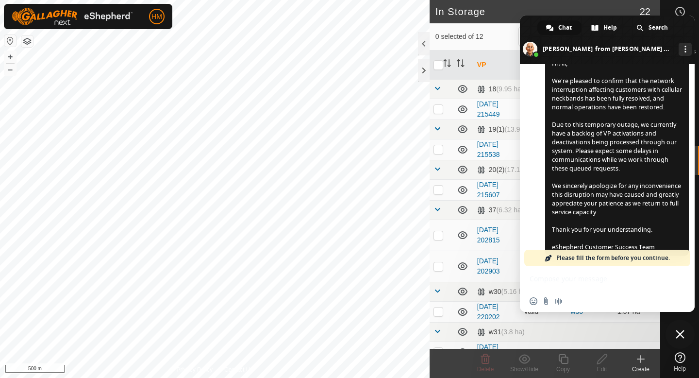
click at [625, 256] on span "Please fill the form before you continue." at bounding box center [613, 258] width 114 height 17
click at [679, 53] on div "More channels" at bounding box center [685, 49] width 13 height 13
click at [613, 23] on span "Help" at bounding box center [610, 27] width 14 height 15
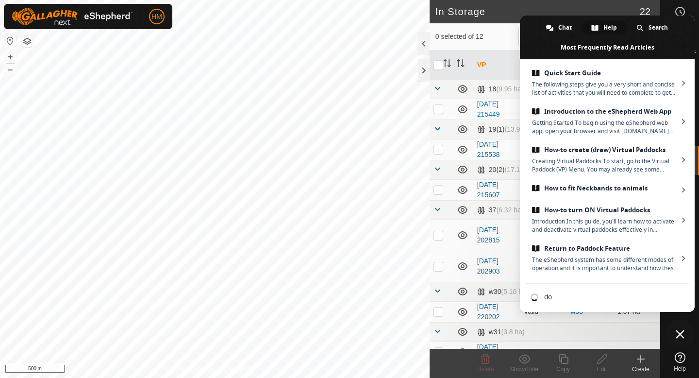
type input "d"
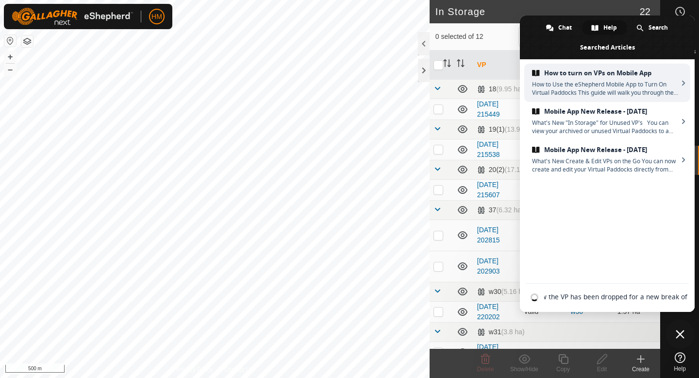
scroll to position [0, 74]
type input "how do the cattle know the VP has been dropped for a new break of grass"
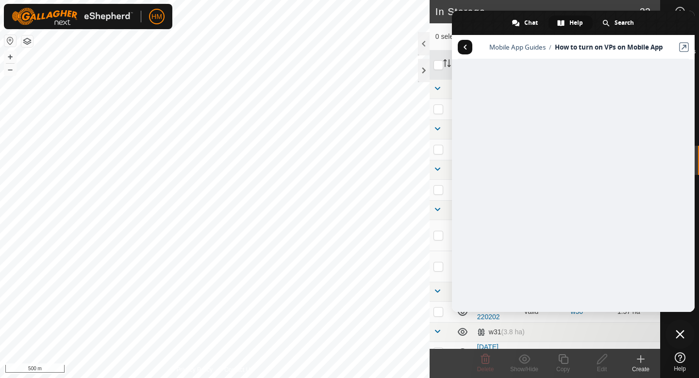
click at [462, 44] on span "Return to articles" at bounding box center [465, 47] width 15 height 15
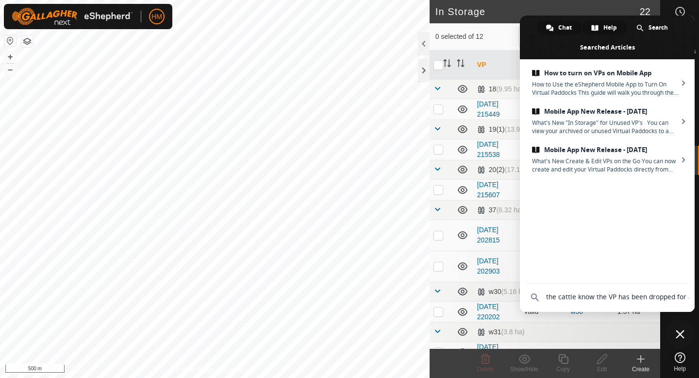
scroll to position [0, 0]
click at [561, 31] on span "Chat" at bounding box center [565, 27] width 14 height 15
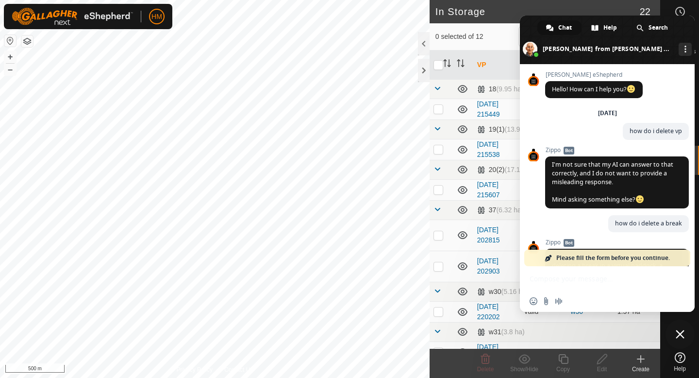
click at [575, 256] on span "Please fill the form before you continue." at bounding box center [613, 258] width 114 height 17
click at [566, 278] on div "Insert an emoji Send a file Audio message" at bounding box center [607, 289] width 175 height 46
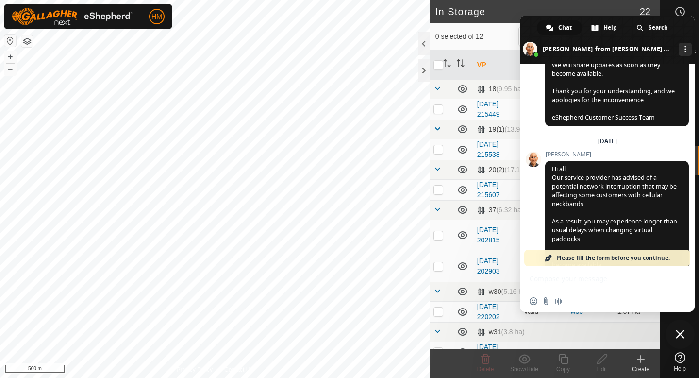
scroll to position [899, 0]
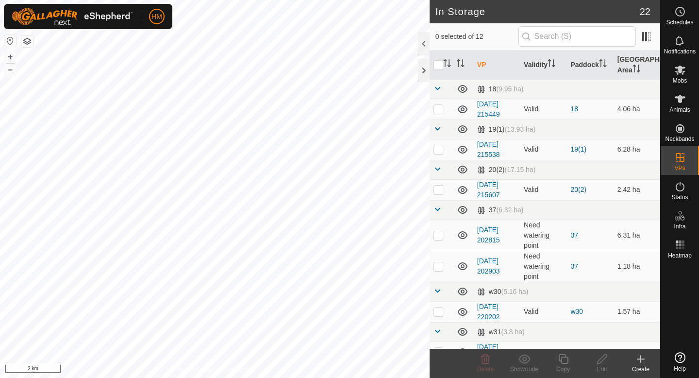
click at [272, 165] on body "HM Schedules Notifications Mobs Animals Neckbands VPs Status Infra Heatmap Help…" at bounding box center [349, 189] width 699 height 378
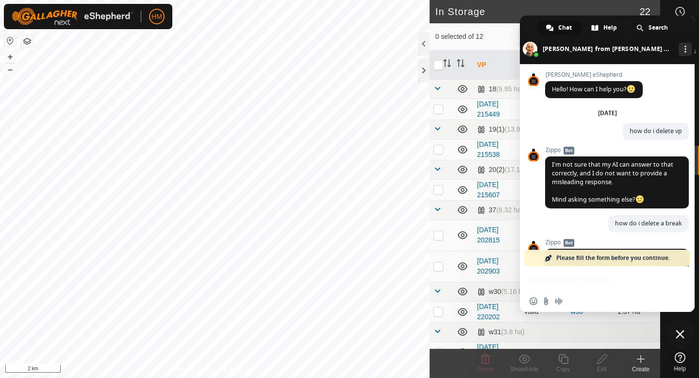
scroll to position [899, 0]
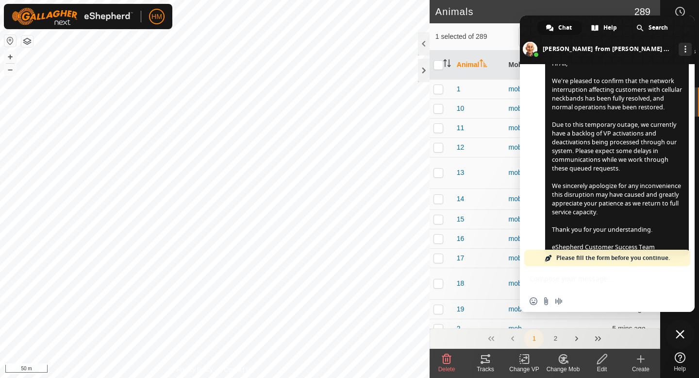
click at [677, 334] on span "Close chat" at bounding box center [680, 334] width 9 height 9
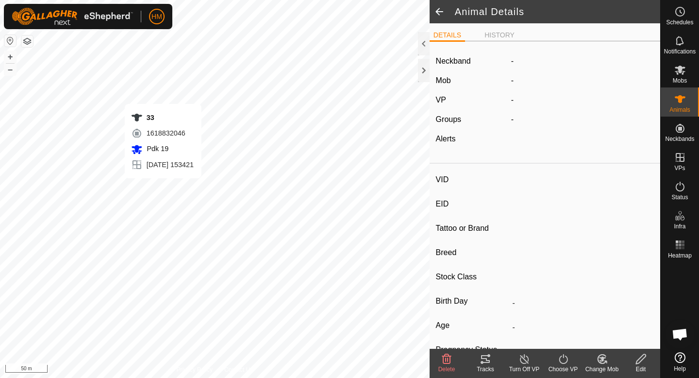
type input "33"
type input "-"
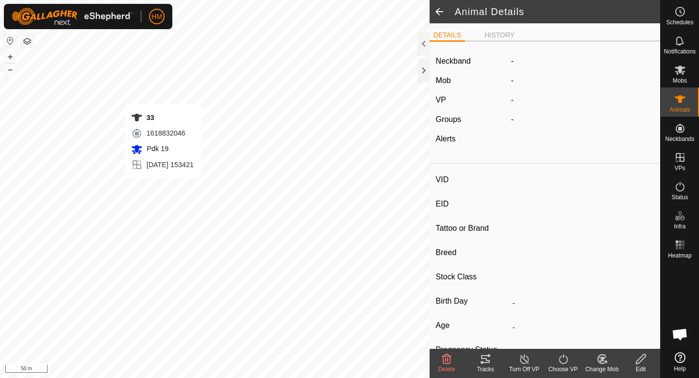
type input "-"
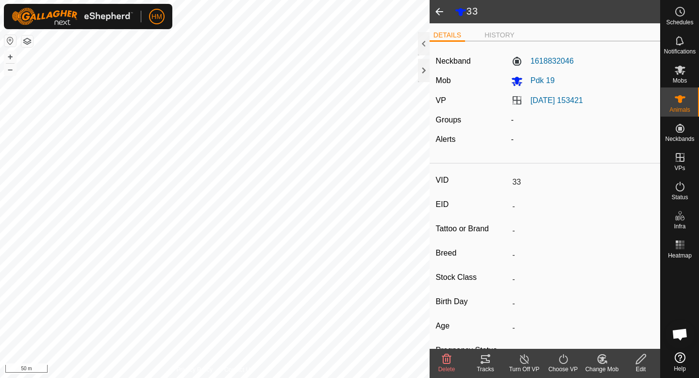
click at [491, 363] on icon at bounding box center [486, 359] width 12 height 12
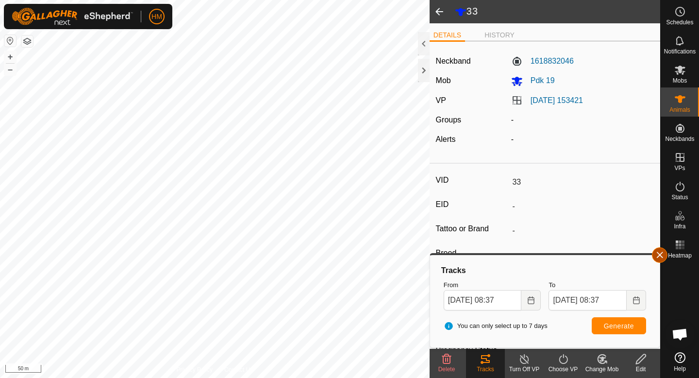
click at [659, 257] on button "button" at bounding box center [660, 255] width 16 height 16
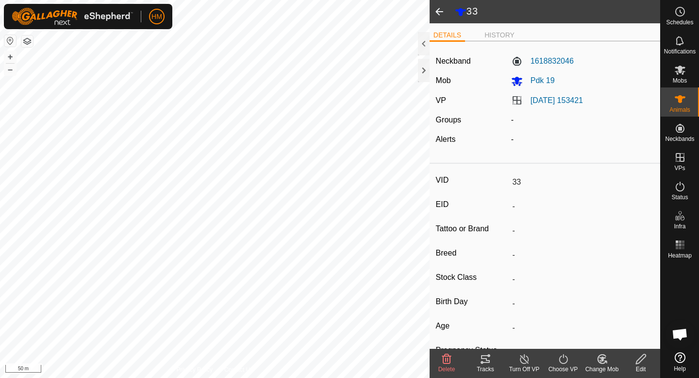
click at [439, 10] on span at bounding box center [439, 11] width 19 height 23
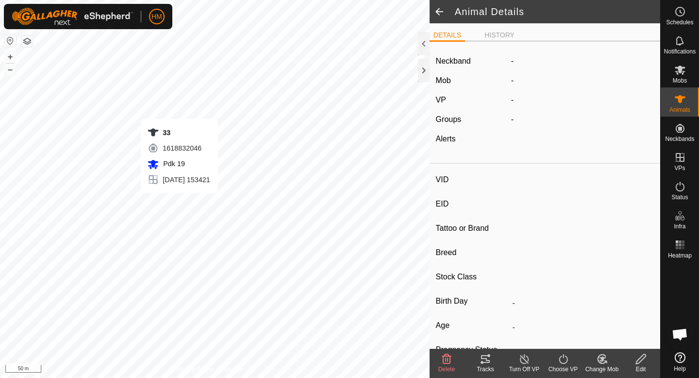
type input "33"
type input "-"
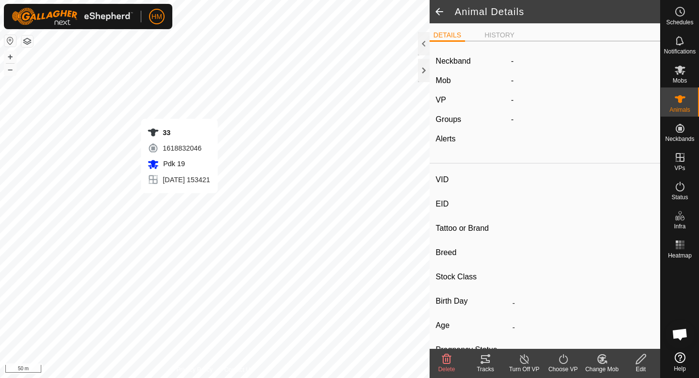
type input "-"
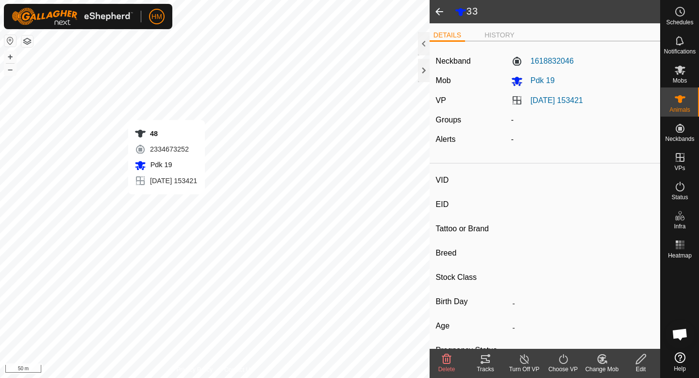
type input "48"
type input "-"
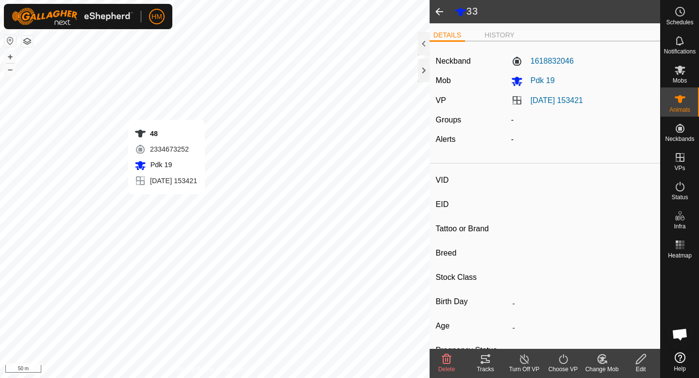
type input "-"
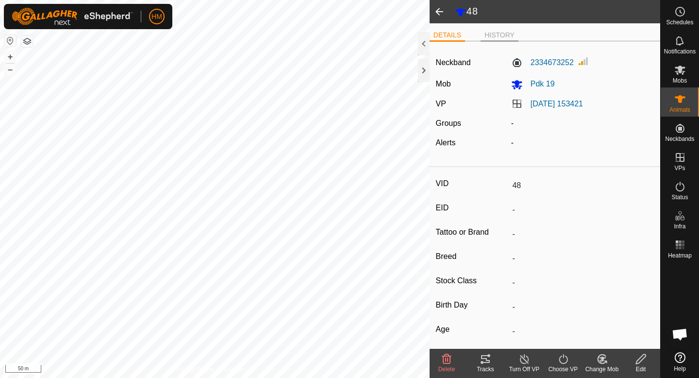
click at [500, 37] on li "HISTORY" at bounding box center [500, 36] width 38 height 12
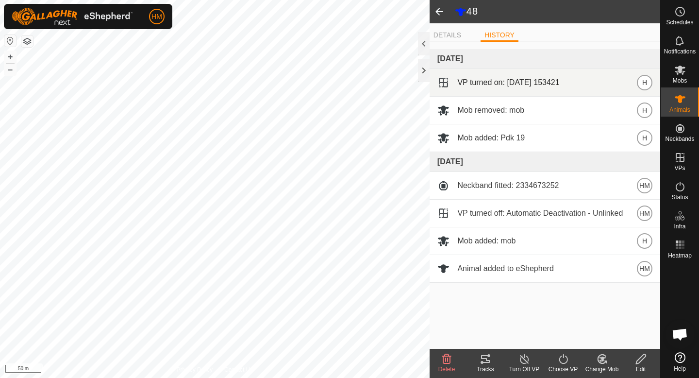
click at [576, 79] on div "VP turned on: [DATE] 153421 H" at bounding box center [544, 83] width 215 height 16
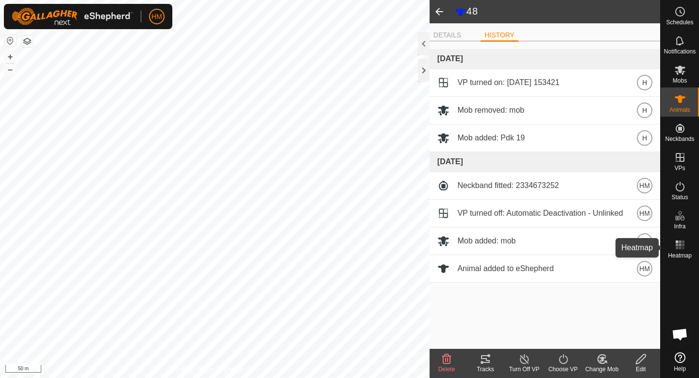
click at [678, 247] on icon at bounding box center [680, 245] width 12 height 12
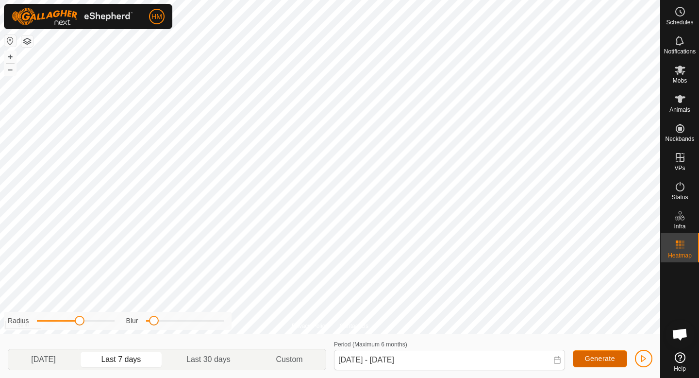
click at [596, 355] on span "Generate" at bounding box center [600, 358] width 30 height 8
click at [60, 361] on p-togglebutton "Yesterday" at bounding box center [43, 359] width 70 height 20
type input "21 Sep, 2025 - 21 Sep, 2025"
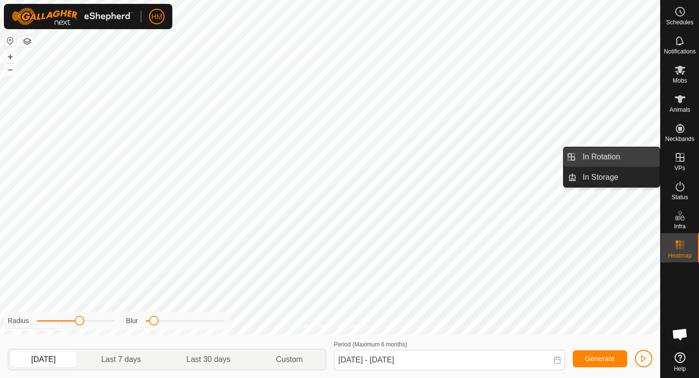
click at [631, 158] on link "In Rotation" at bounding box center [618, 156] width 83 height 19
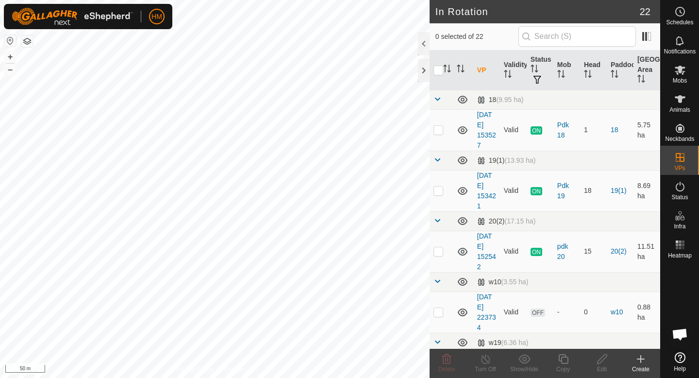
scroll to position [899, 0]
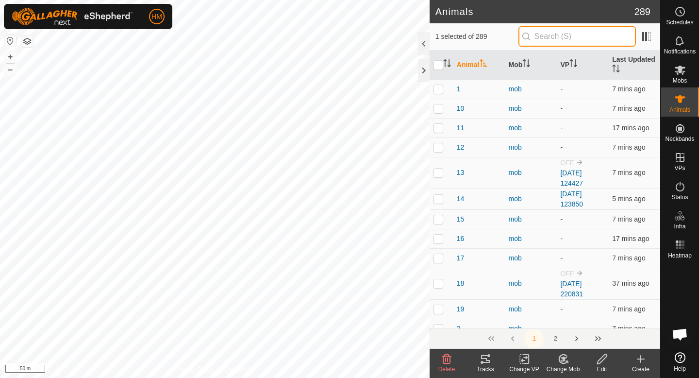
click at [567, 40] on input "text" at bounding box center [576, 36] width 117 height 20
type input "195"
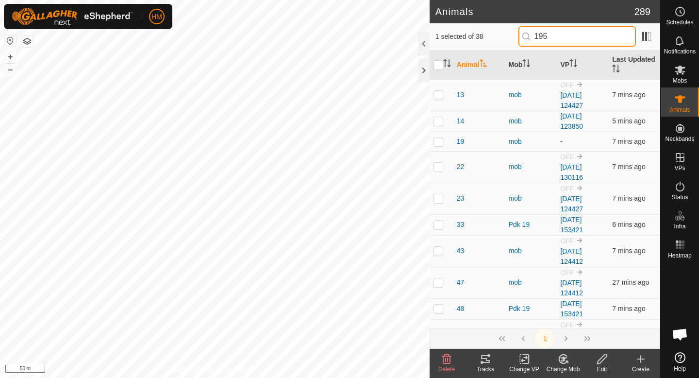
checkbox input "true"
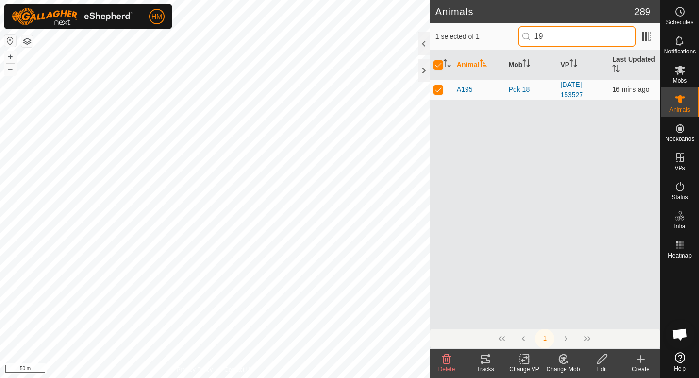
type input "1"
type input "50"
click at [547, 35] on input "50" at bounding box center [576, 36] width 117 height 20
checkbox input "false"
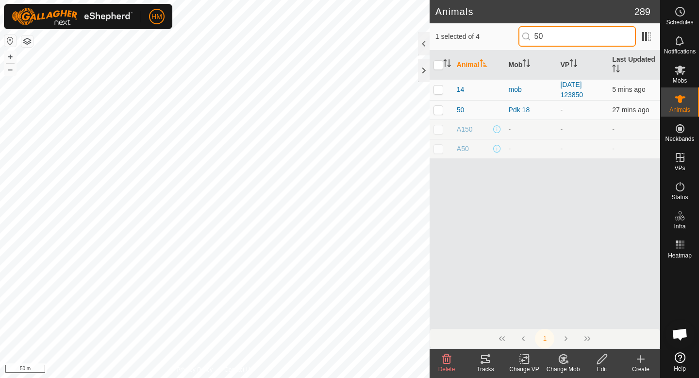
click at [567, 37] on input "50" at bounding box center [576, 36] width 117 height 20
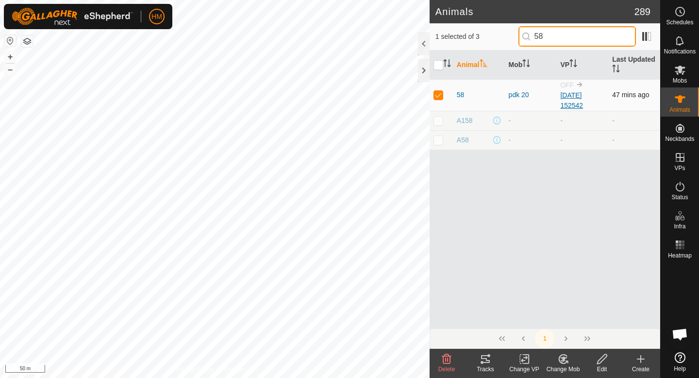
type input "58"
click at [583, 91] on link "[DATE] 152542" at bounding box center [571, 100] width 23 height 18
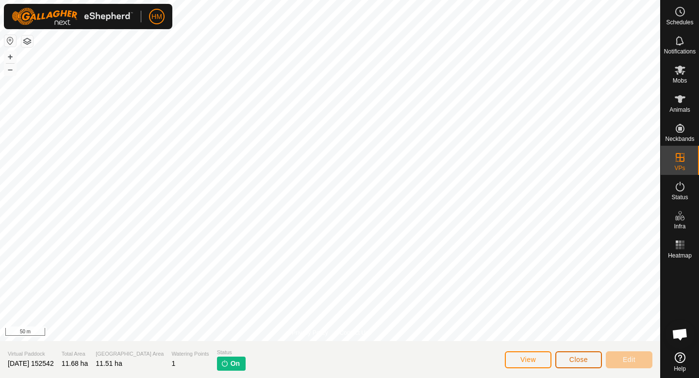
click at [598, 361] on button "Close" at bounding box center [578, 359] width 47 height 17
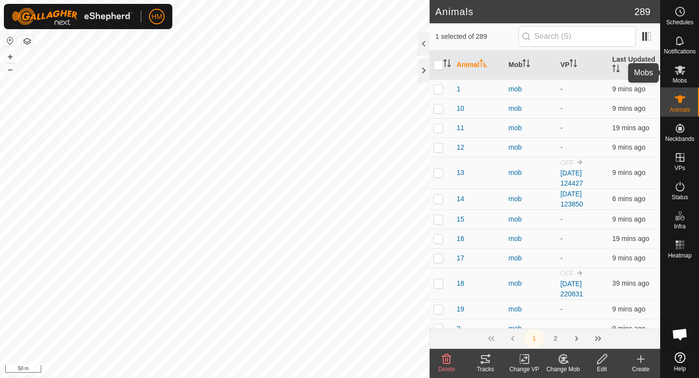
click at [684, 79] on span "Mobs" at bounding box center [680, 81] width 14 height 6
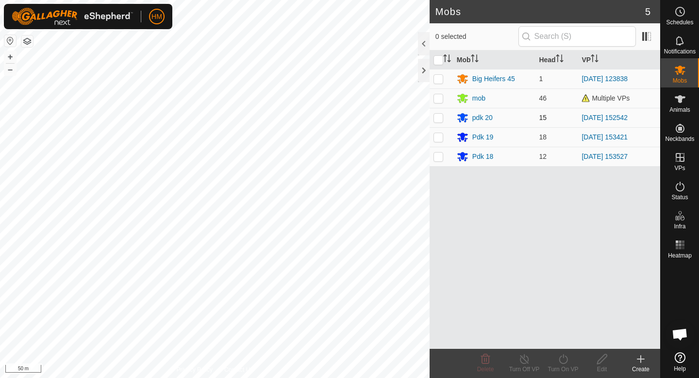
click at [439, 118] on p-checkbox at bounding box center [438, 118] width 10 height 8
checkbox input "true"
click at [440, 156] on p-checkbox at bounding box center [438, 156] width 10 height 8
checkbox input "true"
click at [442, 121] on td at bounding box center [441, 117] width 23 height 19
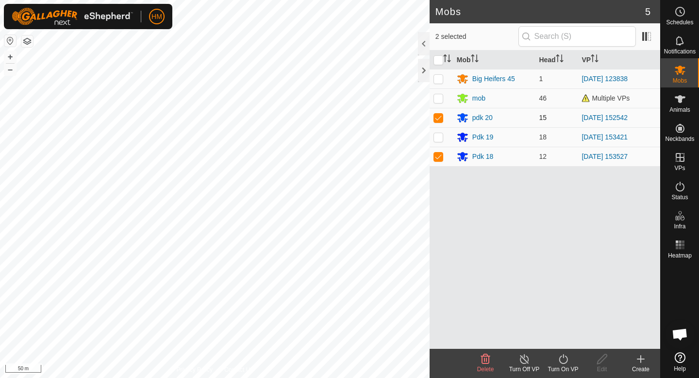
checkbox input "false"
click at [563, 371] on div "Turn On VP" at bounding box center [563, 369] width 39 height 9
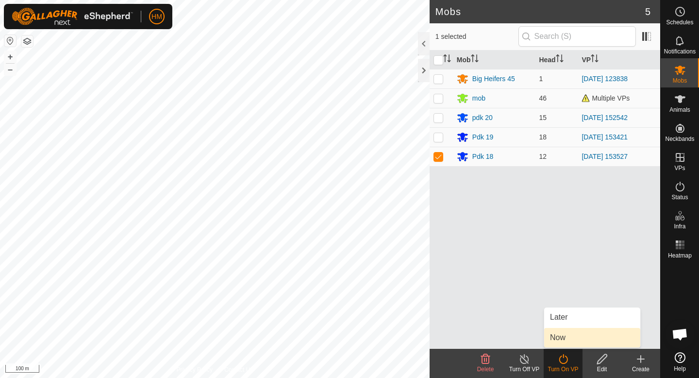
click at [564, 337] on link "Now" at bounding box center [592, 337] width 96 height 19
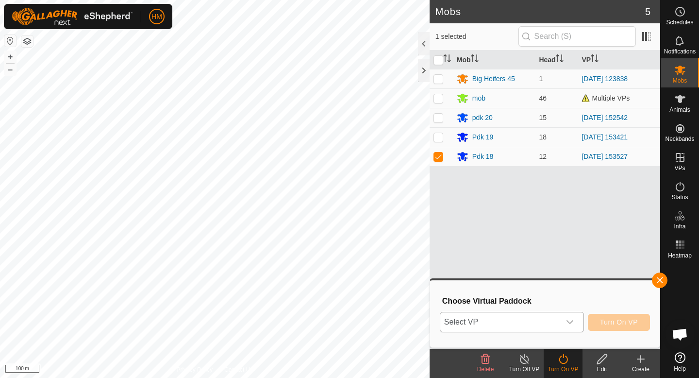
click at [565, 327] on div "dropdown trigger" at bounding box center [569, 321] width 19 height 19
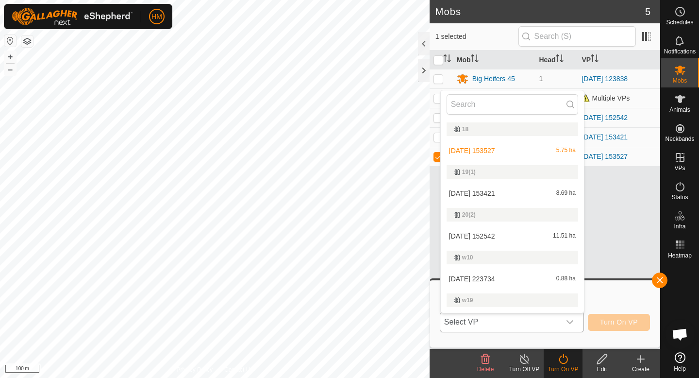
click at [523, 155] on li "2025-09-17 153527 5.75 ha" at bounding box center [512, 150] width 143 height 19
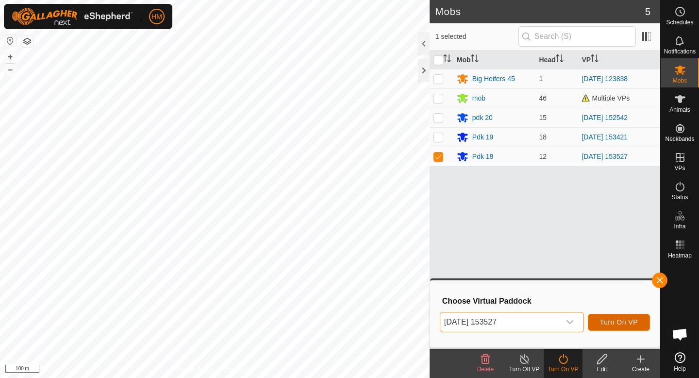
click at [610, 322] on span "Turn On VP" at bounding box center [619, 322] width 38 height 8
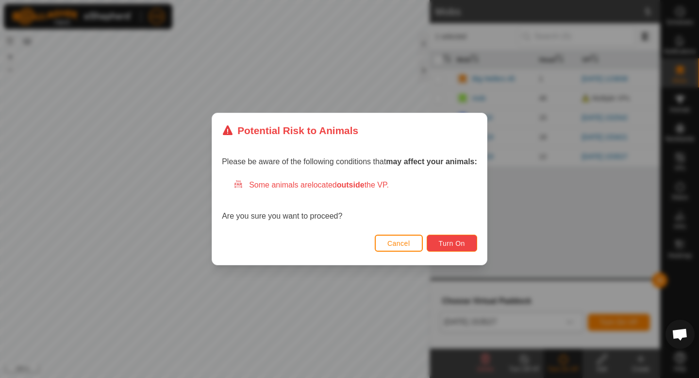
click at [450, 243] on span "Turn On" at bounding box center [452, 243] width 26 height 8
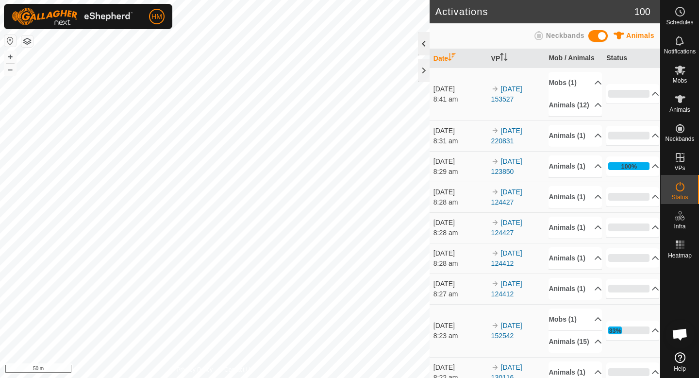
click at [428, 49] on div at bounding box center [424, 43] width 12 height 23
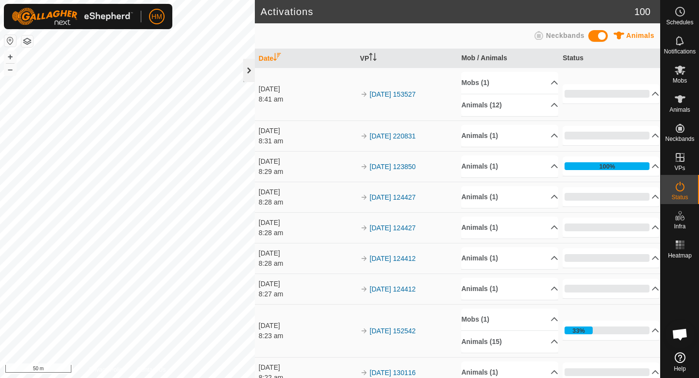
click at [254, 72] on div at bounding box center [249, 70] width 12 height 23
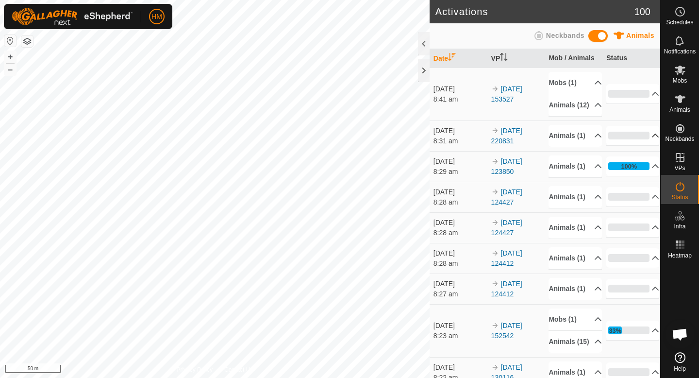
click at [648, 145] on p-accordion-header "0%" at bounding box center [632, 135] width 53 height 19
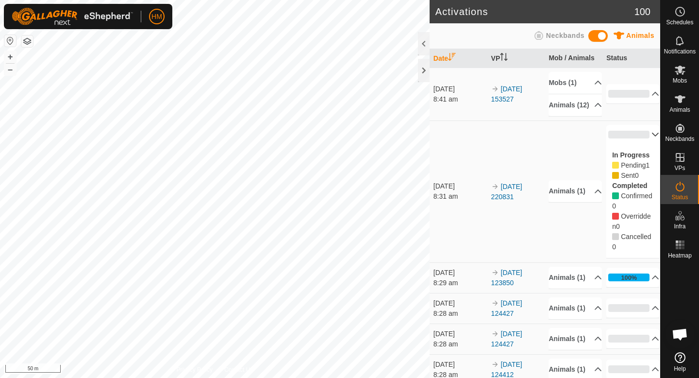
click at [650, 144] on p-accordion-header "0%" at bounding box center [632, 134] width 53 height 19
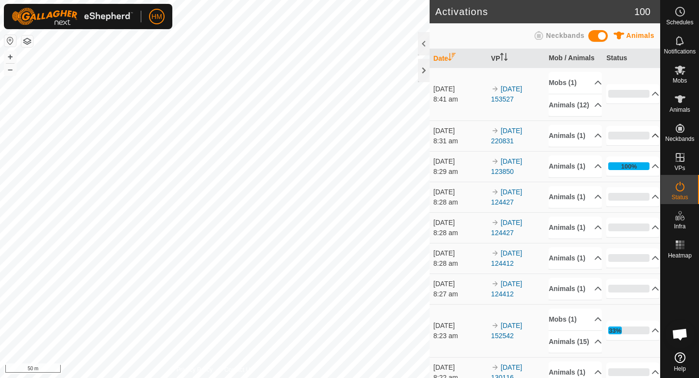
click at [650, 145] on p-accordion-header "0%" at bounding box center [632, 135] width 53 height 19
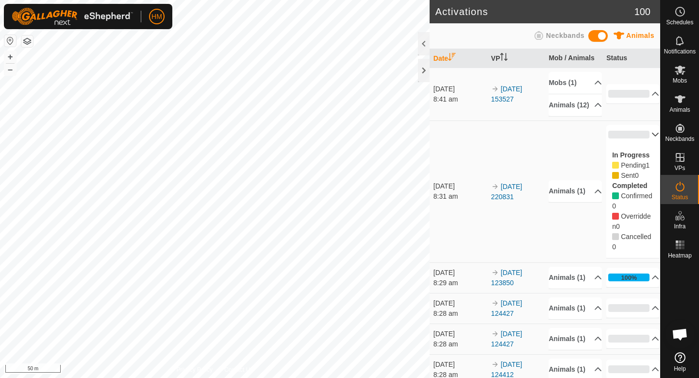
click at [651, 144] on p-accordion-header "0%" at bounding box center [632, 134] width 53 height 19
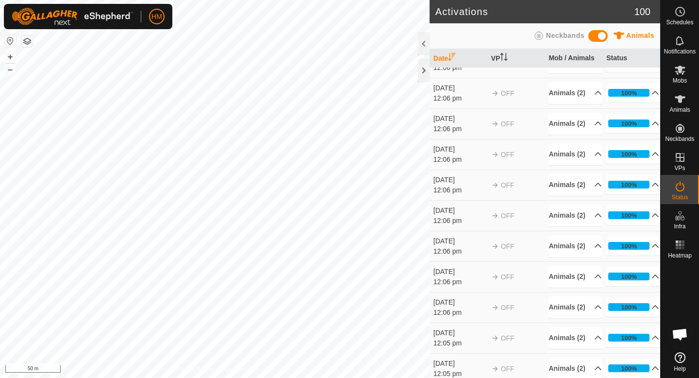
scroll to position [803, 0]
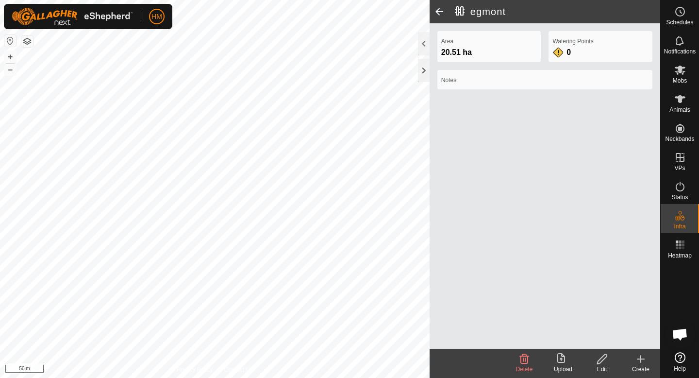
scroll to position [899, 0]
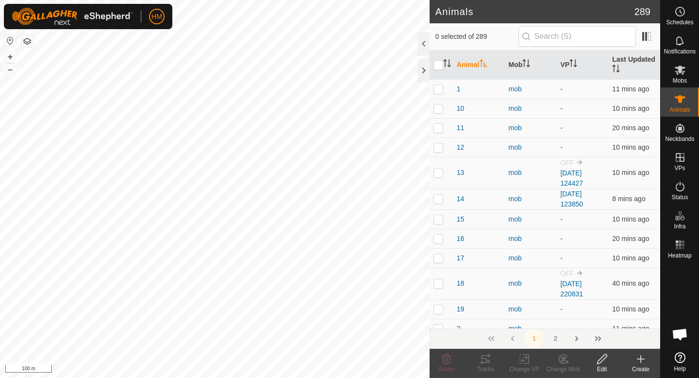
click at [530, 37] on p-inputicon at bounding box center [526, 37] width 8 height 8
click at [554, 33] on input "text" at bounding box center [576, 36] width 117 height 20
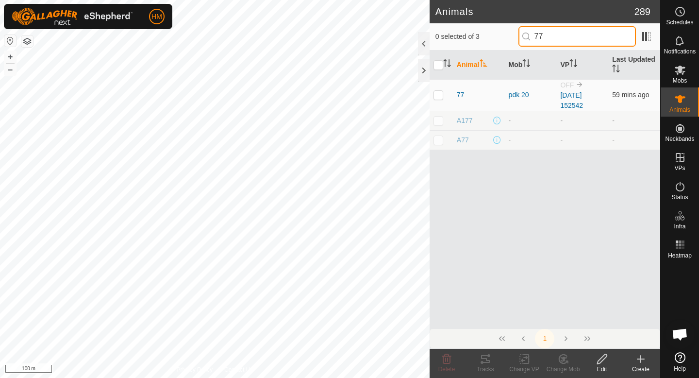
type input "77"
